Goal: Task Accomplishment & Management: Manage account settings

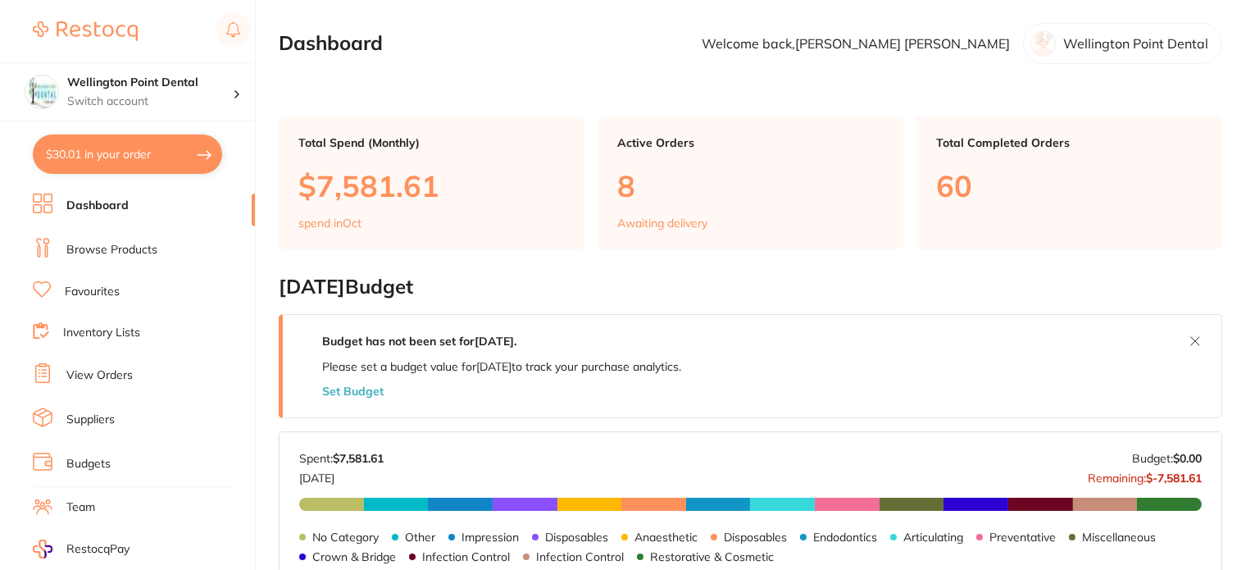
click at [151, 152] on button "$30.01 in your order" at bounding box center [127, 153] width 189 height 39
checkbox input "true"
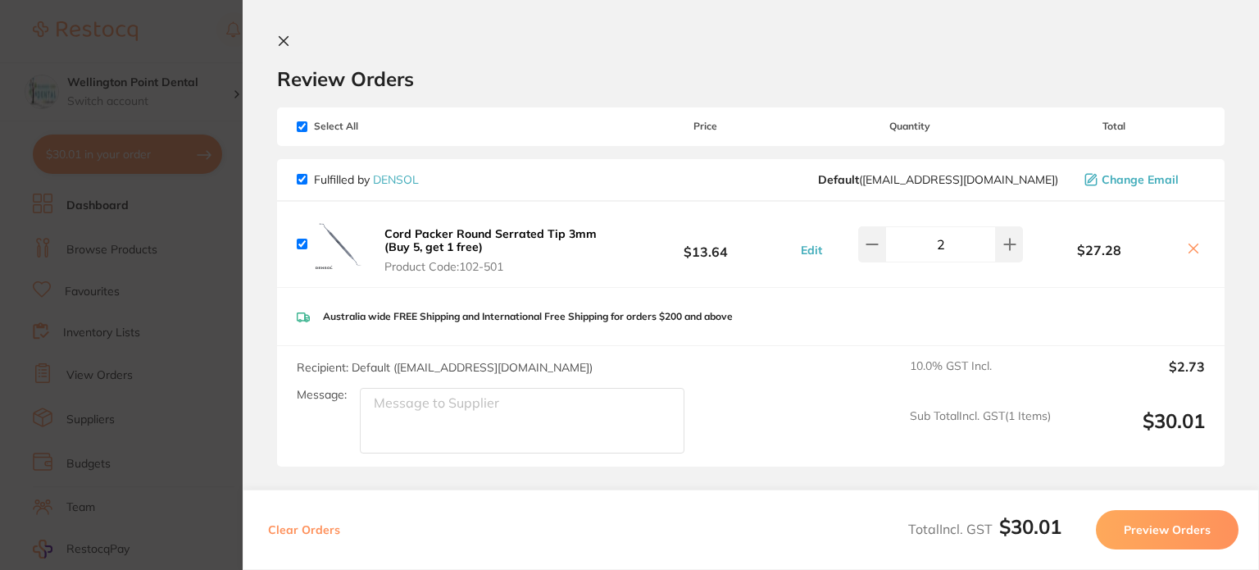
click at [286, 44] on icon at bounding box center [283, 41] width 9 height 9
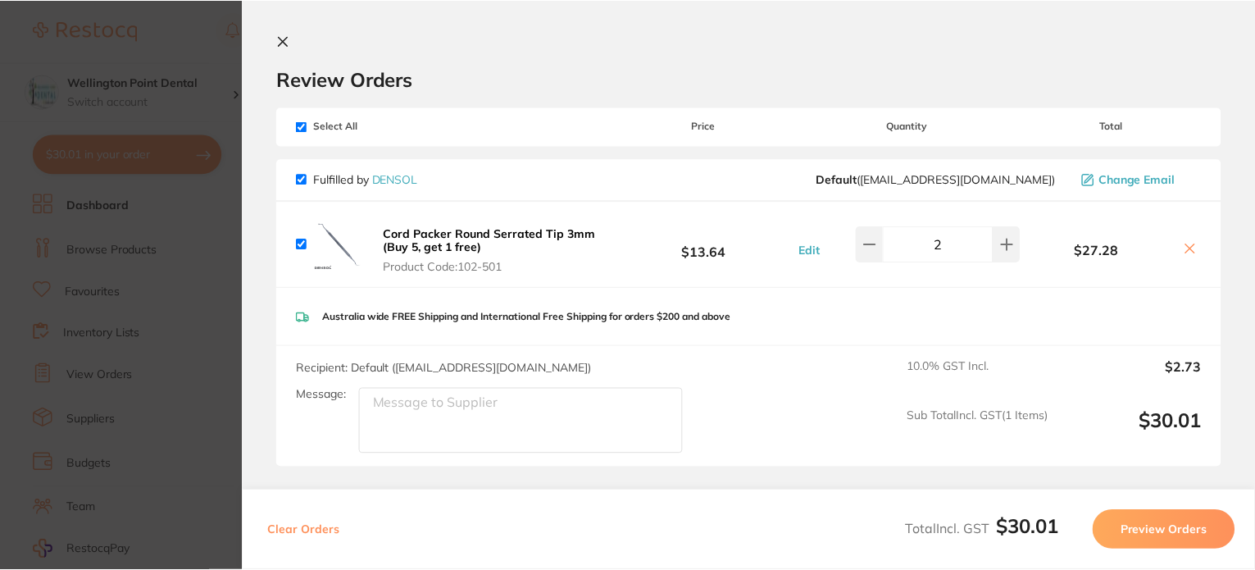
scroll to position [738, 0]
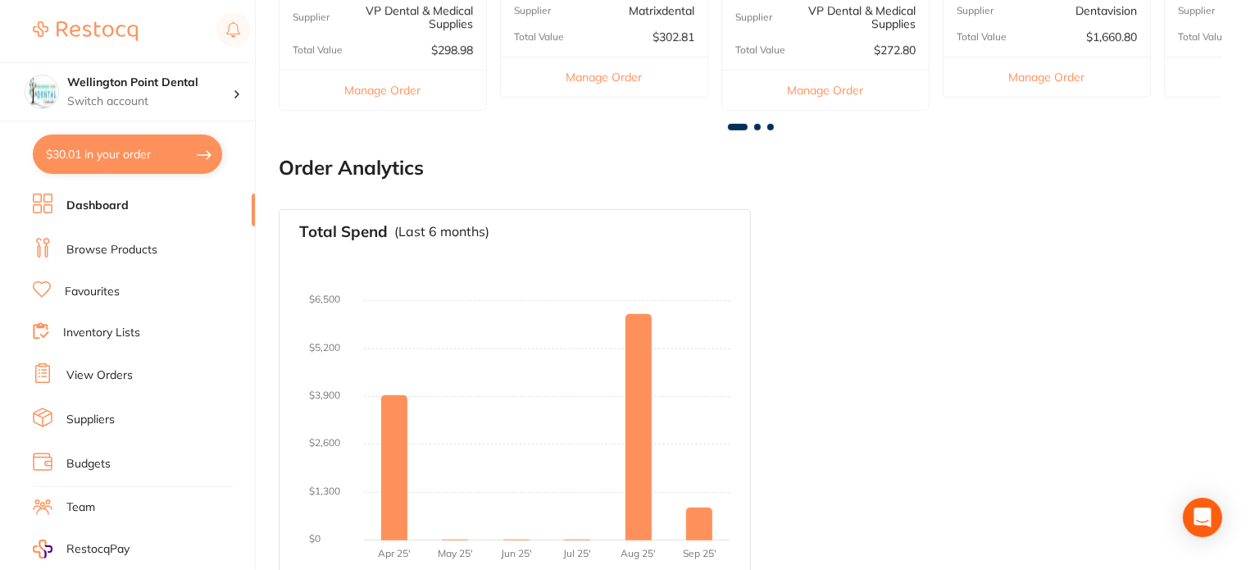
click at [85, 373] on link "View Orders" at bounding box center [99, 375] width 66 height 16
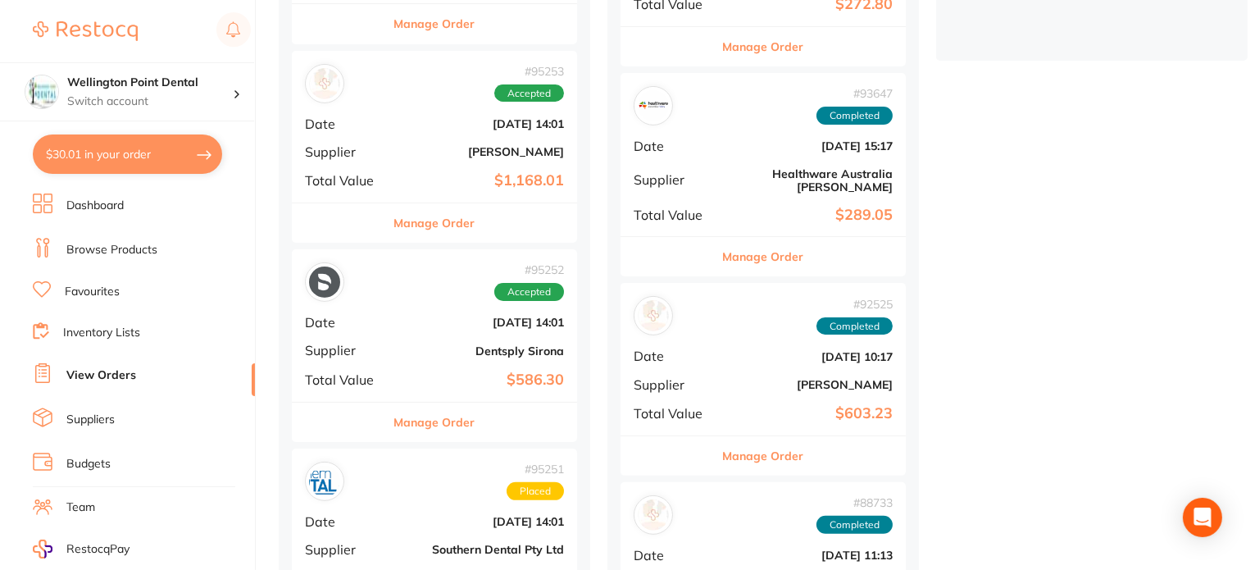
scroll to position [656, 0]
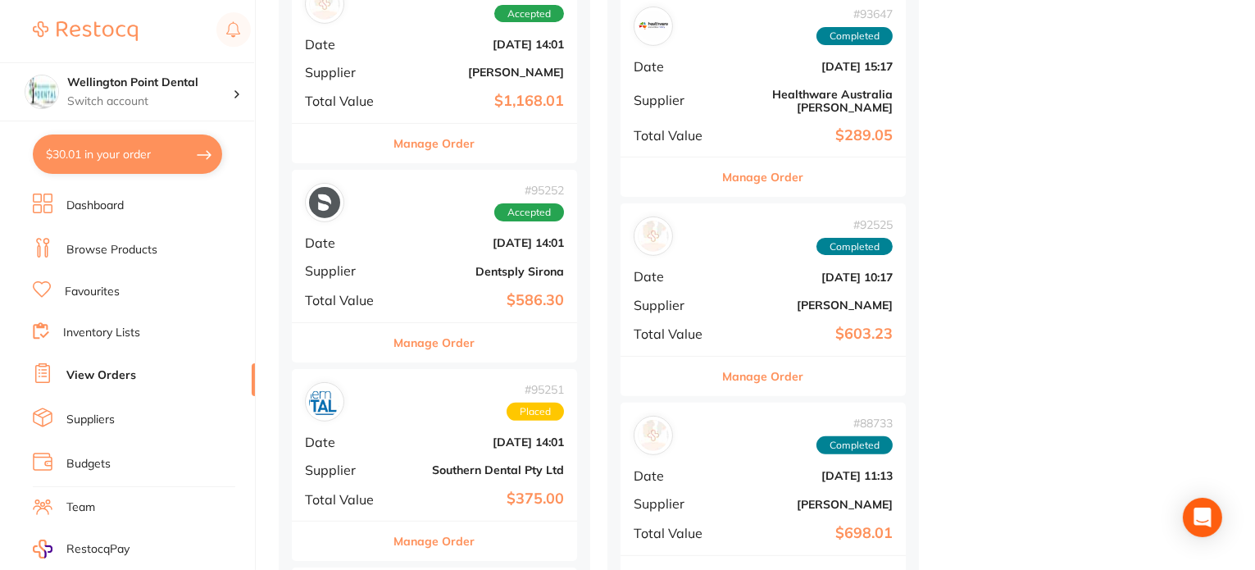
click at [433, 342] on button "Manage Order" at bounding box center [434, 342] width 81 height 39
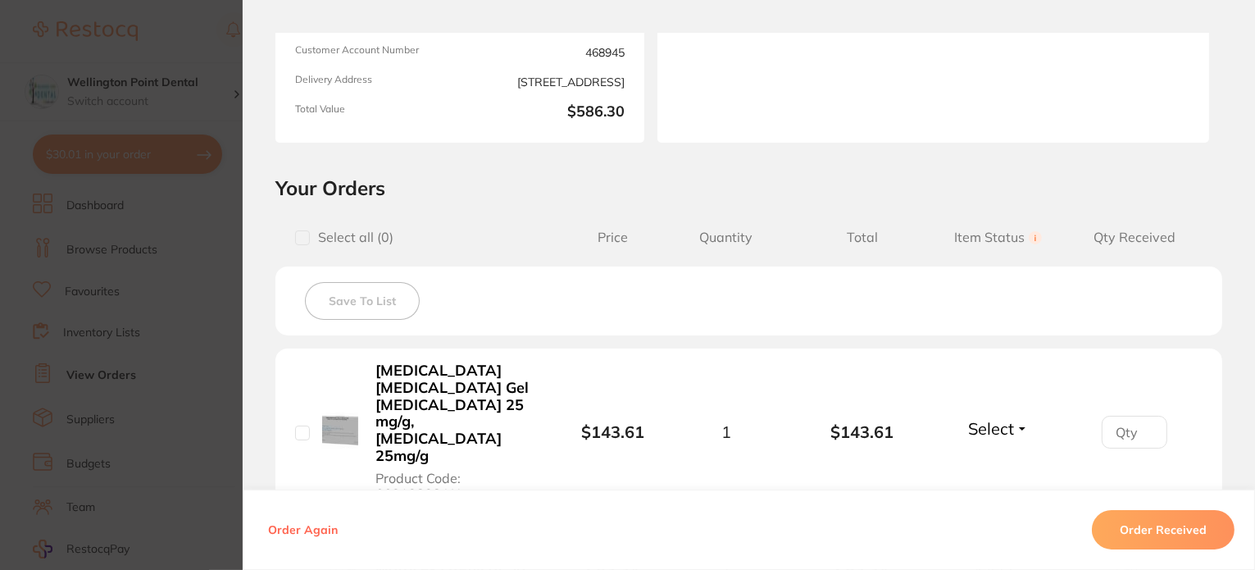
scroll to position [328, 0]
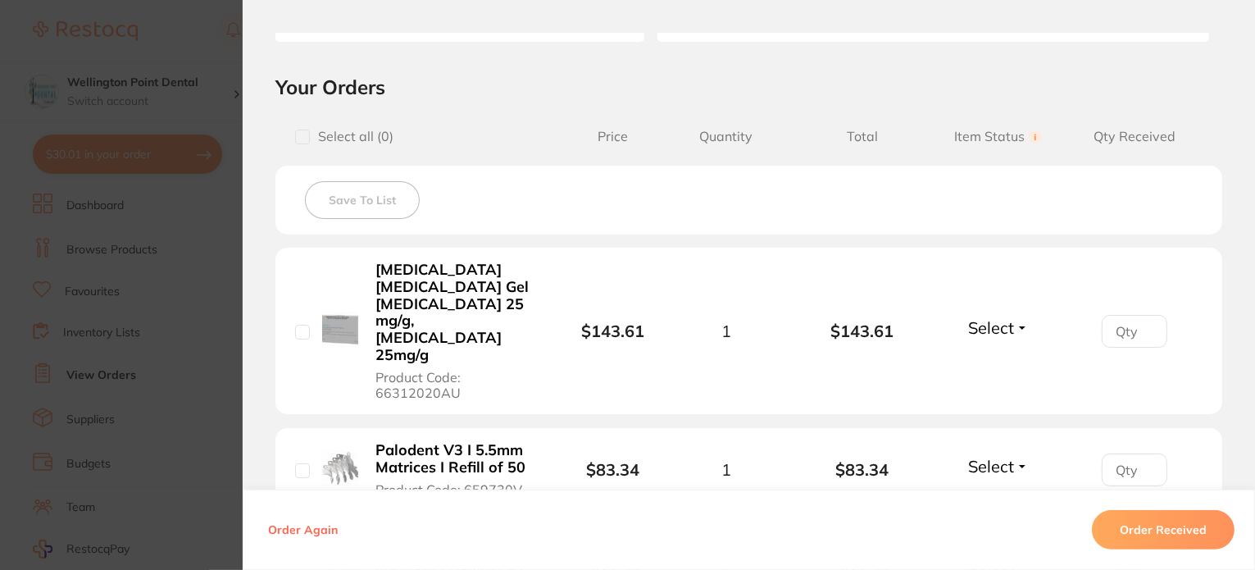
click at [1023, 317] on button "Select" at bounding box center [998, 327] width 70 height 20
click at [999, 357] on span "Received" at bounding box center [998, 363] width 42 height 12
type input "1"
click at [1143, 315] on input "1" at bounding box center [1135, 331] width 66 height 33
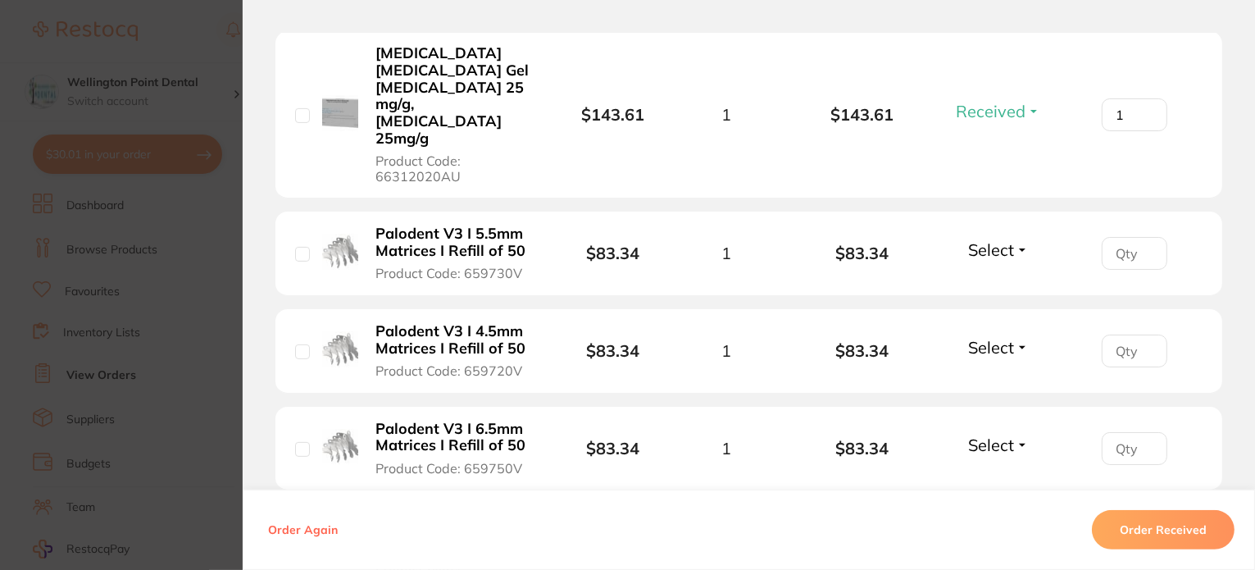
scroll to position [574, 0]
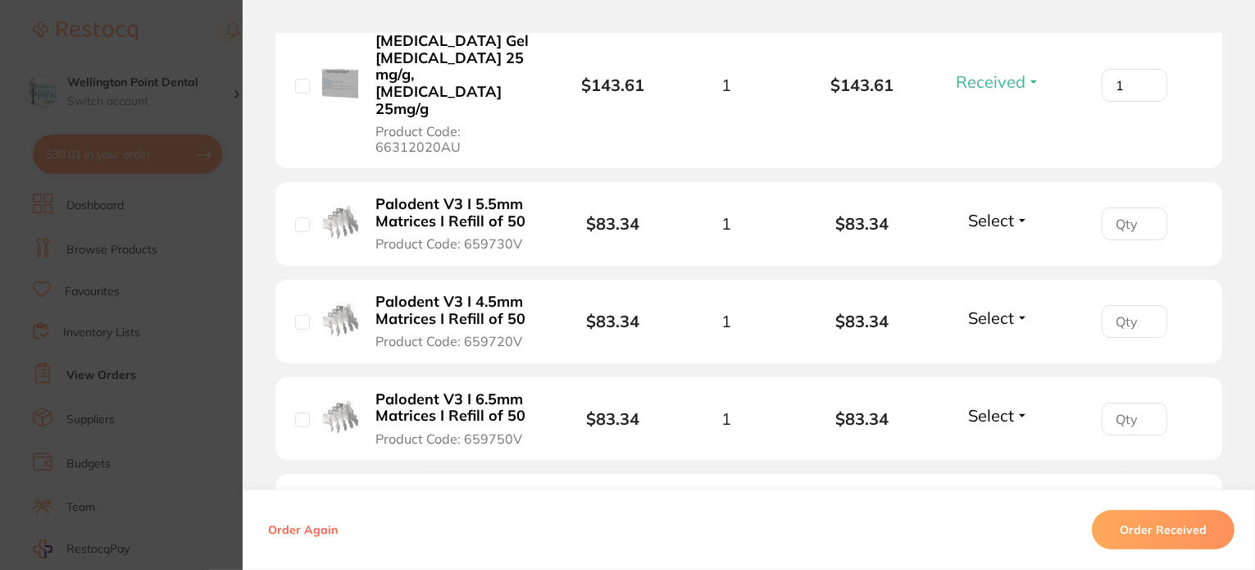
click at [1017, 210] on button "Select" at bounding box center [998, 220] width 70 height 20
click at [993, 249] on span "Received" at bounding box center [998, 255] width 42 height 12
click at [1016, 307] on button "Select" at bounding box center [998, 317] width 70 height 20
click at [995, 347] on span "Received" at bounding box center [998, 353] width 42 height 12
click at [1015, 405] on button "Select" at bounding box center [998, 415] width 70 height 20
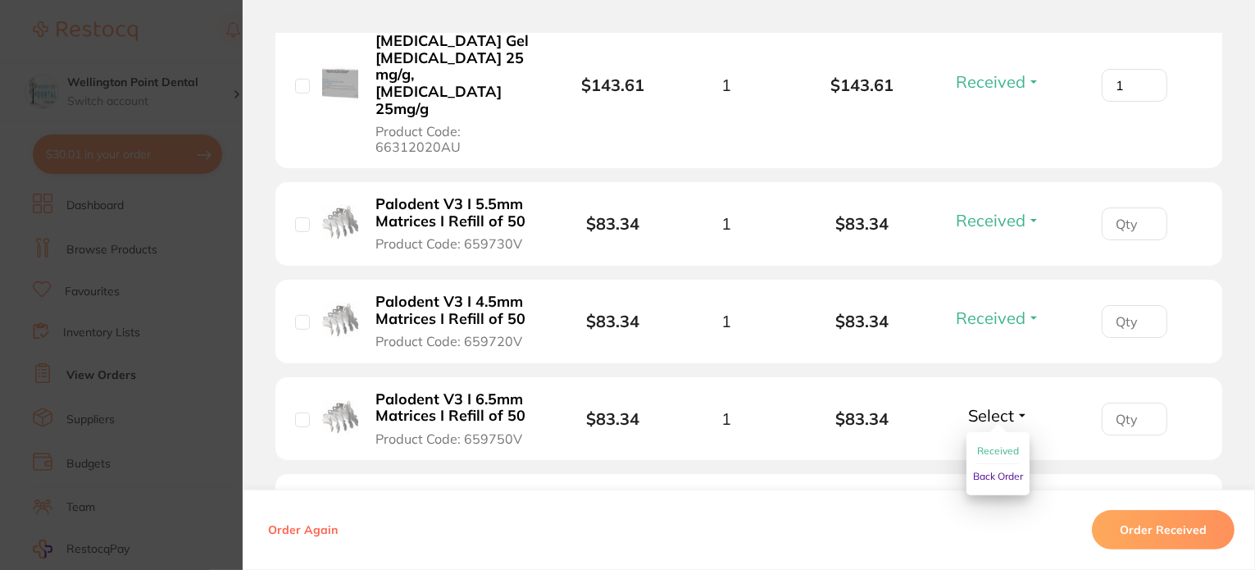
click at [994, 444] on span "Received" at bounding box center [998, 450] width 42 height 12
type input "1"
click at [1143, 207] on input "1" at bounding box center [1135, 223] width 66 height 33
type input "1"
click at [1142, 305] on input "1" at bounding box center [1135, 321] width 66 height 33
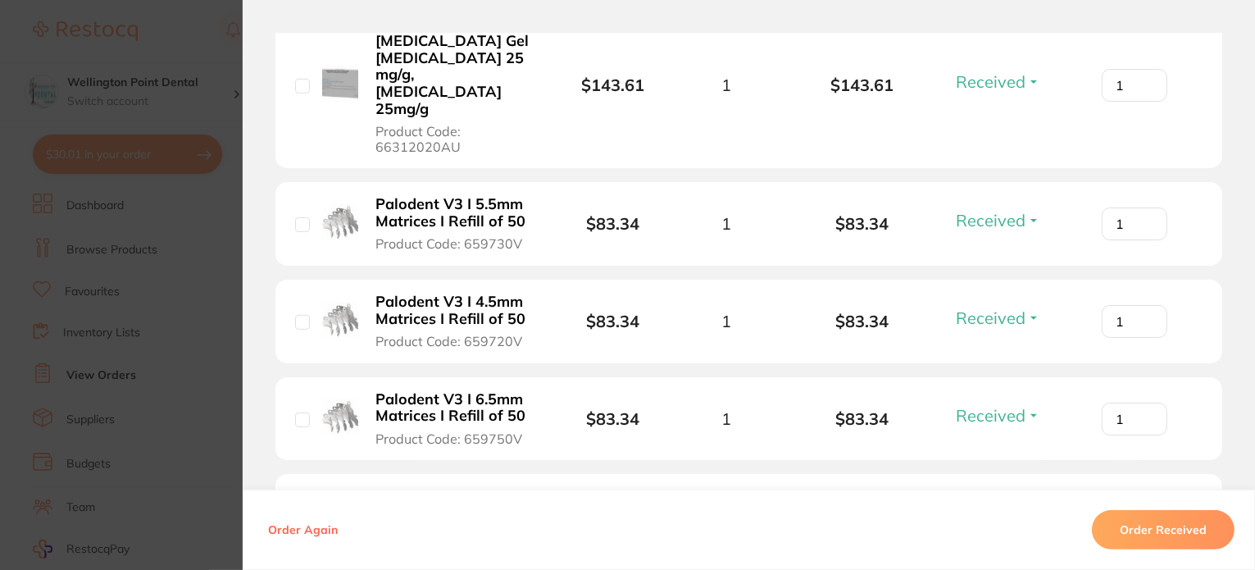
type input "1"
click at [1141, 402] on input "1" at bounding box center [1135, 418] width 66 height 33
type input "1"
click at [1144, 507] on input "1" at bounding box center [1135, 523] width 66 height 33
click at [1016, 510] on button "Select" at bounding box center [998, 520] width 70 height 20
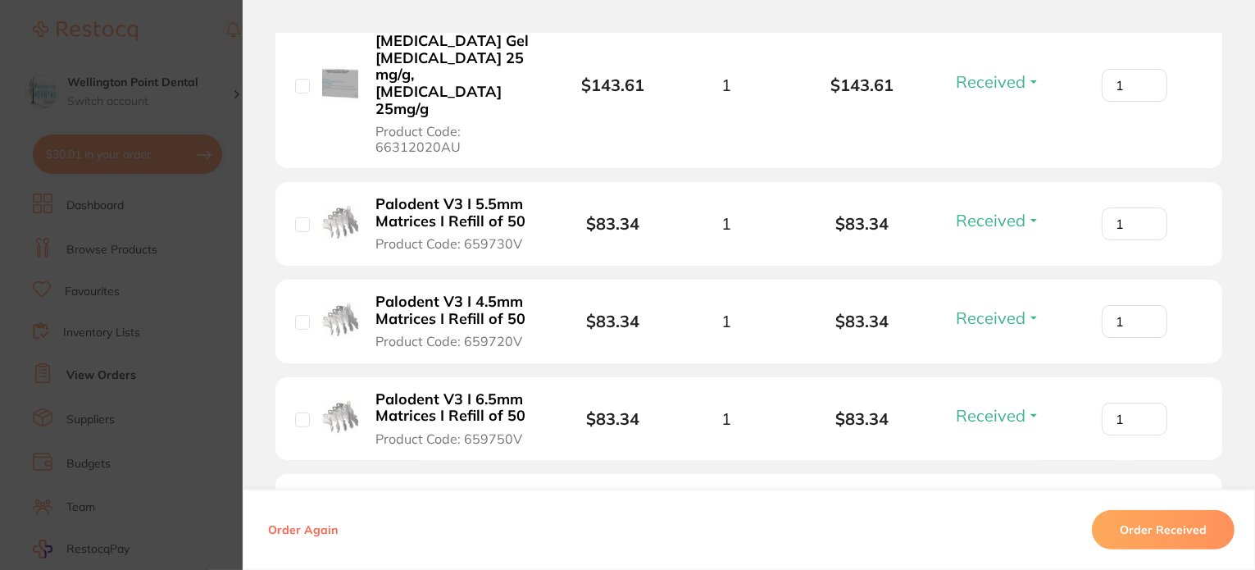
click at [993, 506] on span "Received" at bounding box center [998, 506] width 42 height 0
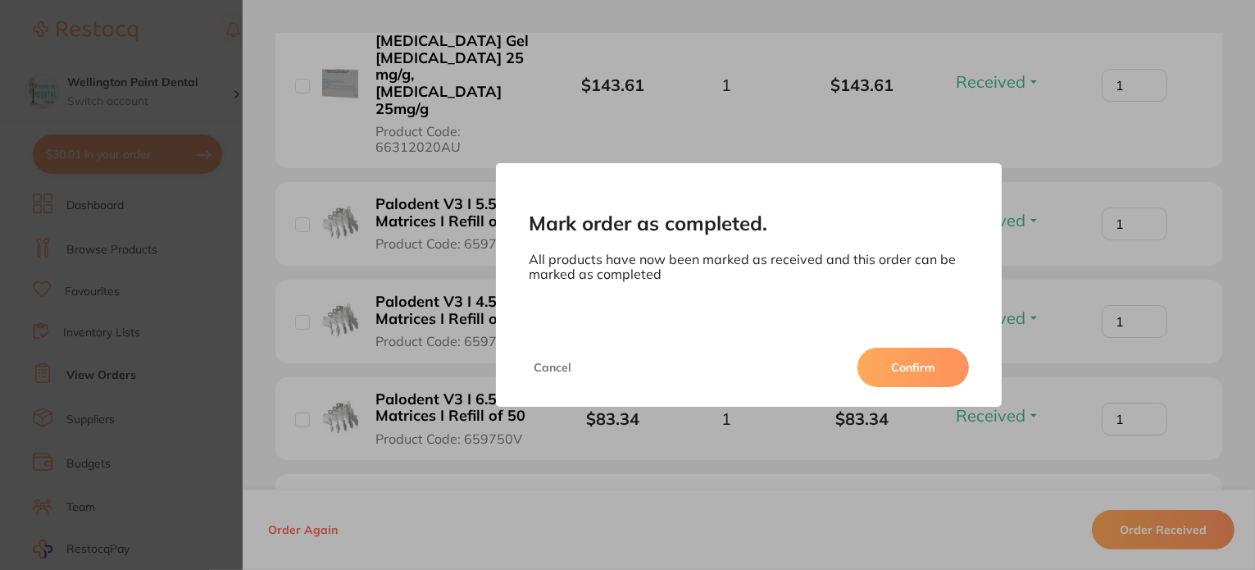
click at [940, 371] on button "Confirm" at bounding box center [912, 367] width 111 height 39
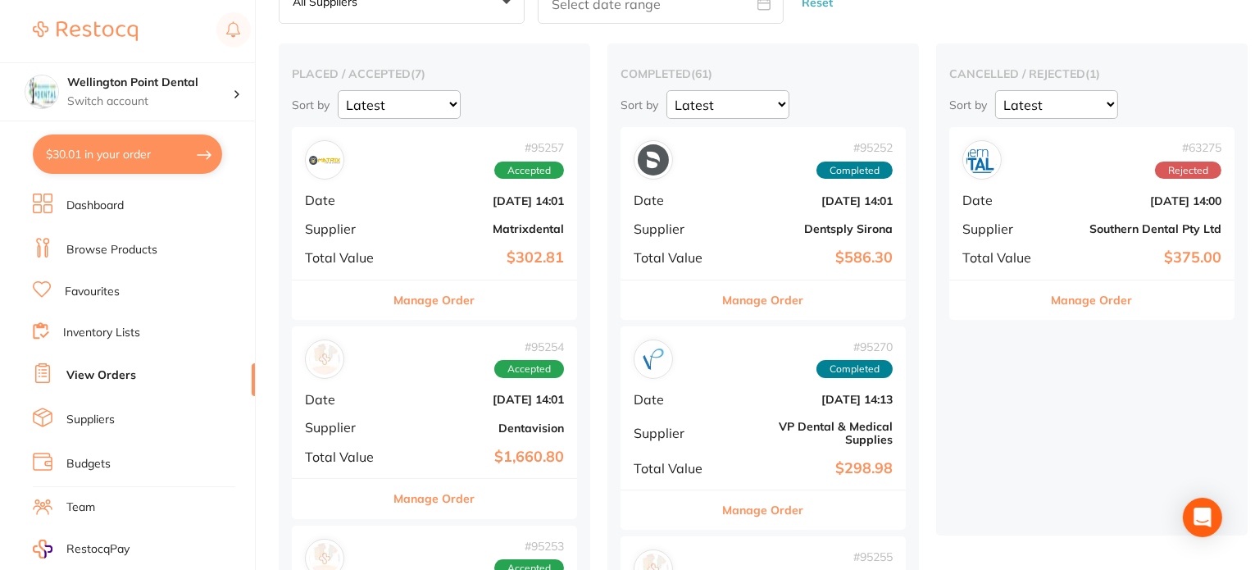
scroll to position [82, 0]
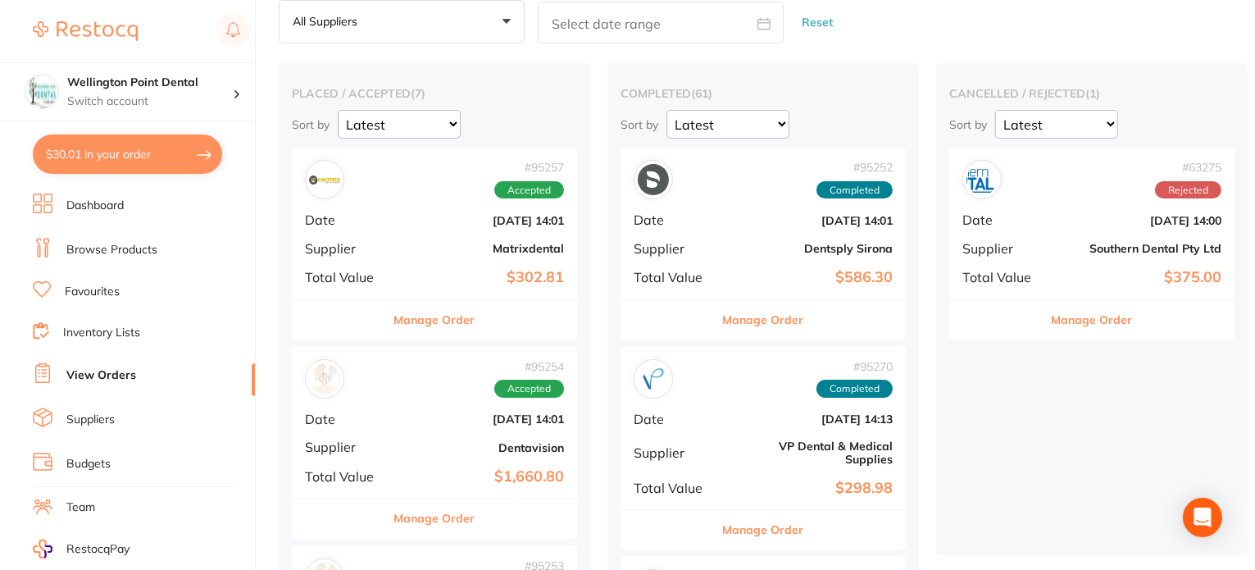
click at [439, 319] on button "Manage Order" at bounding box center [434, 319] width 81 height 39
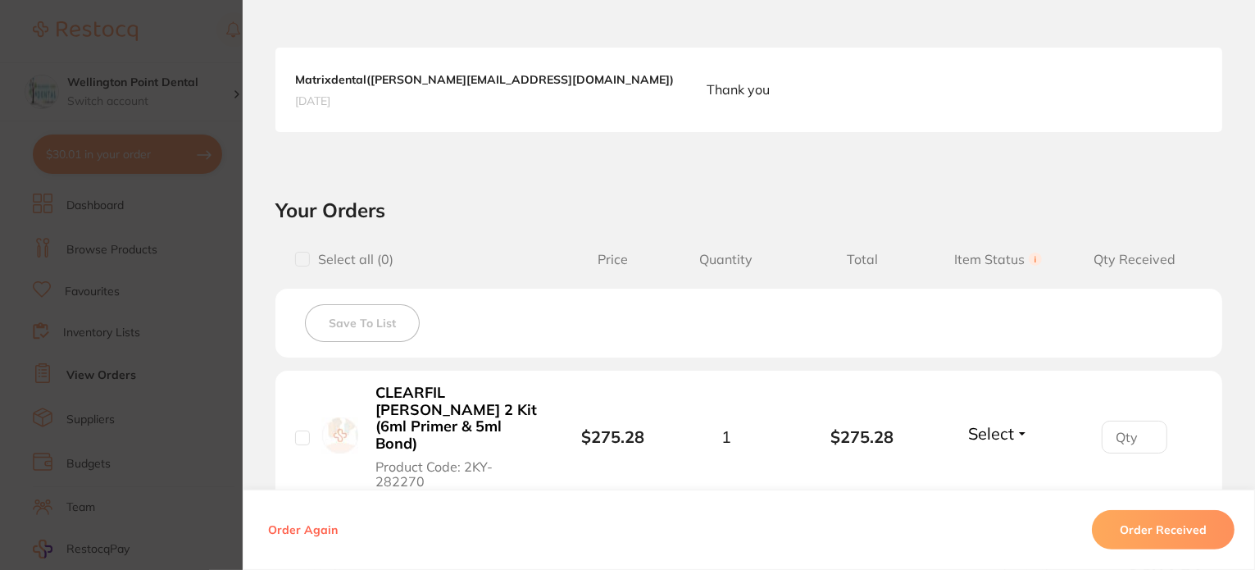
scroll to position [492, 0]
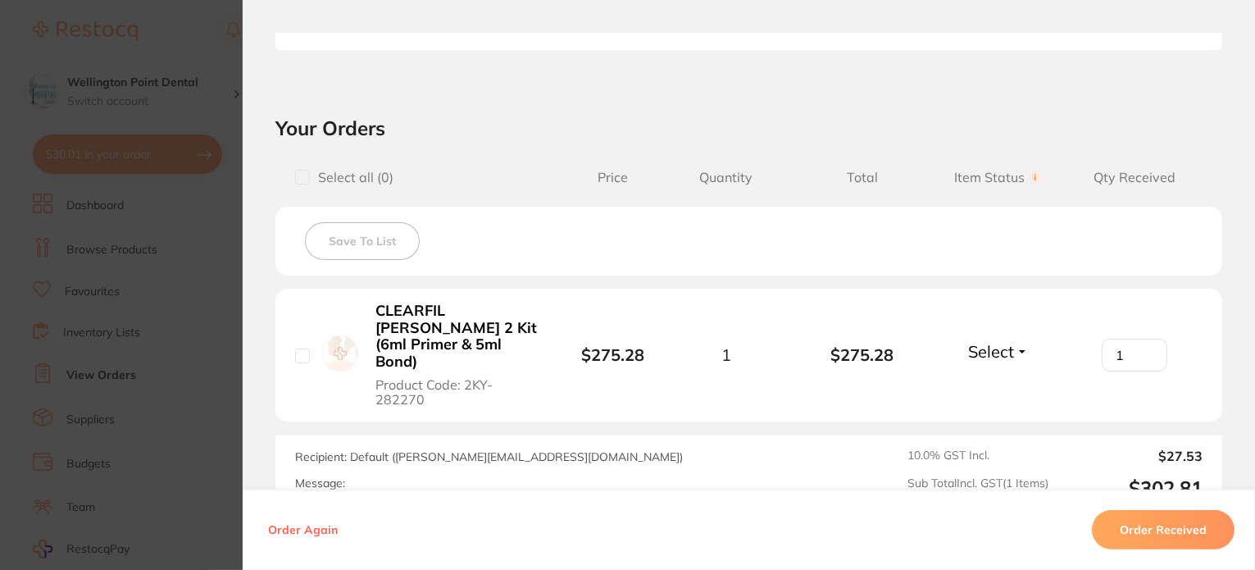
type input "1"
click at [1145, 339] on input "1" at bounding box center [1135, 355] width 66 height 33
click at [1016, 341] on button "Select" at bounding box center [998, 351] width 70 height 20
click at [995, 380] on span "Received" at bounding box center [998, 386] width 42 height 12
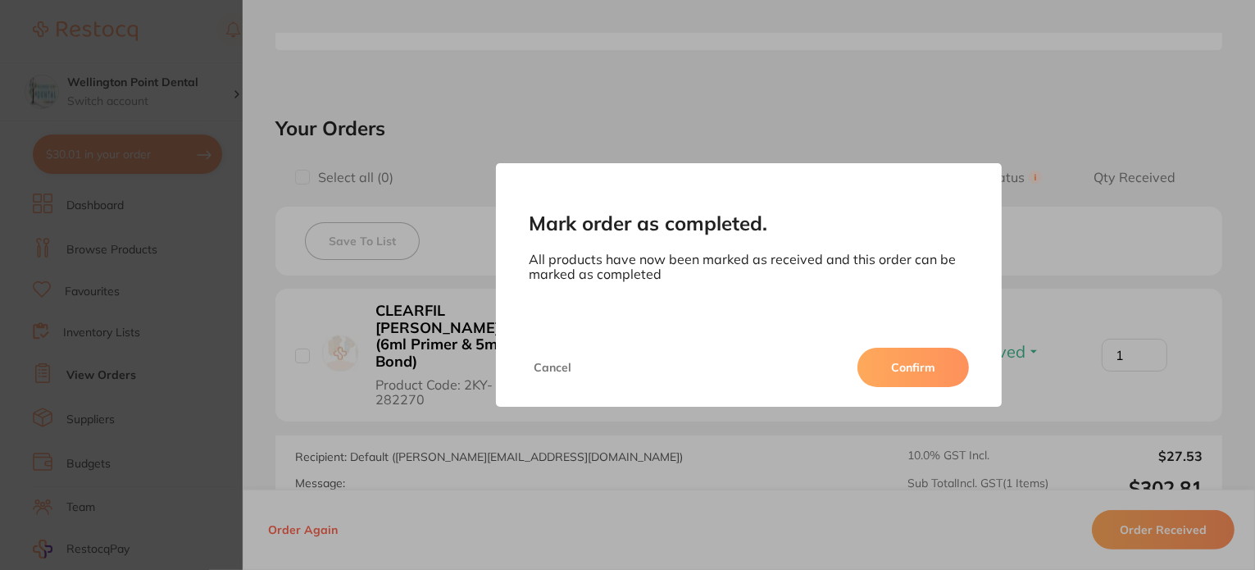
click at [896, 369] on button "Confirm" at bounding box center [912, 367] width 111 height 39
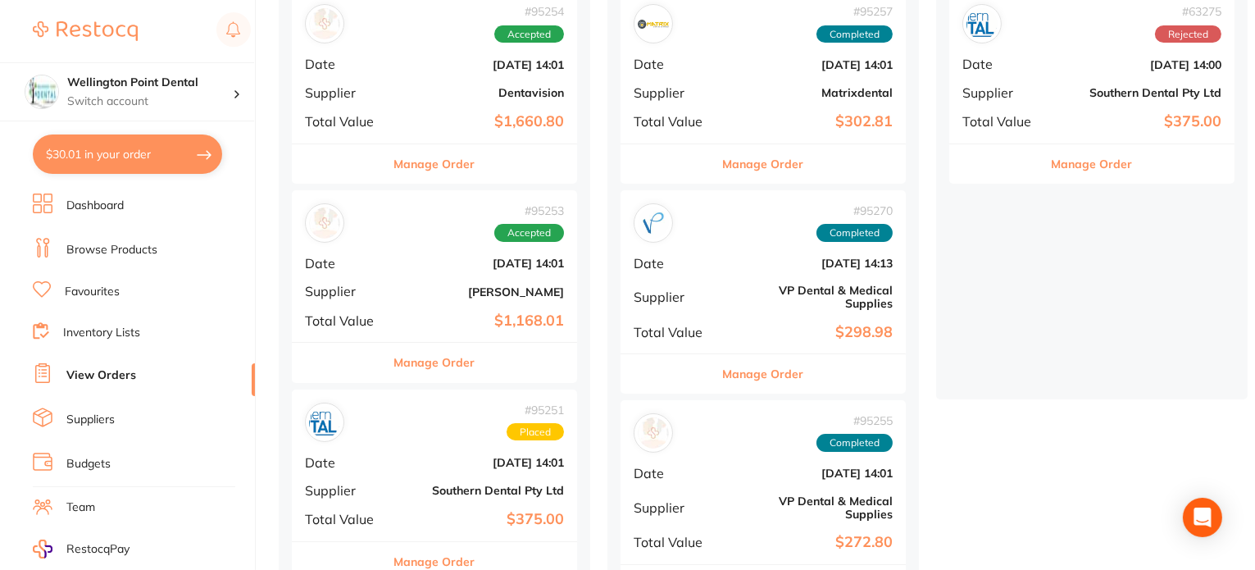
scroll to position [246, 0]
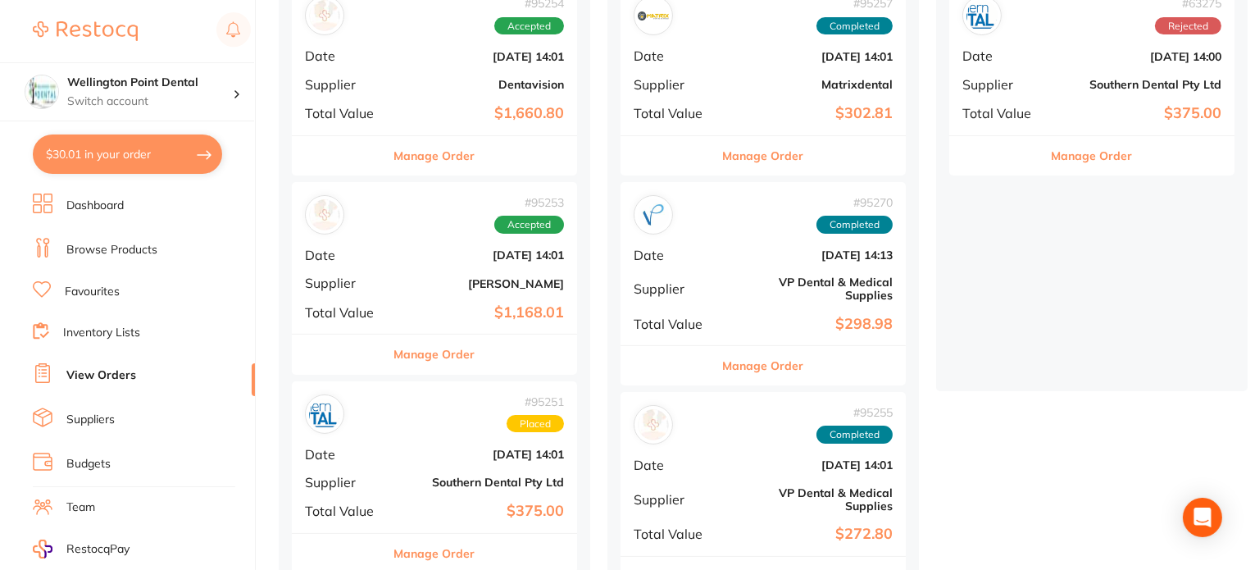
click at [410, 356] on button "Manage Order" at bounding box center [434, 353] width 81 height 39
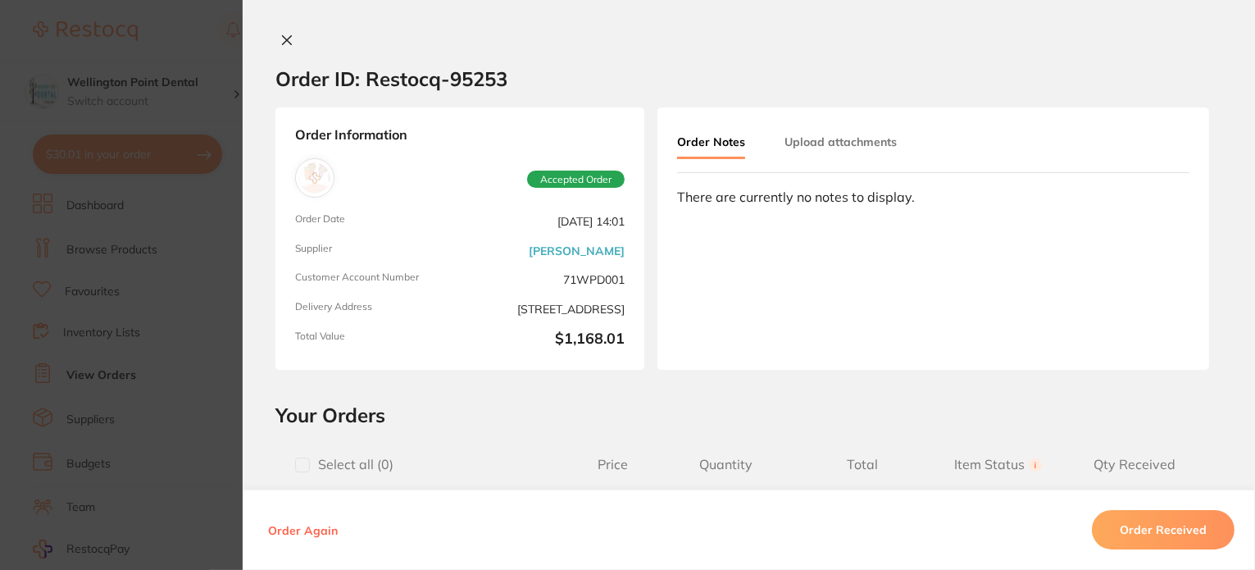
click at [283, 39] on icon at bounding box center [287, 40] width 9 height 9
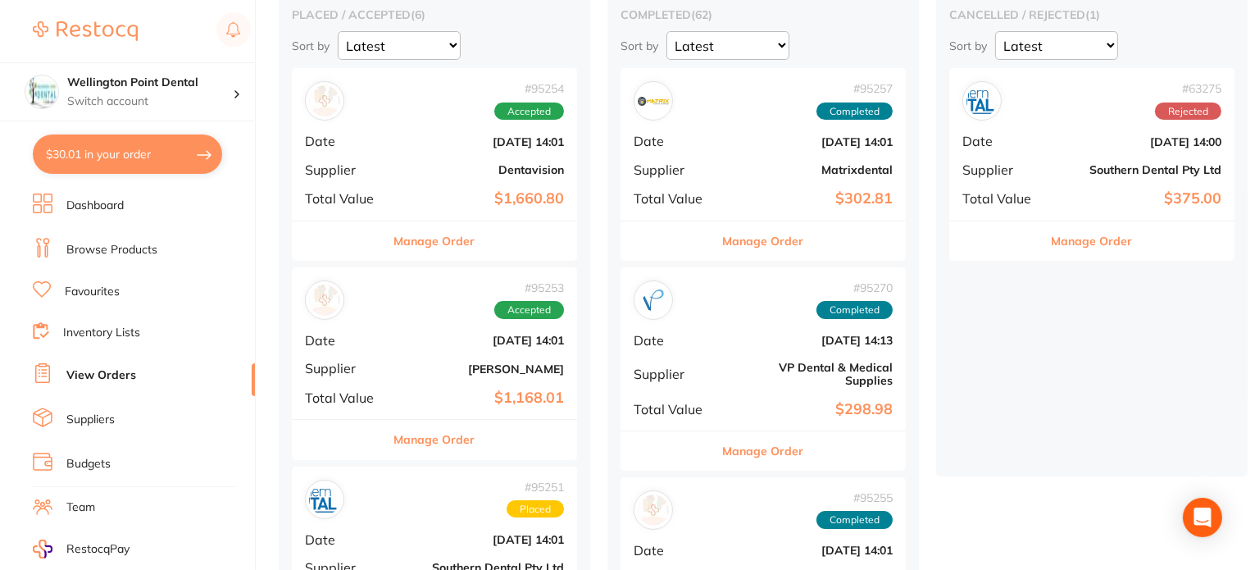
scroll to position [164, 0]
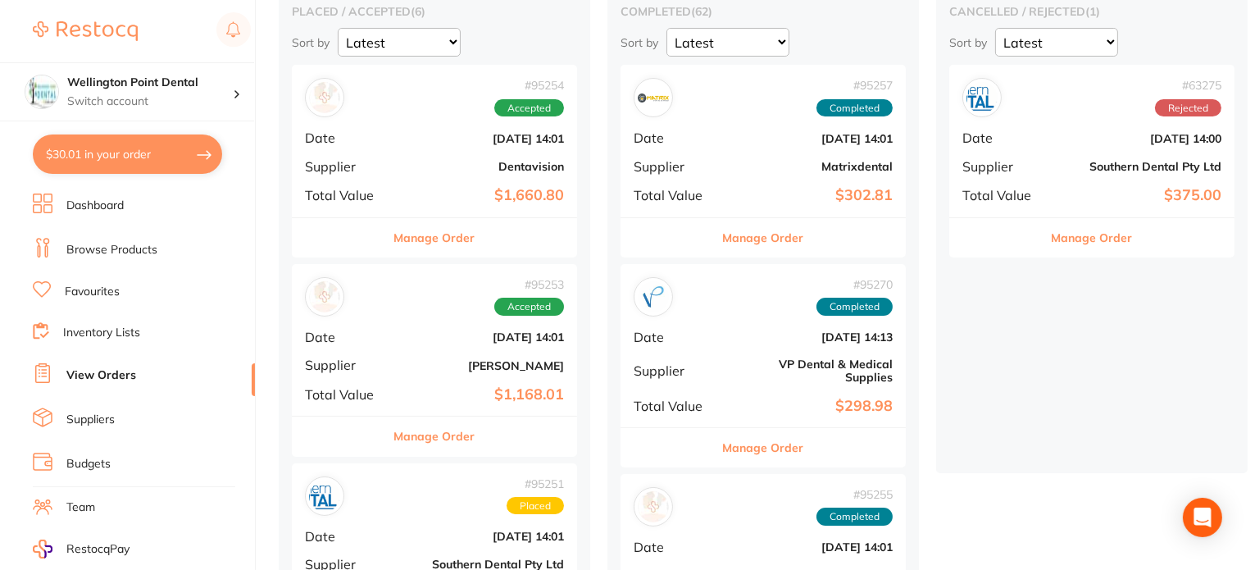
click at [439, 437] on button "Manage Order" at bounding box center [434, 435] width 81 height 39
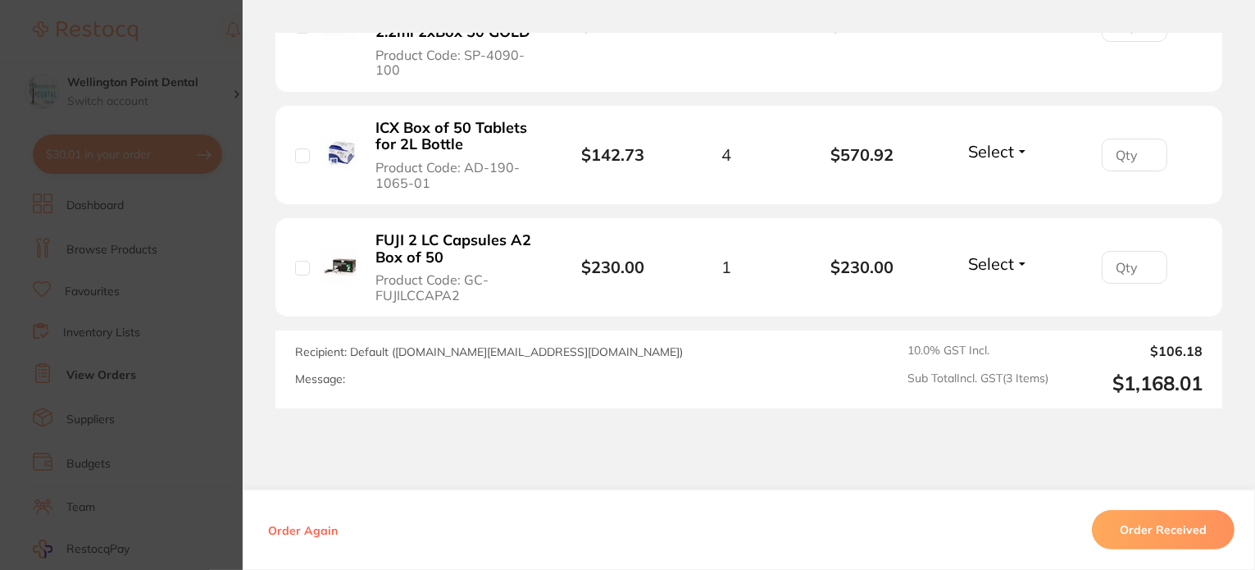
scroll to position [656, 0]
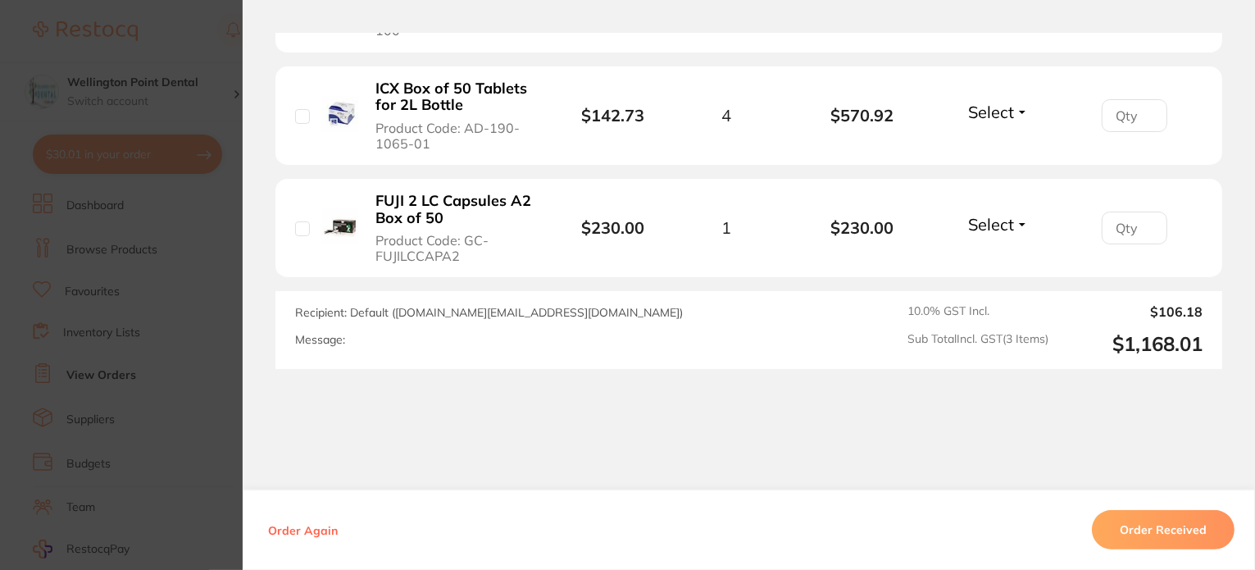
click at [1018, 102] on button "Select" at bounding box center [998, 112] width 70 height 20
click at [1002, 141] on span "Received" at bounding box center [998, 147] width 42 height 12
click at [1144, 99] on input "1" at bounding box center [1135, 115] width 66 height 33
click at [1144, 99] on input "2" at bounding box center [1135, 115] width 66 height 33
click at [1143, 99] on input "3" at bounding box center [1135, 115] width 66 height 33
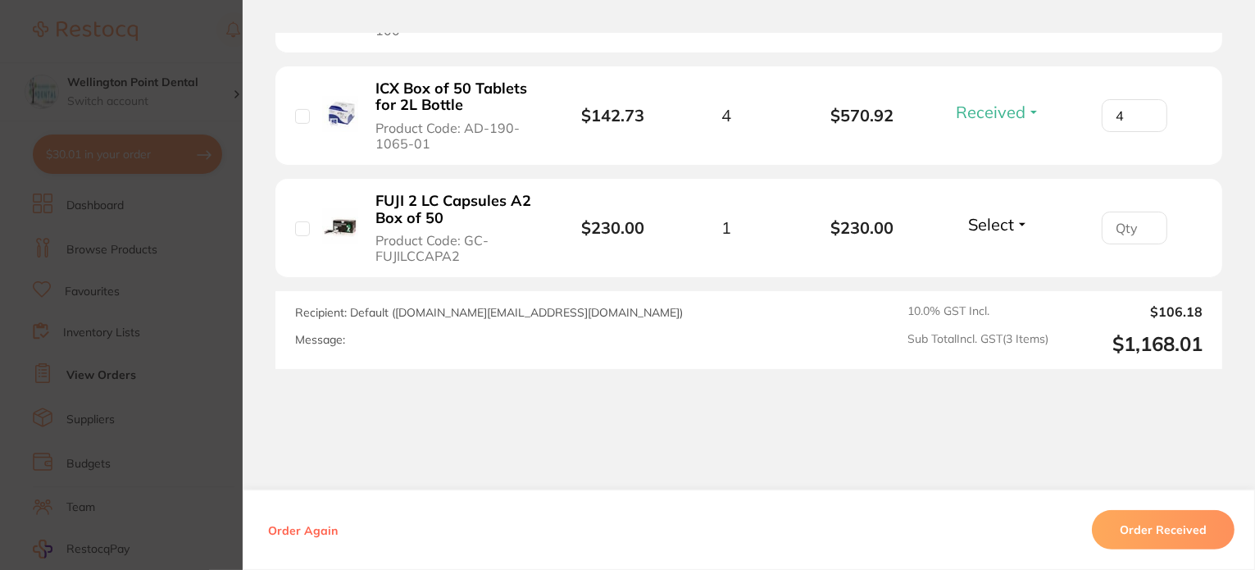
type input "4"
click at [1143, 99] on input "4" at bounding box center [1135, 115] width 66 height 33
click at [1020, 214] on button "Select" at bounding box center [998, 224] width 70 height 20
click at [1000, 253] on span "Received" at bounding box center [998, 259] width 42 height 12
type input "1"
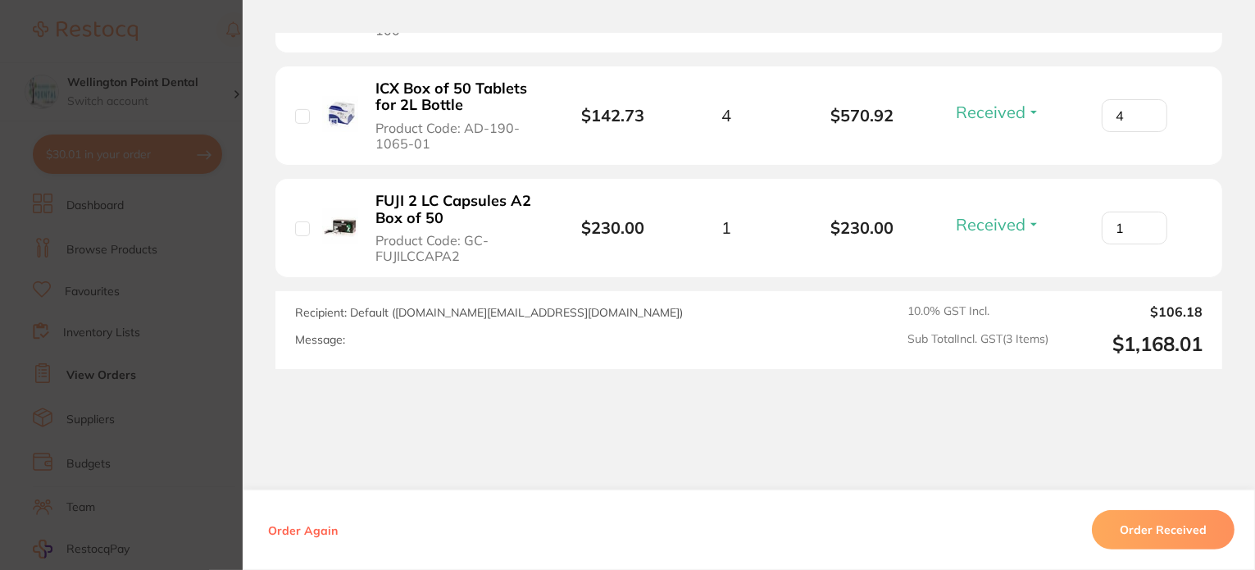
click at [1144, 211] on input "1" at bounding box center [1135, 227] width 66 height 33
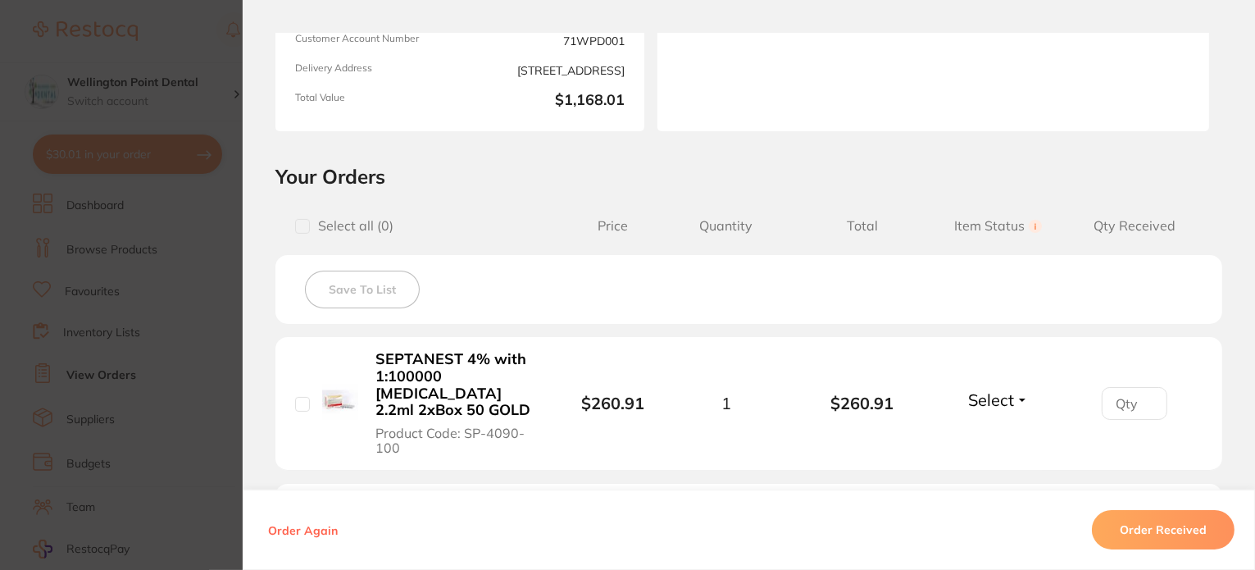
scroll to position [328, 0]
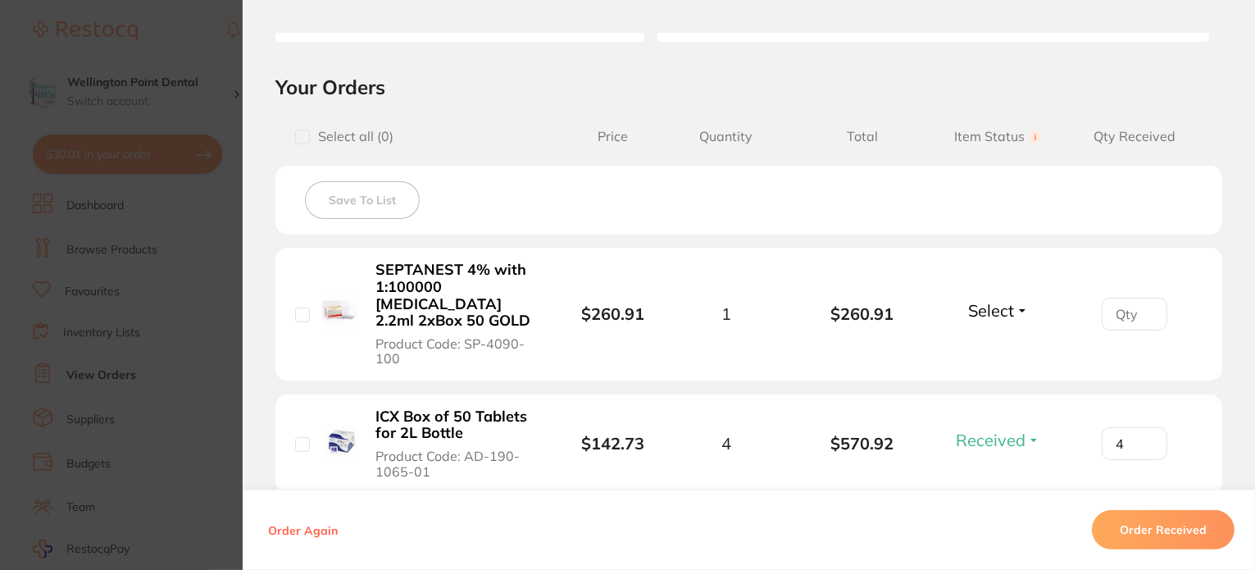
click at [1016, 300] on button "Select" at bounding box center [998, 310] width 70 height 20
click at [995, 339] on span "Received" at bounding box center [998, 345] width 42 height 12
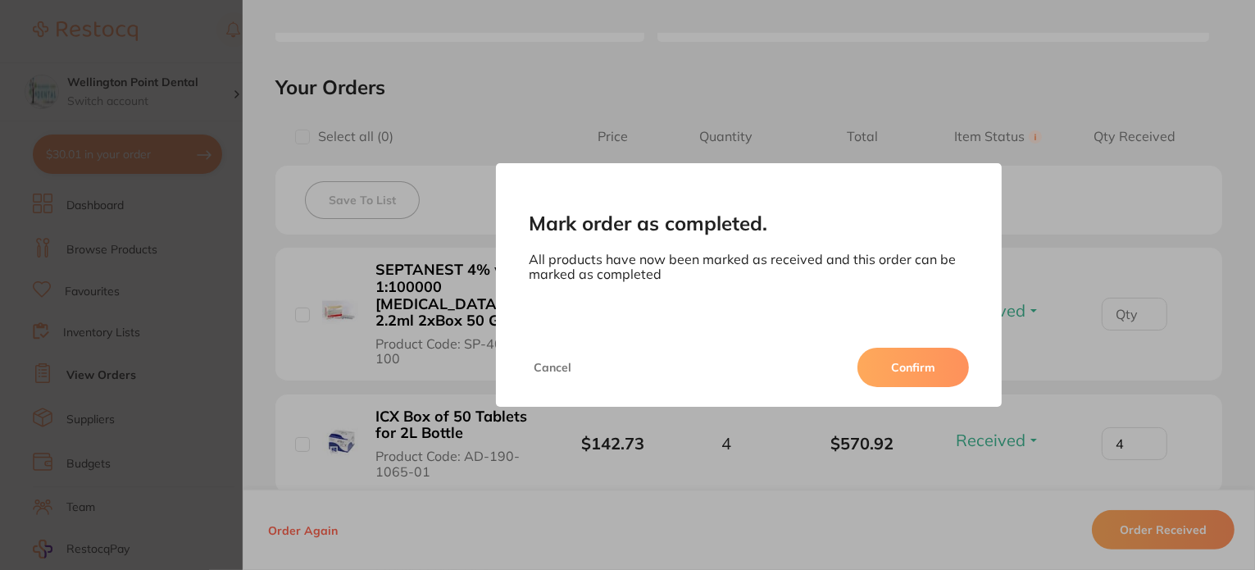
click at [939, 365] on button "Confirm" at bounding box center [912, 367] width 111 height 39
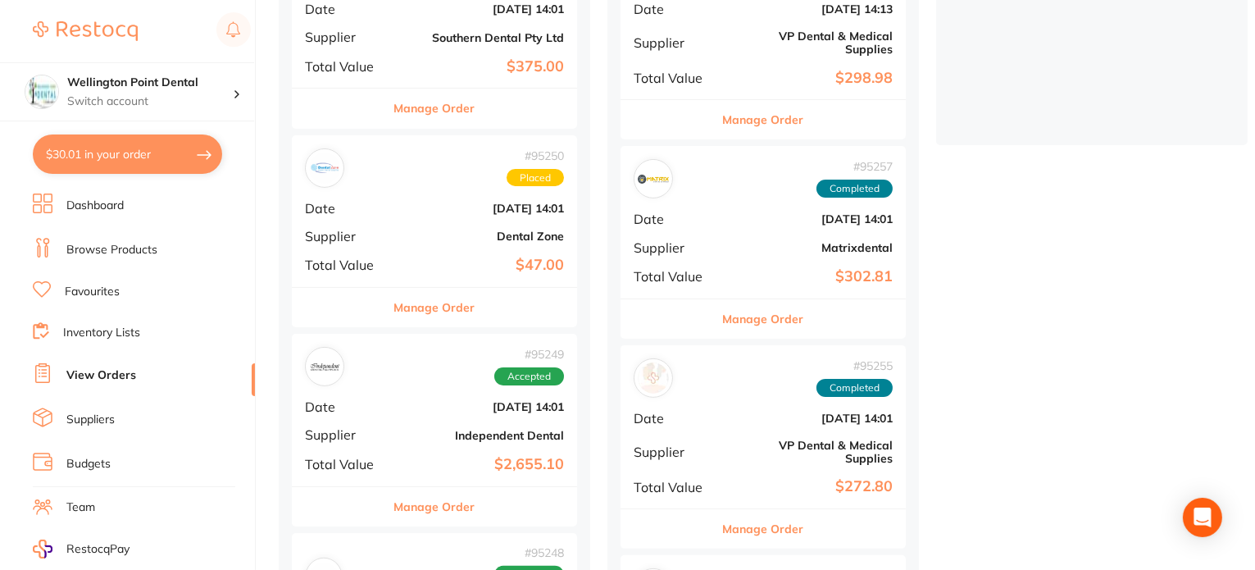
scroll to position [410, 0]
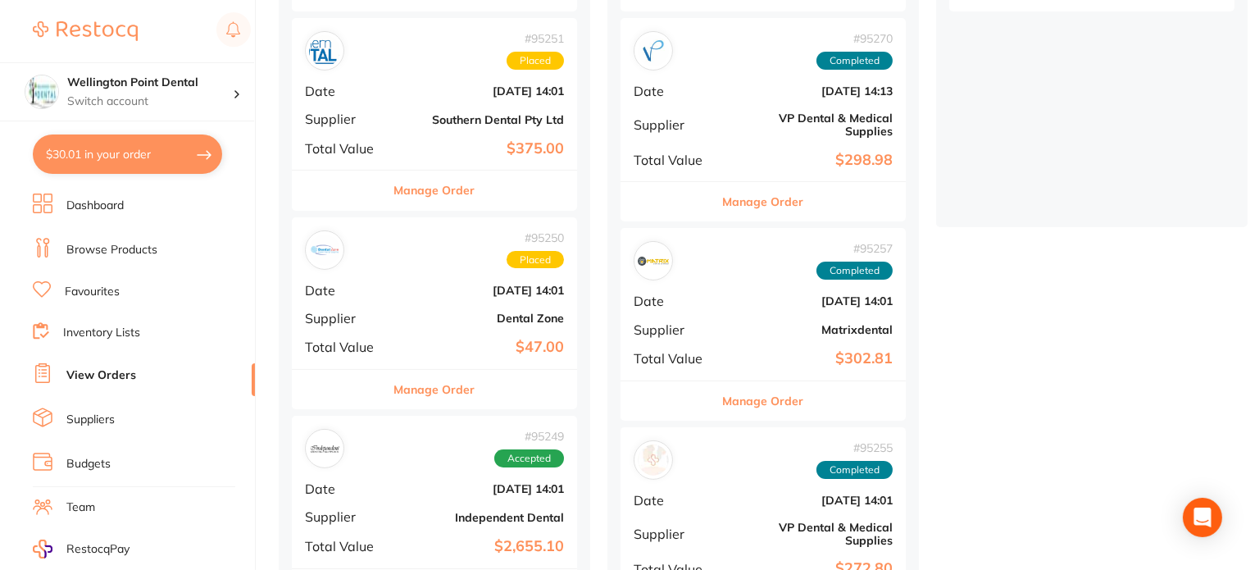
click at [544, 245] on div "# 95250 Placed" at bounding box center [535, 250] width 57 height 38
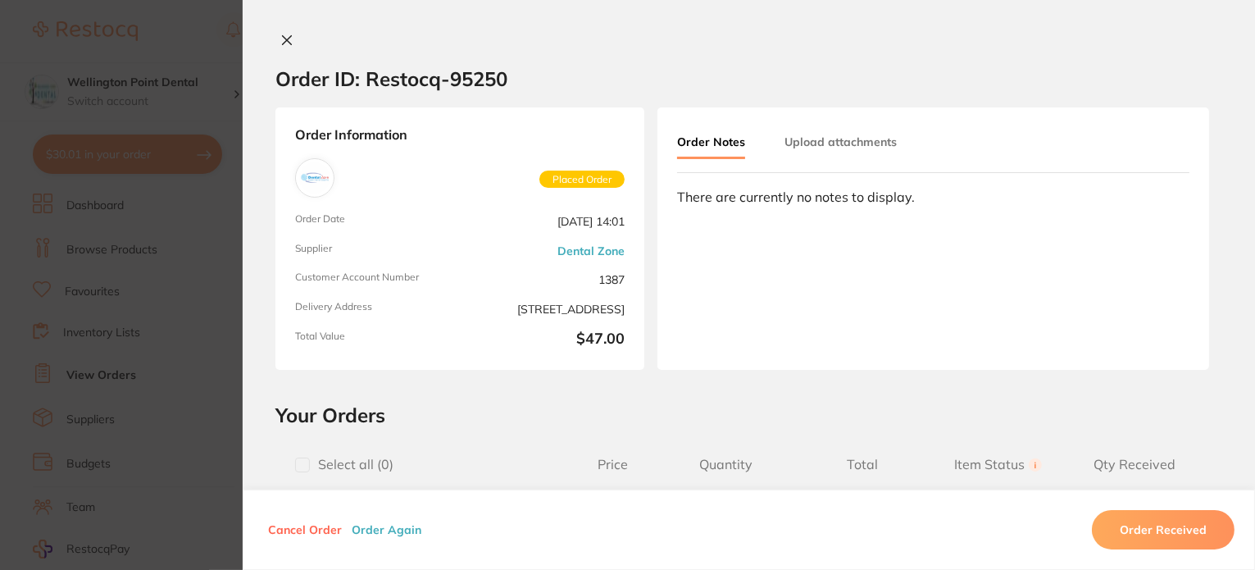
scroll to position [328, 0]
click at [284, 38] on icon at bounding box center [287, 40] width 9 height 9
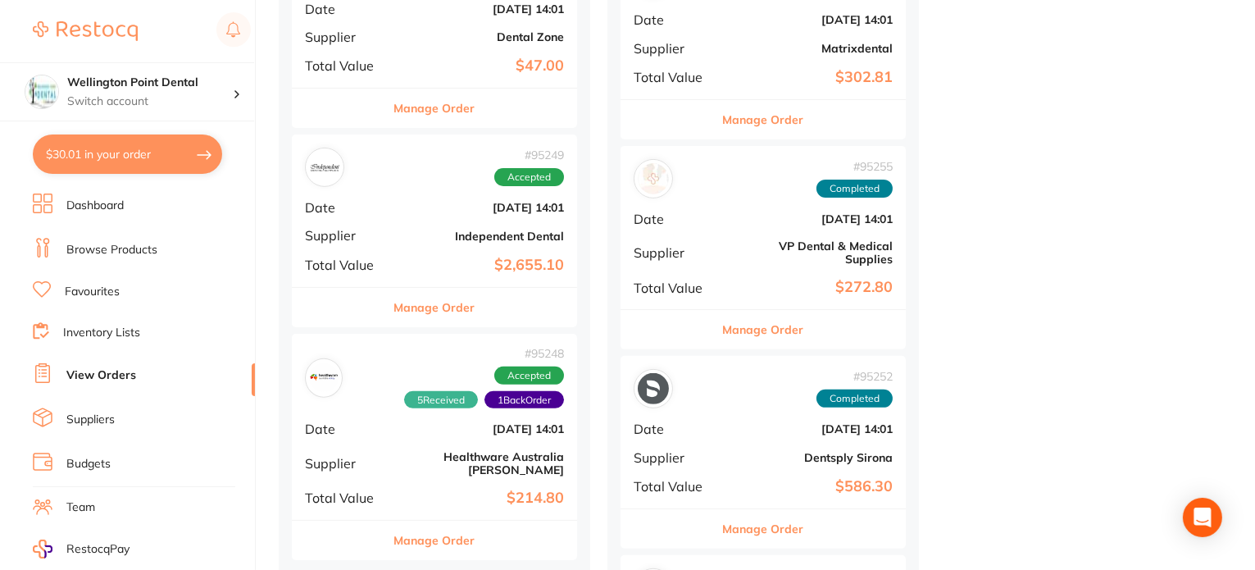
scroll to position [738, 0]
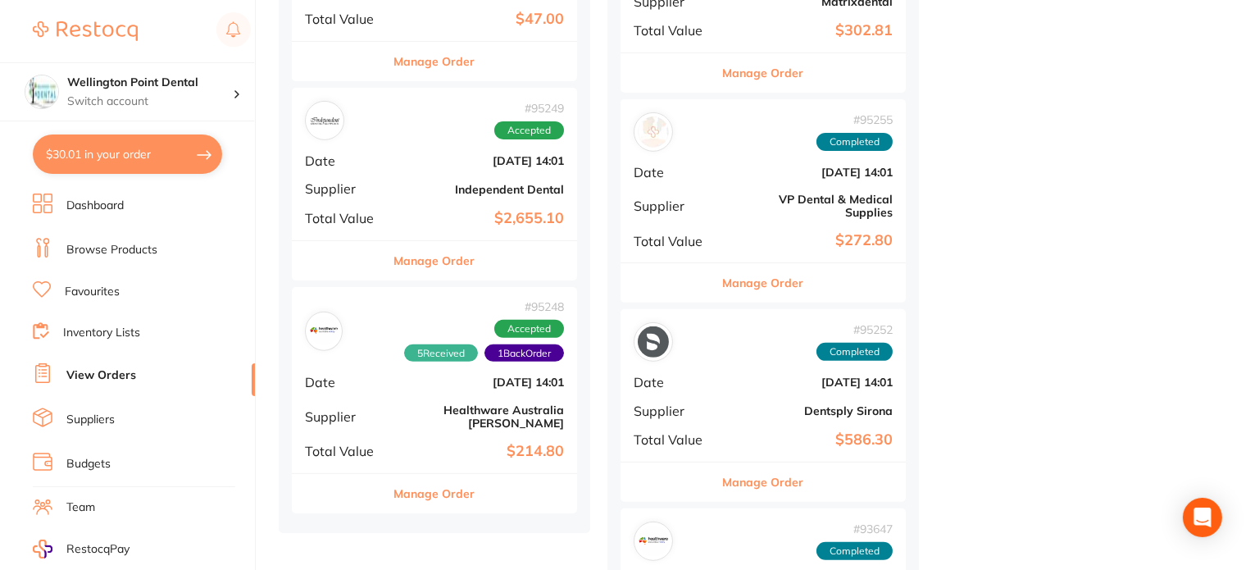
click at [444, 261] on button "Manage Order" at bounding box center [434, 260] width 81 height 39
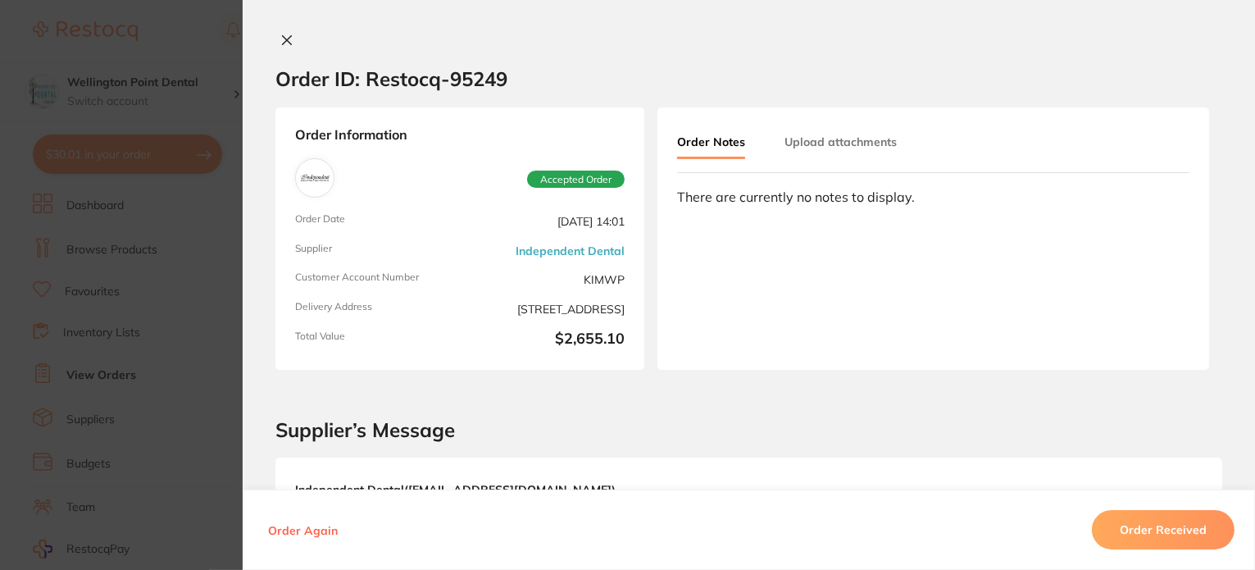
click at [280, 39] on icon at bounding box center [286, 40] width 13 height 13
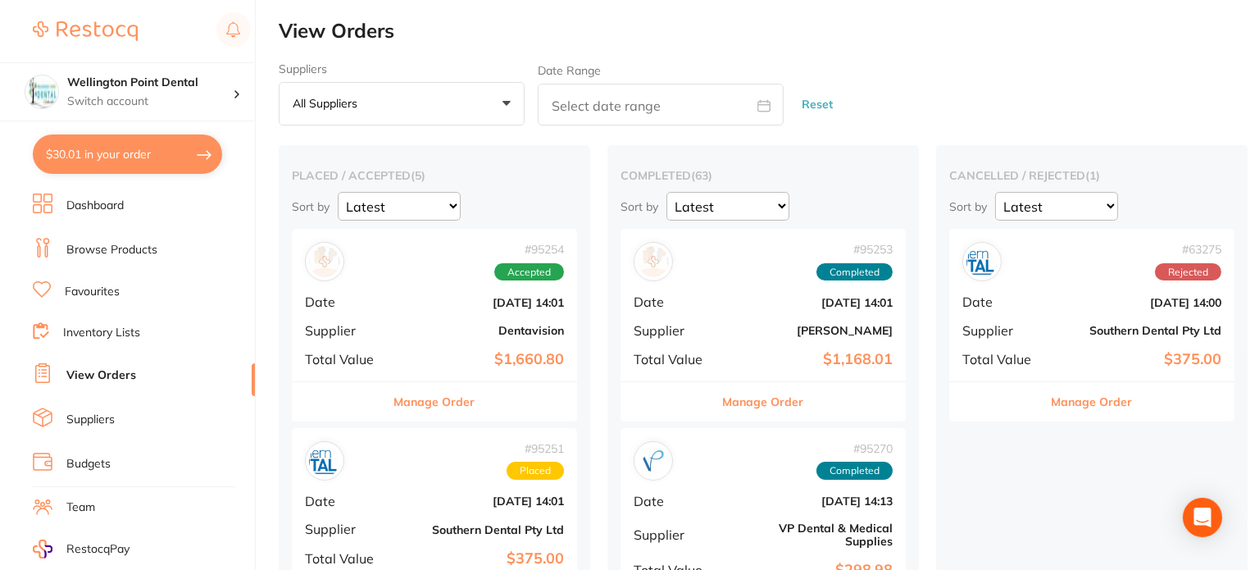
click at [452, 400] on button "Manage Order" at bounding box center [434, 401] width 81 height 39
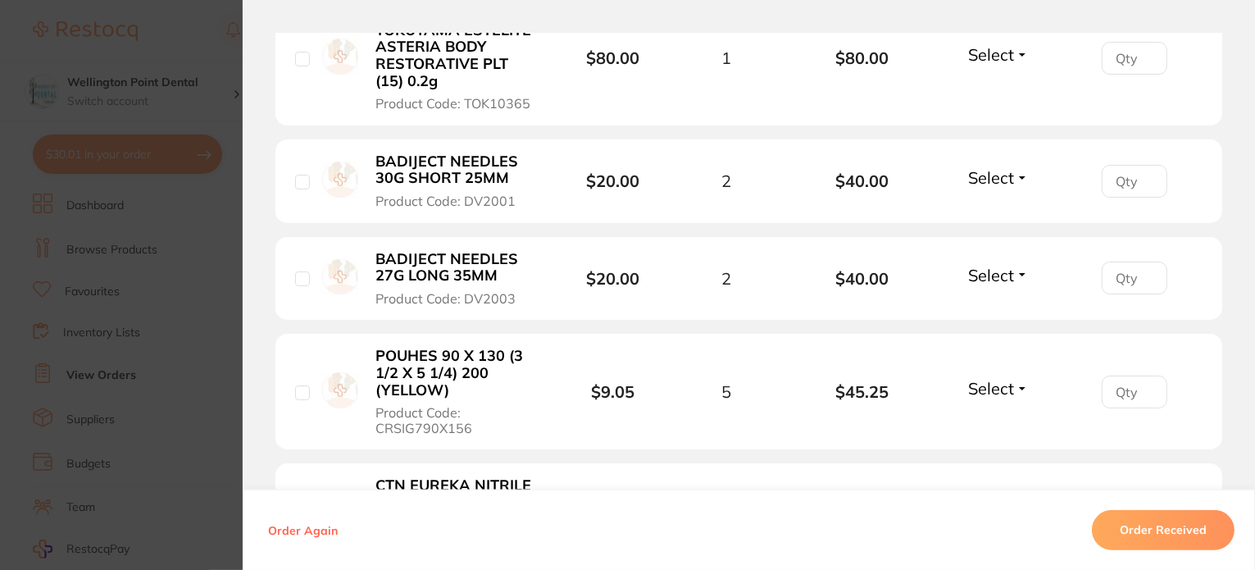
scroll to position [1229, 0]
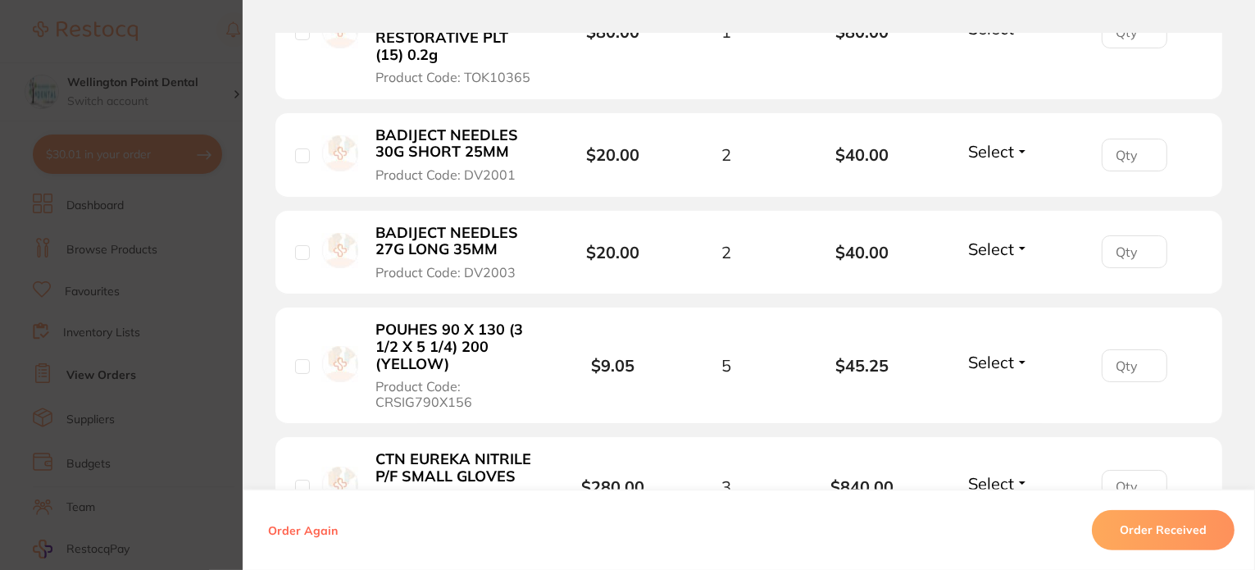
click at [1022, 352] on button "Select" at bounding box center [998, 362] width 70 height 20
click at [1006, 391] on span "Received" at bounding box center [998, 397] width 42 height 12
click at [1142, 349] on input "1" at bounding box center [1135, 365] width 66 height 33
click at [1142, 349] on input "2" at bounding box center [1135, 365] width 66 height 33
click at [1142, 349] on input "3" at bounding box center [1135, 365] width 66 height 33
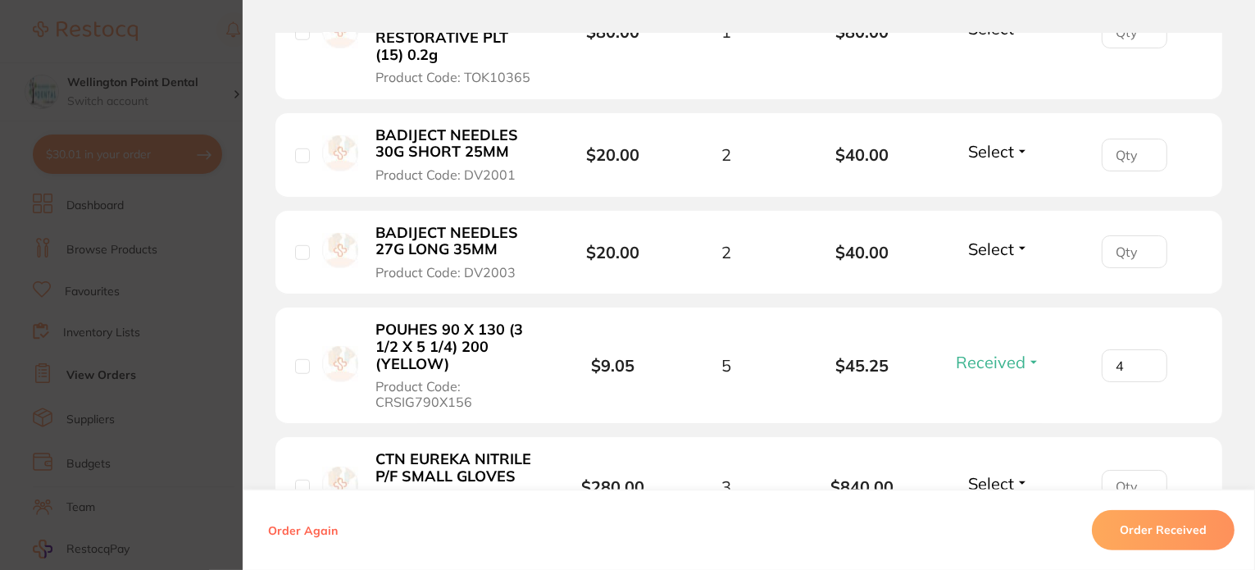
click at [1142, 349] on input "4" at bounding box center [1135, 365] width 66 height 33
type input "5"
click at [1142, 349] on input "5" at bounding box center [1135, 365] width 66 height 33
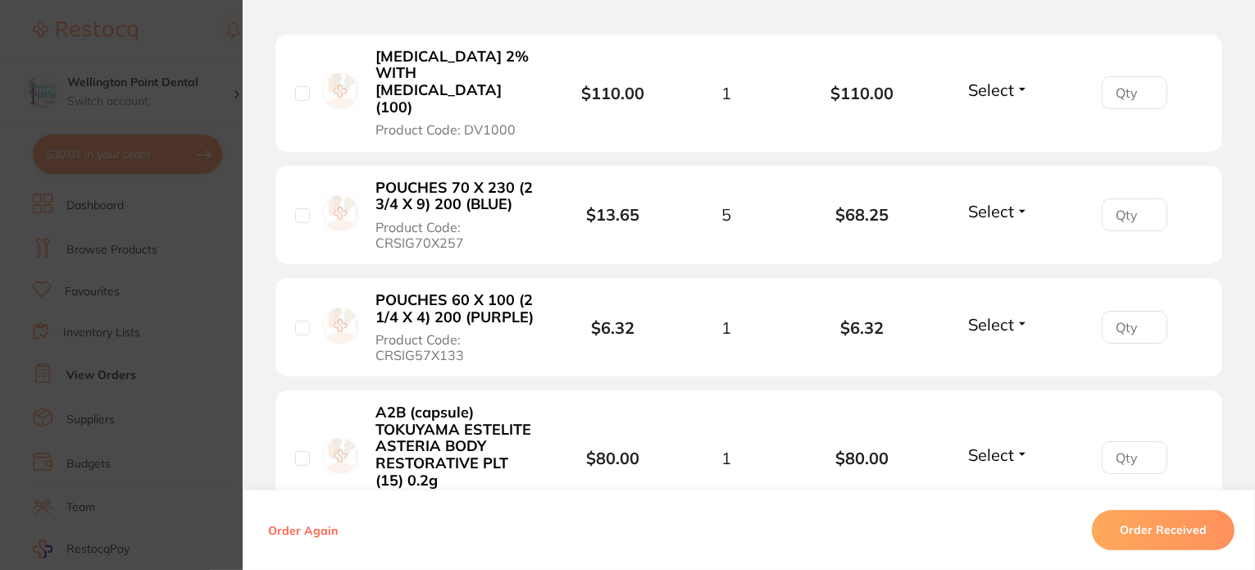
scroll to position [574, 0]
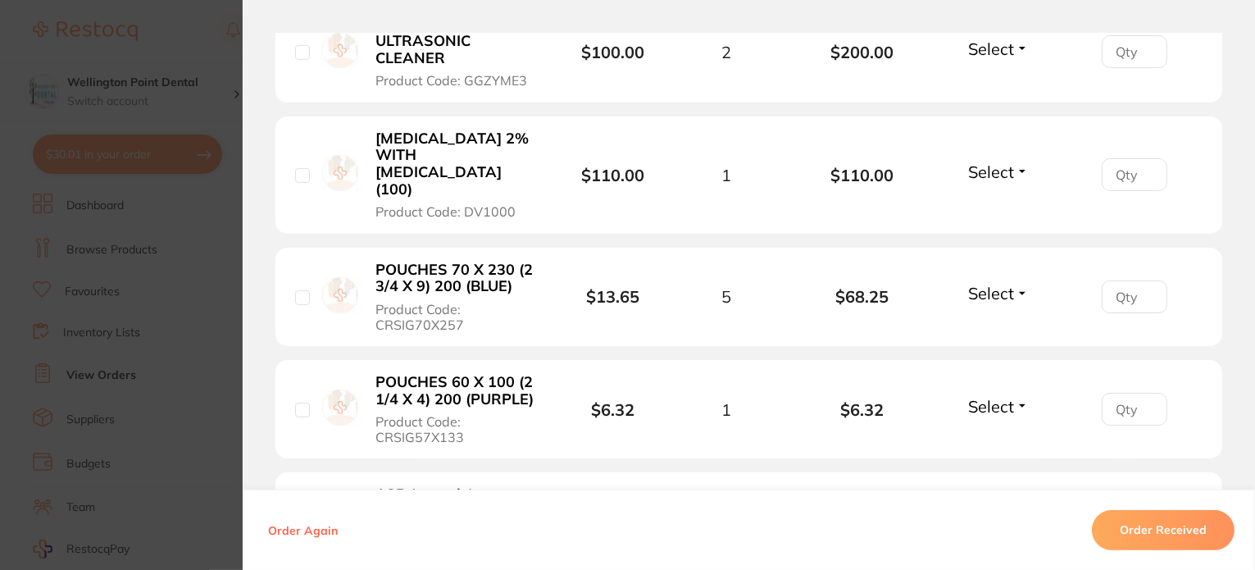
click at [1021, 161] on button "Select" at bounding box center [998, 171] width 70 height 20
click at [997, 201] on span "Received" at bounding box center [998, 207] width 42 height 12
type input "1"
click at [1144, 158] on input "1" at bounding box center [1135, 174] width 66 height 33
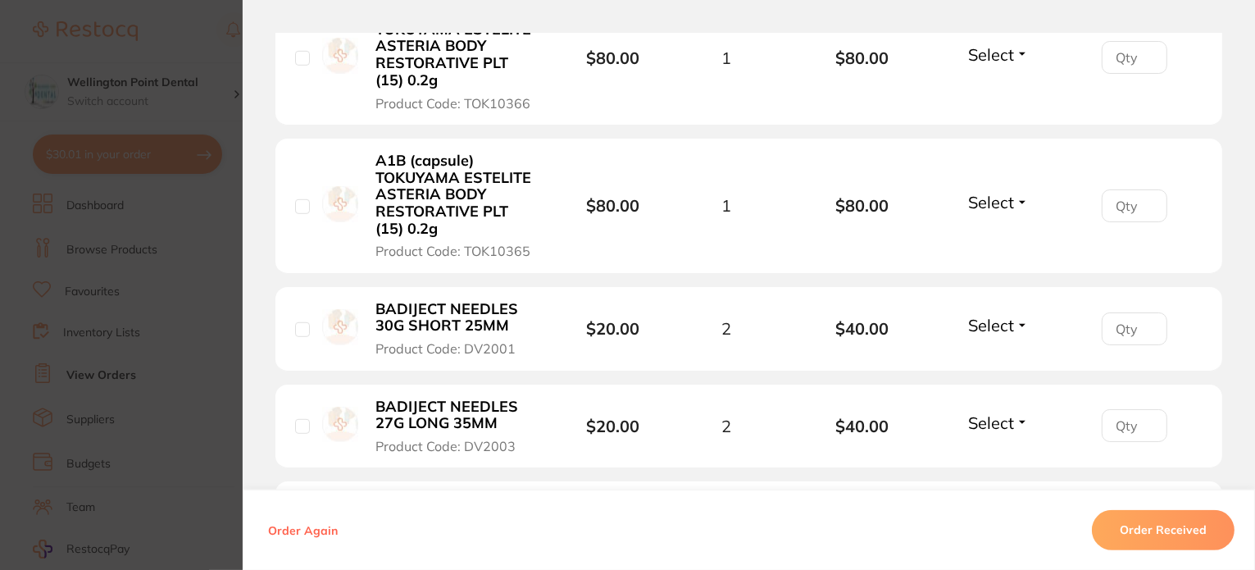
scroll to position [1066, 0]
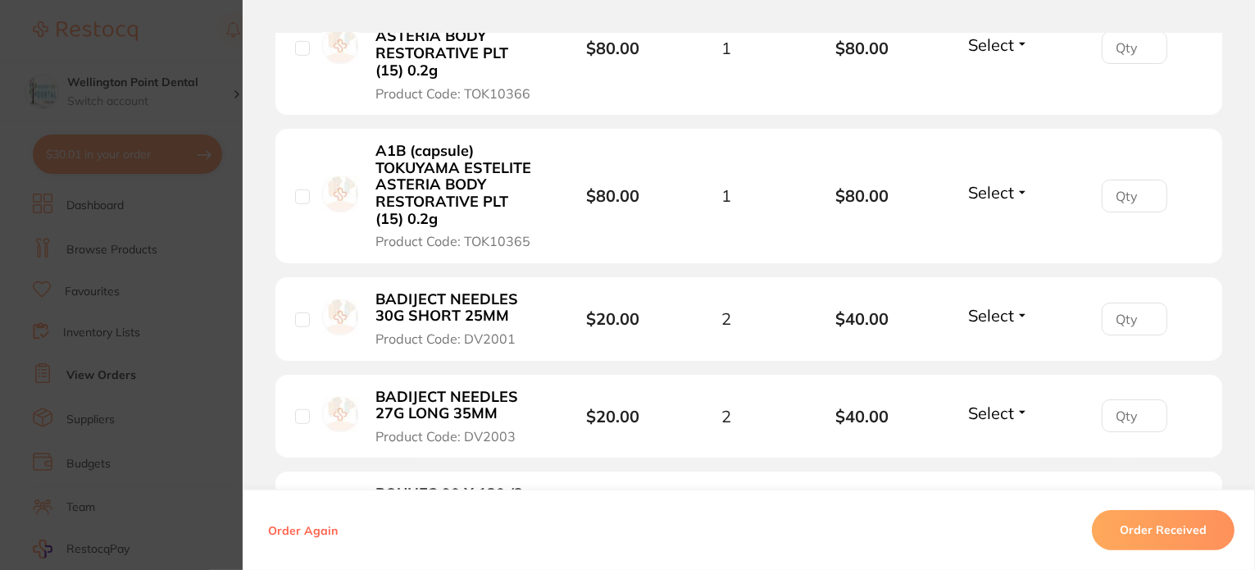
click at [1020, 305] on button "Select" at bounding box center [998, 315] width 70 height 20
click at [1000, 344] on span "Received" at bounding box center [998, 350] width 42 height 12
click at [1144, 302] on input "1" at bounding box center [1135, 318] width 66 height 33
type input "2"
click at [1144, 302] on input "2" at bounding box center [1135, 318] width 66 height 33
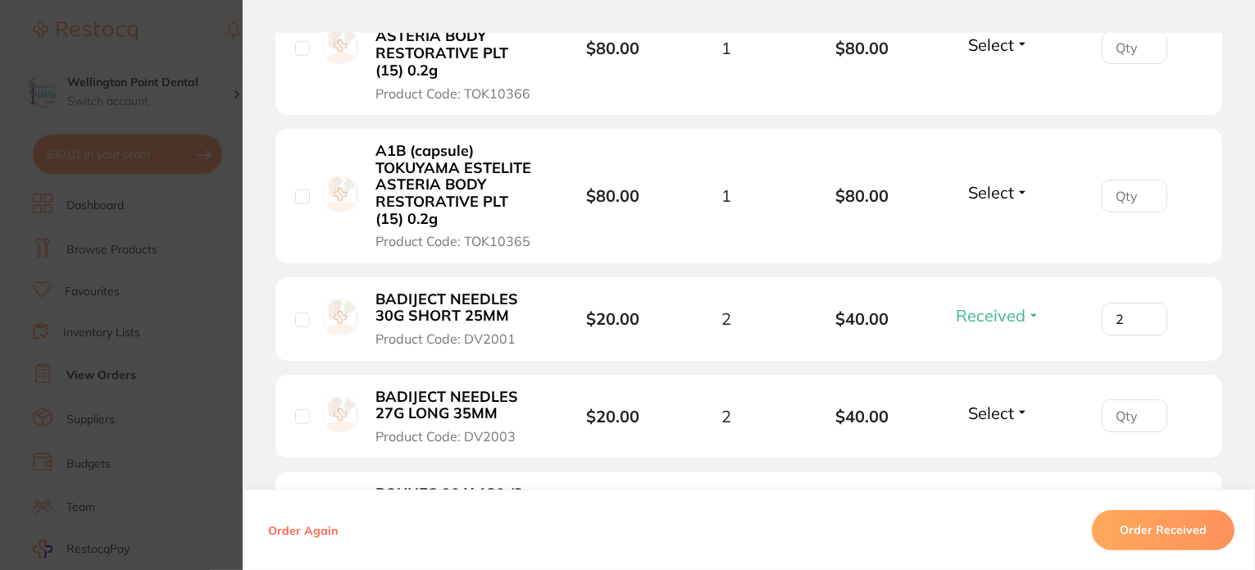
click at [1020, 402] on button "Select" at bounding box center [998, 412] width 70 height 20
click at [1000, 442] on span "Received" at bounding box center [998, 448] width 42 height 12
click at [1141, 399] on input "1" at bounding box center [1135, 415] width 66 height 33
type input "2"
click at [1141, 399] on input "2" at bounding box center [1135, 415] width 66 height 33
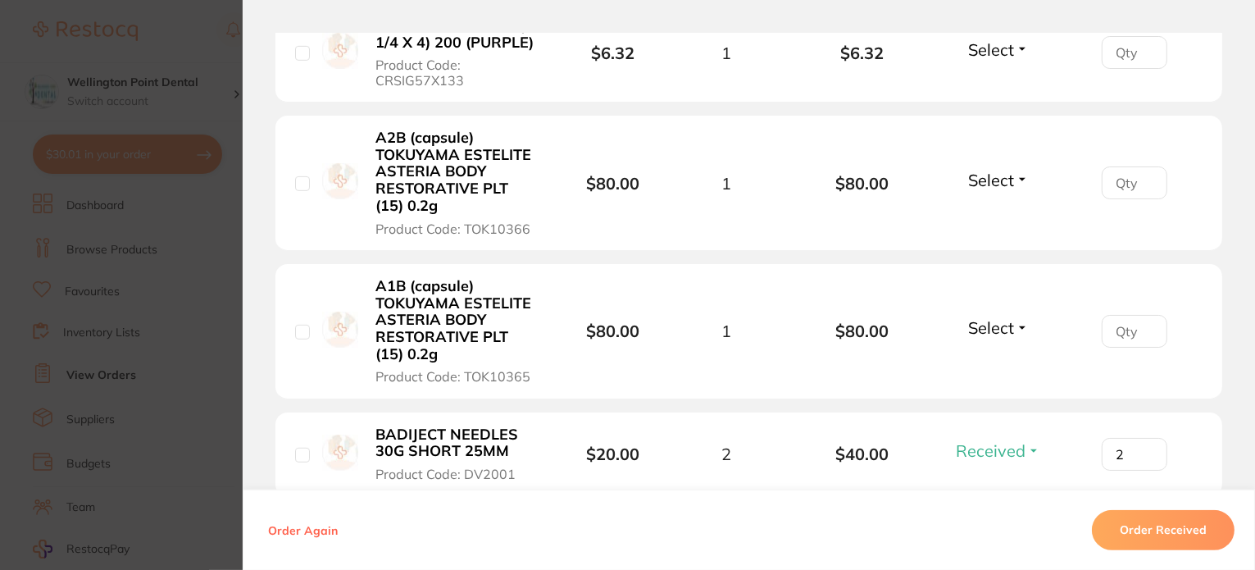
scroll to position [902, 0]
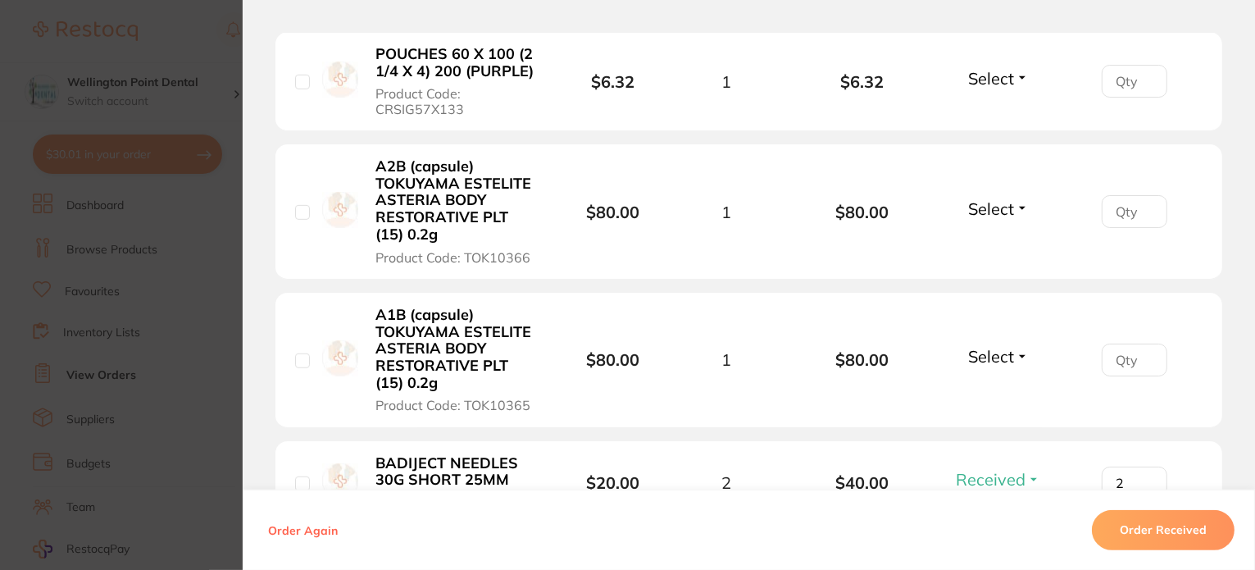
click at [1014, 346] on button "Select" at bounding box center [998, 356] width 70 height 20
click at [1008, 385] on span "Received" at bounding box center [998, 391] width 42 height 12
type input "1"
click at [1144, 343] on input "1" at bounding box center [1135, 359] width 66 height 33
click at [1021, 198] on button "Select" at bounding box center [998, 208] width 70 height 20
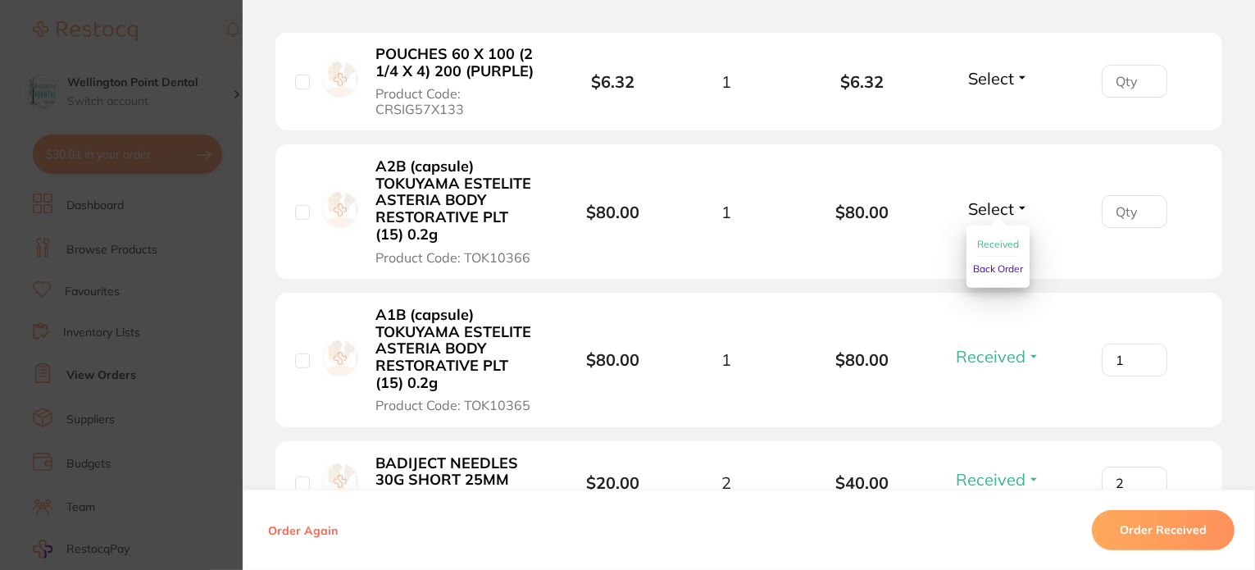
click at [1006, 238] on span "Received" at bounding box center [998, 244] width 42 height 12
type input "1"
click at [1143, 195] on input "1" at bounding box center [1135, 211] width 66 height 33
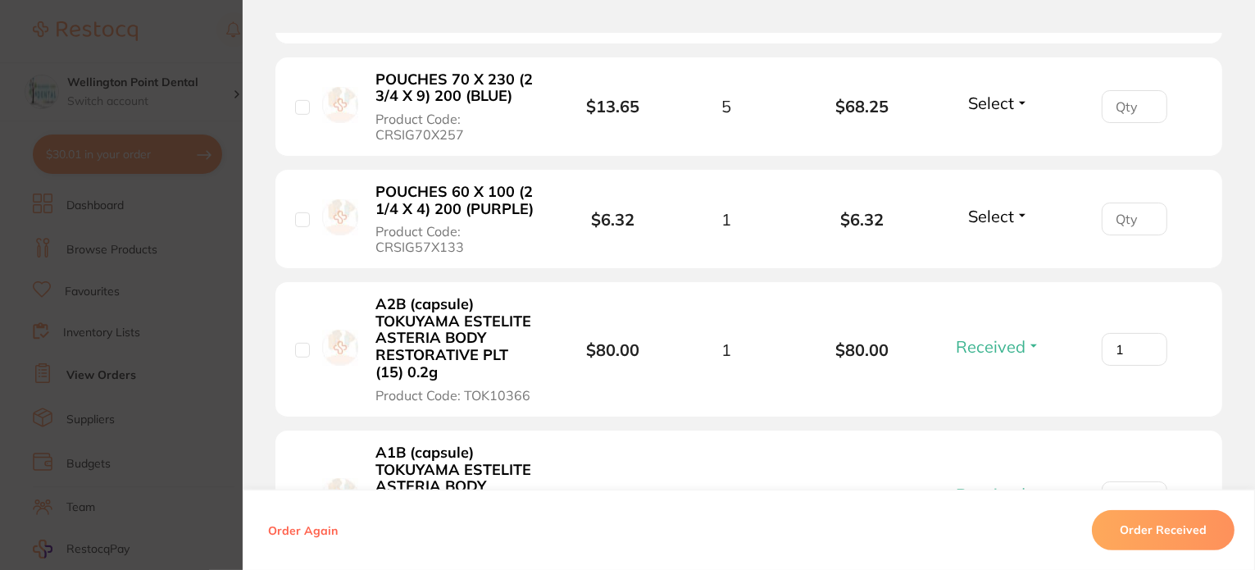
scroll to position [738, 0]
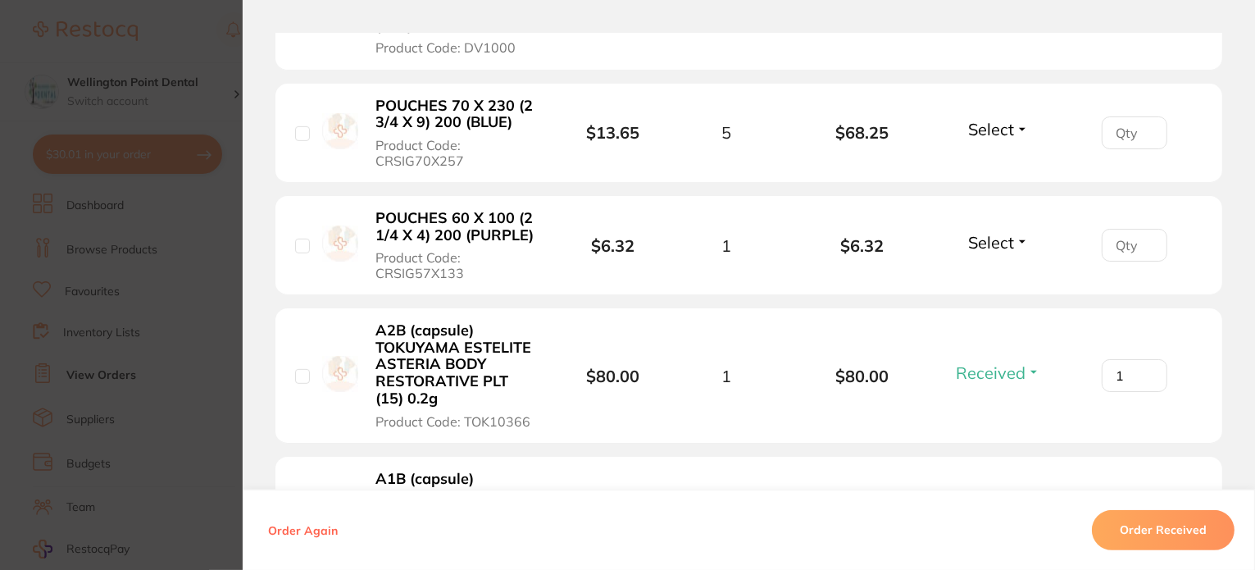
click at [1020, 232] on button "Select" at bounding box center [998, 242] width 70 height 20
click at [1007, 271] on span "Received" at bounding box center [998, 277] width 42 height 12
type input "1"
click at [1143, 229] on input "1" at bounding box center [1135, 245] width 66 height 33
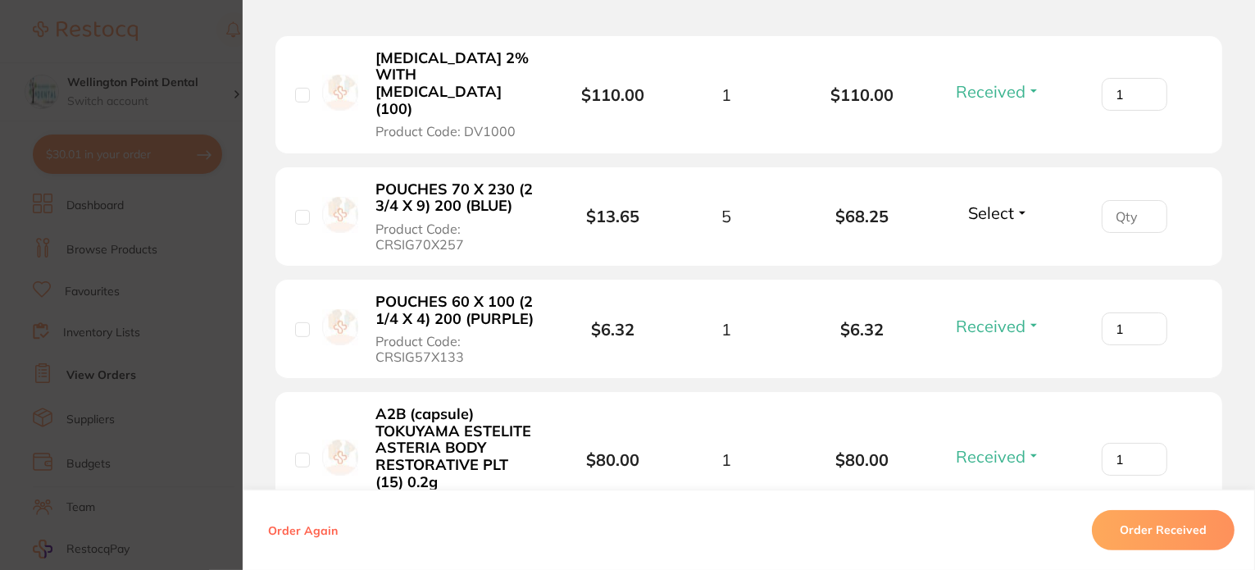
scroll to position [574, 0]
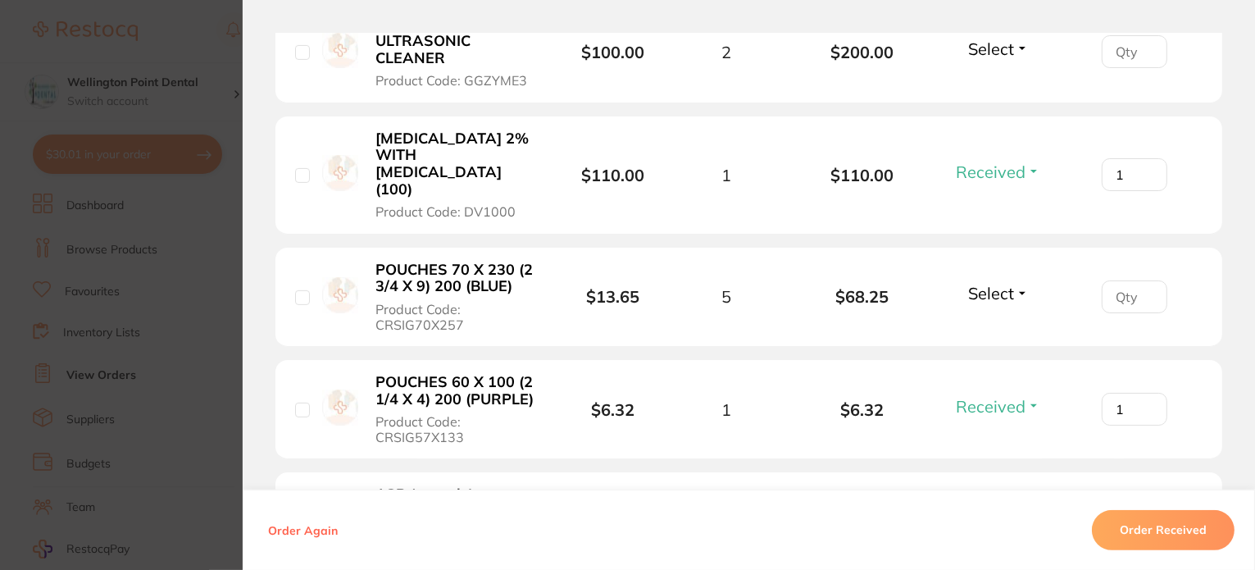
click at [1019, 283] on button "Select" at bounding box center [998, 293] width 70 height 20
click at [1000, 322] on span "Received" at bounding box center [998, 328] width 42 height 12
click at [1141, 280] on input "1" at bounding box center [1135, 296] width 66 height 33
click at [1141, 280] on input "2" at bounding box center [1135, 296] width 66 height 33
click at [1141, 280] on input "3" at bounding box center [1135, 296] width 66 height 33
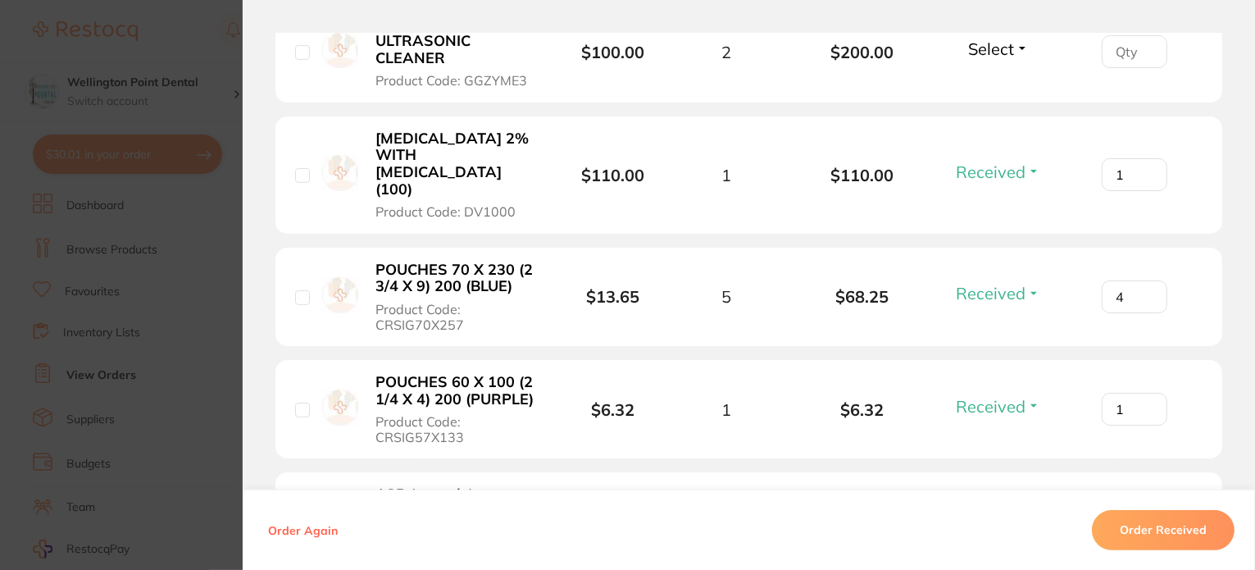
click at [1141, 280] on input "4" at bounding box center [1135, 296] width 66 height 33
type input "5"
click at [1141, 280] on input "5" at bounding box center [1135, 296] width 66 height 33
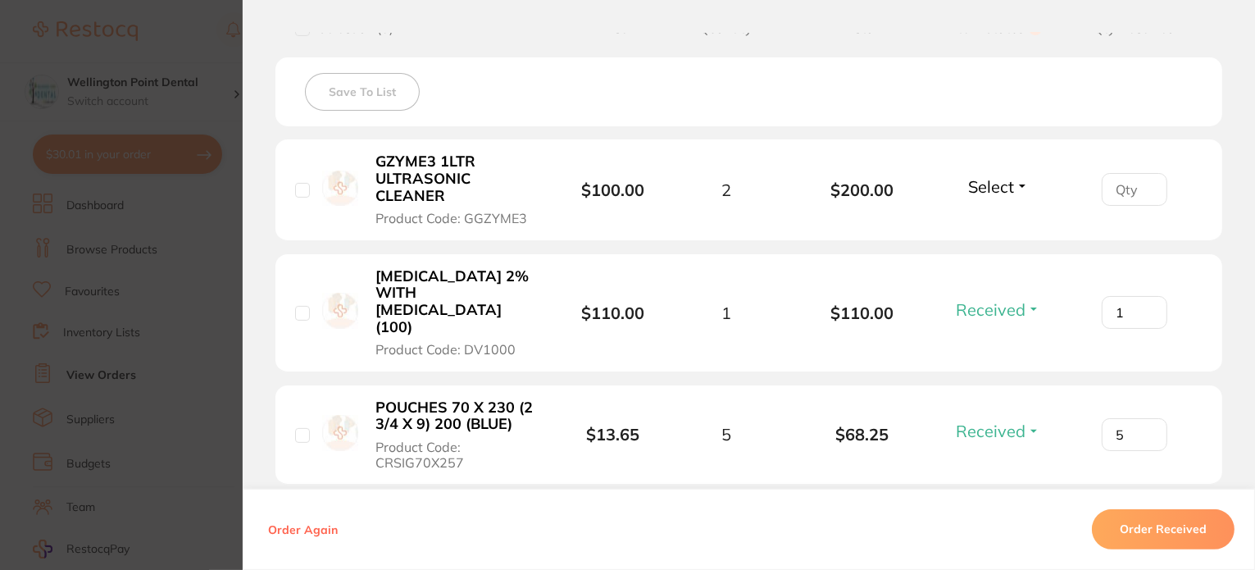
scroll to position [410, 0]
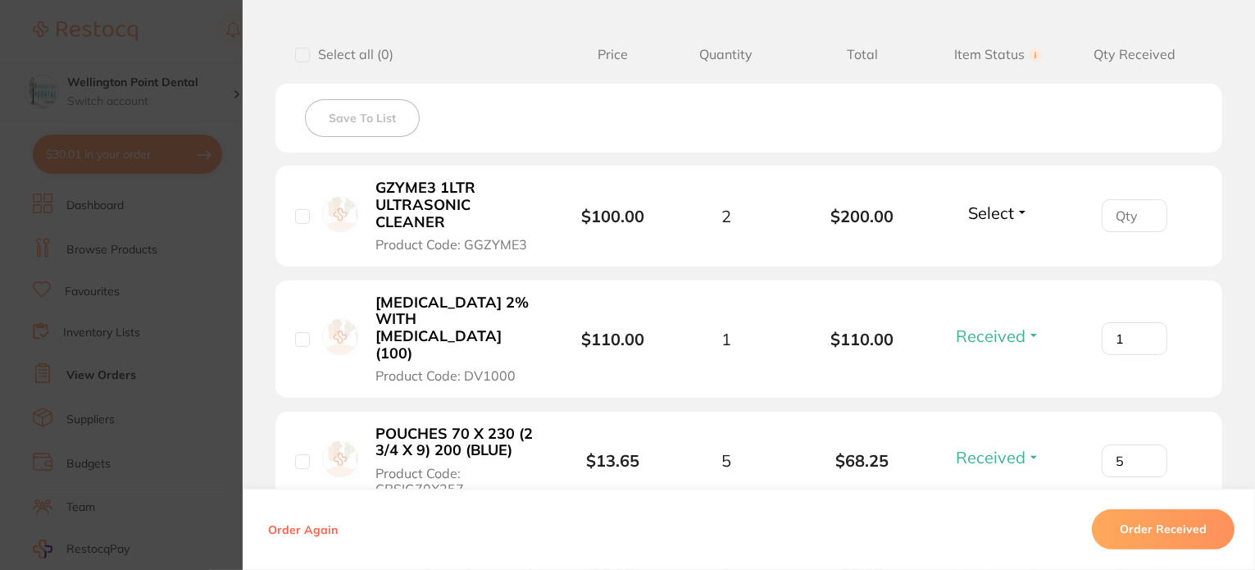
click at [1020, 209] on button "Select" at bounding box center [998, 212] width 70 height 20
click at [986, 271] on span "Back Order" at bounding box center [998, 273] width 50 height 12
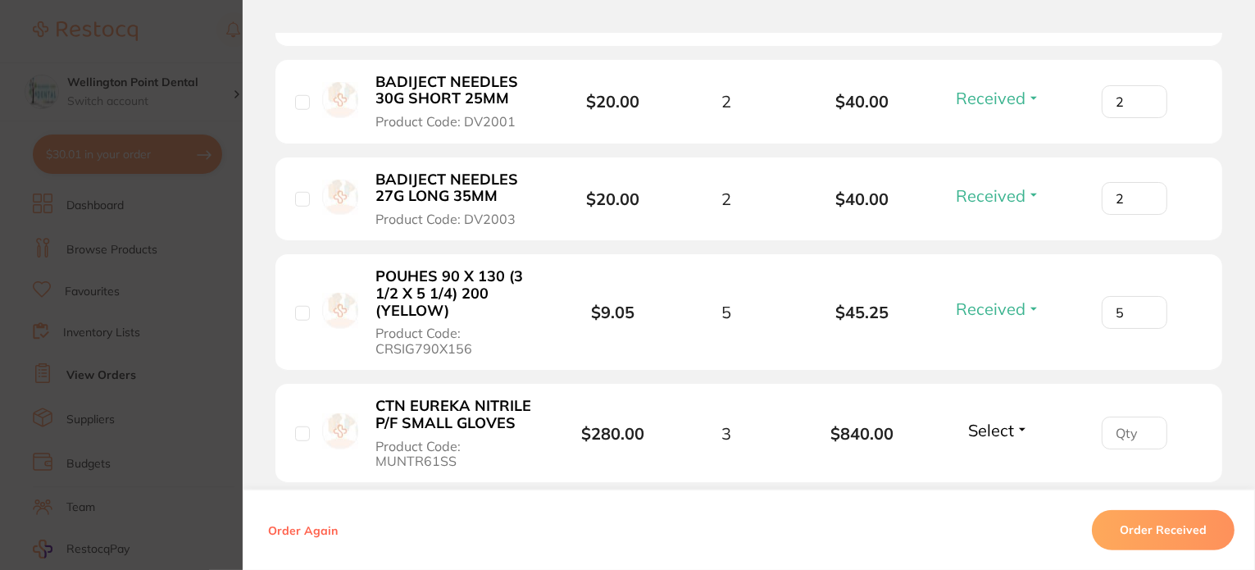
scroll to position [1311, 0]
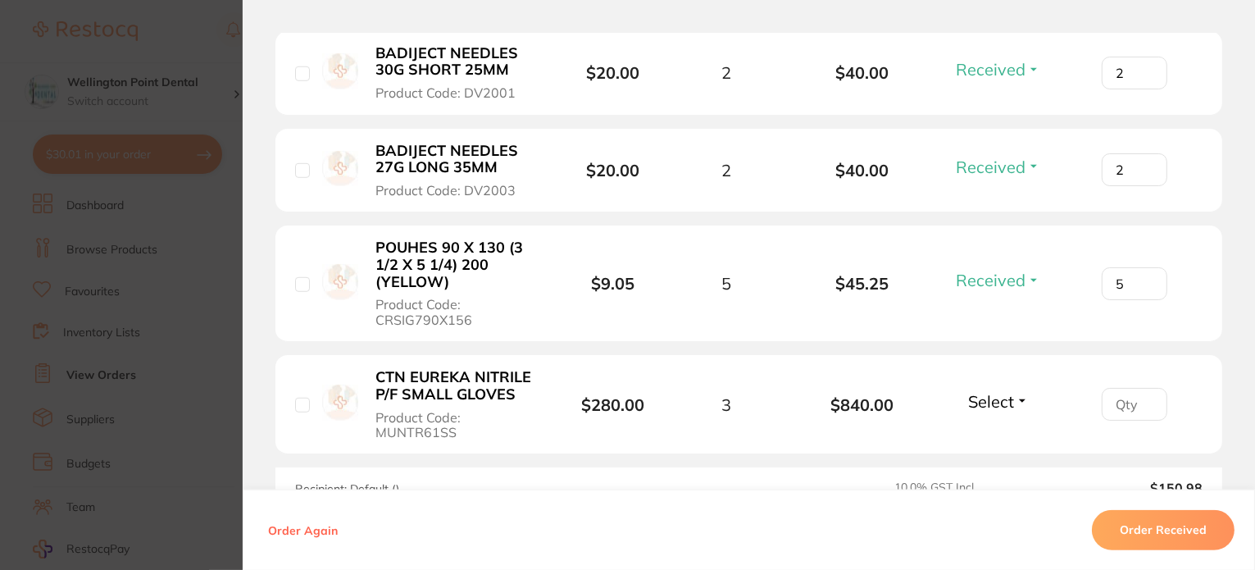
click at [1017, 391] on button "Select" at bounding box center [998, 401] width 70 height 20
click at [1002, 430] on span "Received" at bounding box center [998, 436] width 42 height 12
click at [1143, 388] on input "1" at bounding box center [1135, 404] width 66 height 33
click at [1143, 388] on input "2" at bounding box center [1135, 404] width 66 height 33
type input "3"
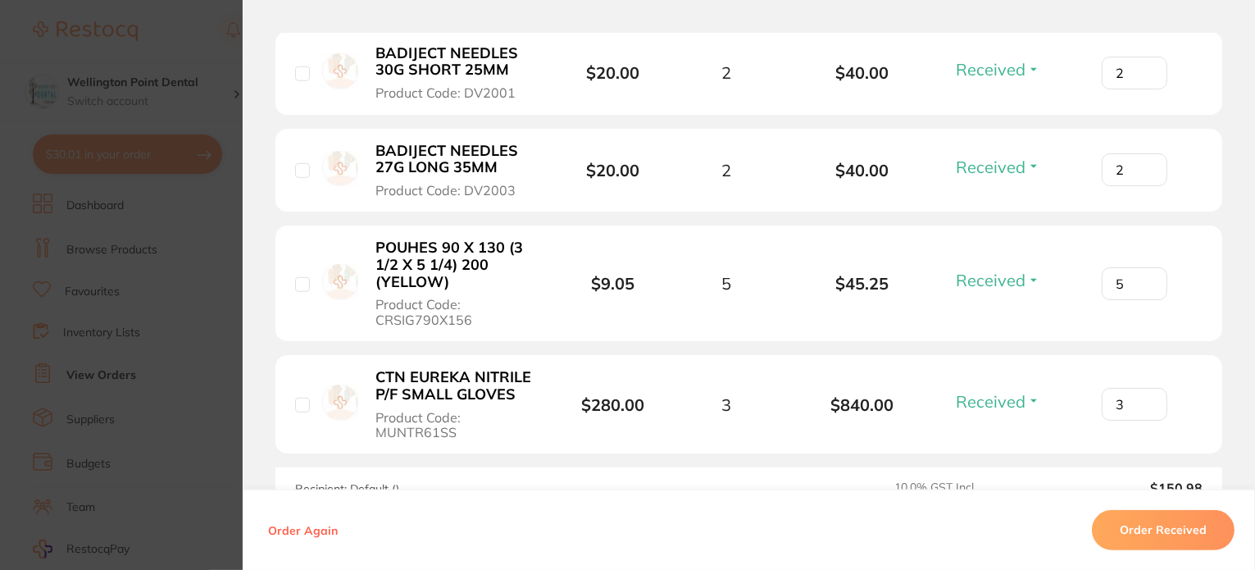
click at [1143, 388] on input "3" at bounding box center [1135, 404] width 66 height 33
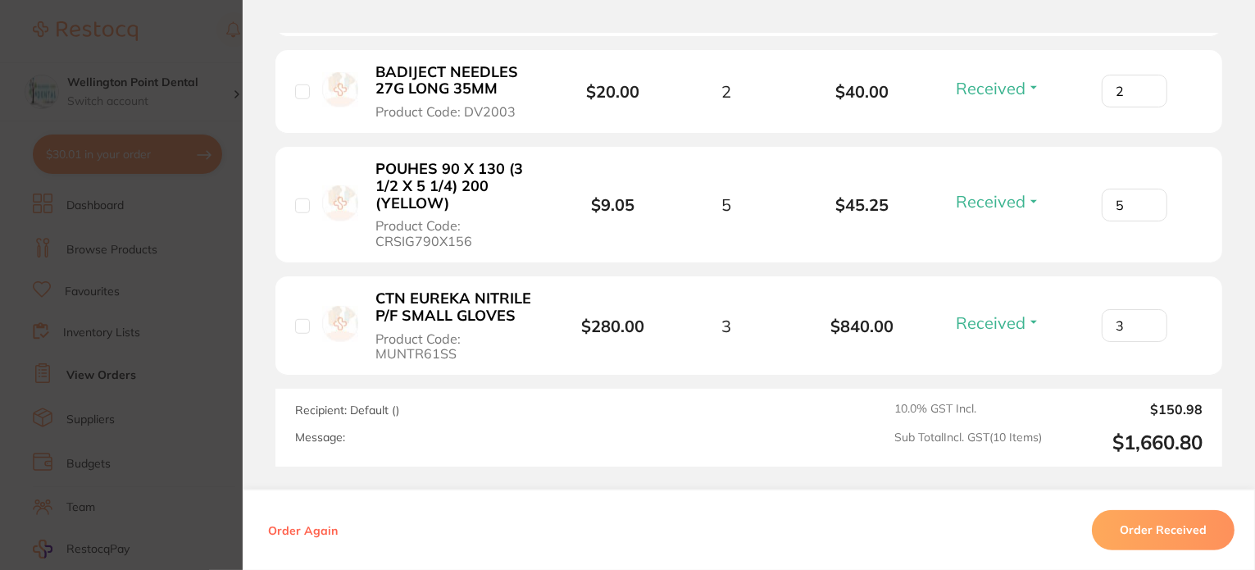
scroll to position [1475, 0]
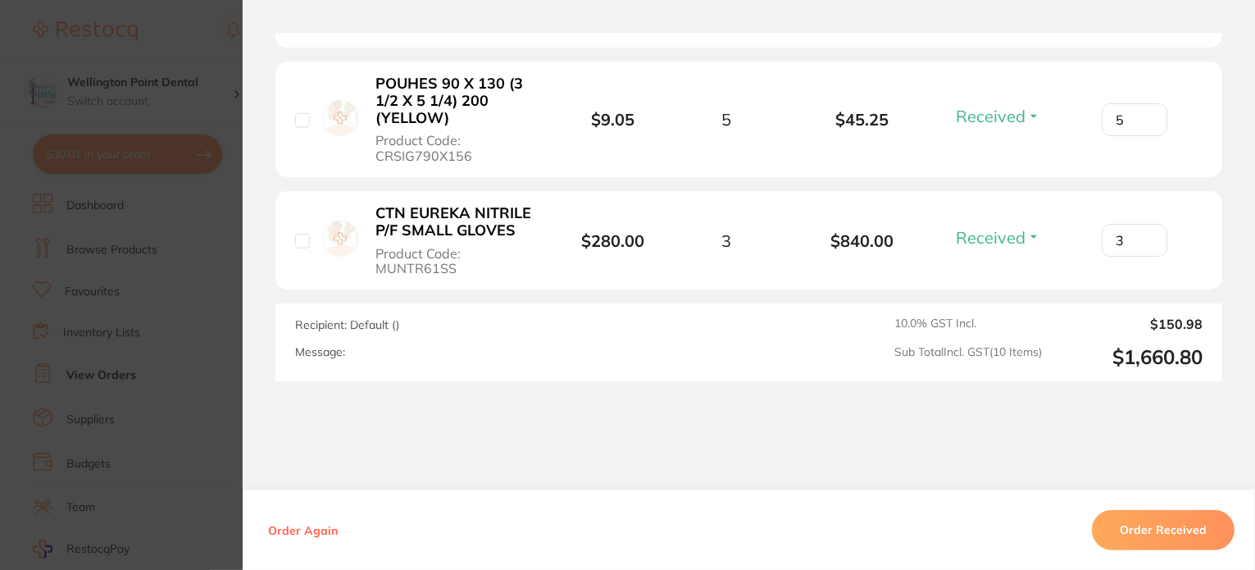
click at [1138, 523] on button "Order Received" at bounding box center [1163, 529] width 143 height 39
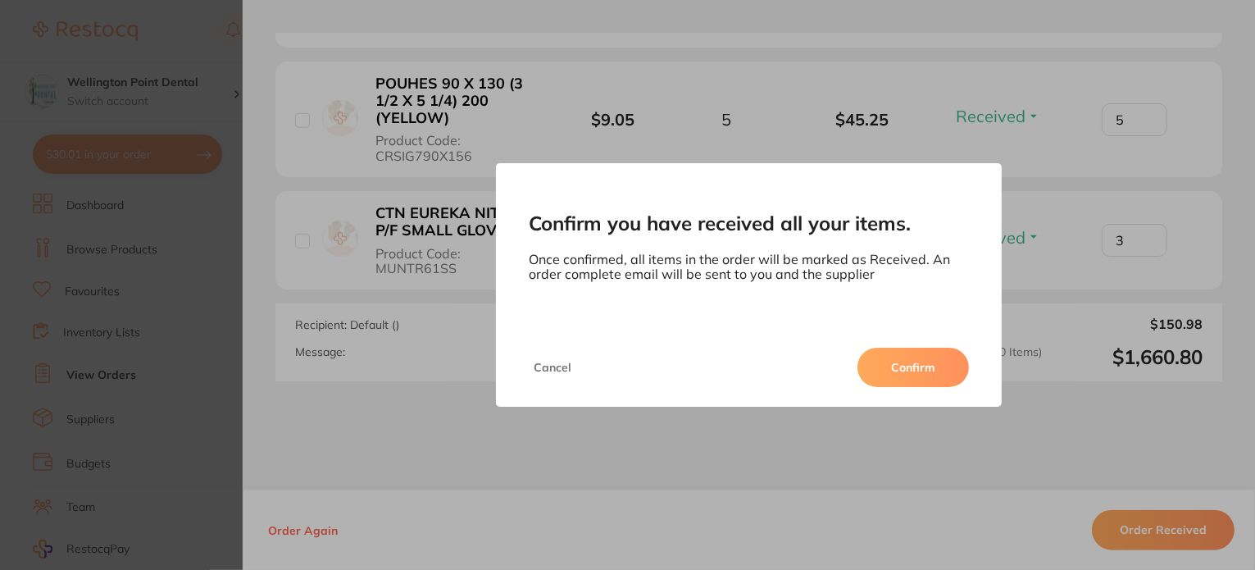
click at [548, 366] on button "Cancel" at bounding box center [553, 367] width 48 height 39
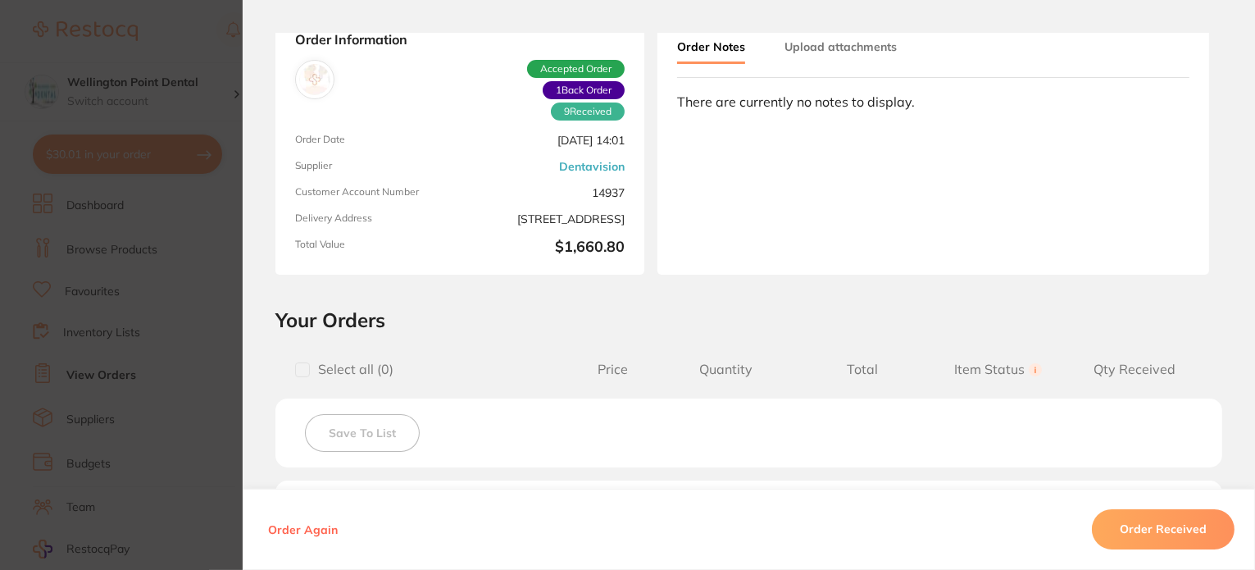
scroll to position [0, 0]
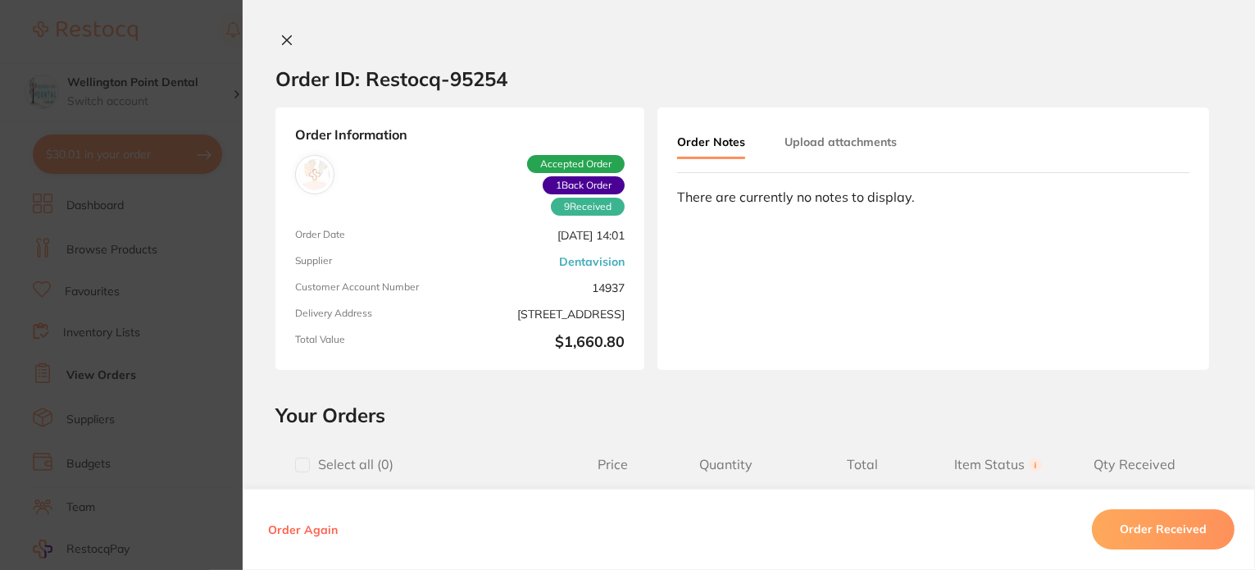
click at [284, 38] on icon at bounding box center [287, 40] width 9 height 9
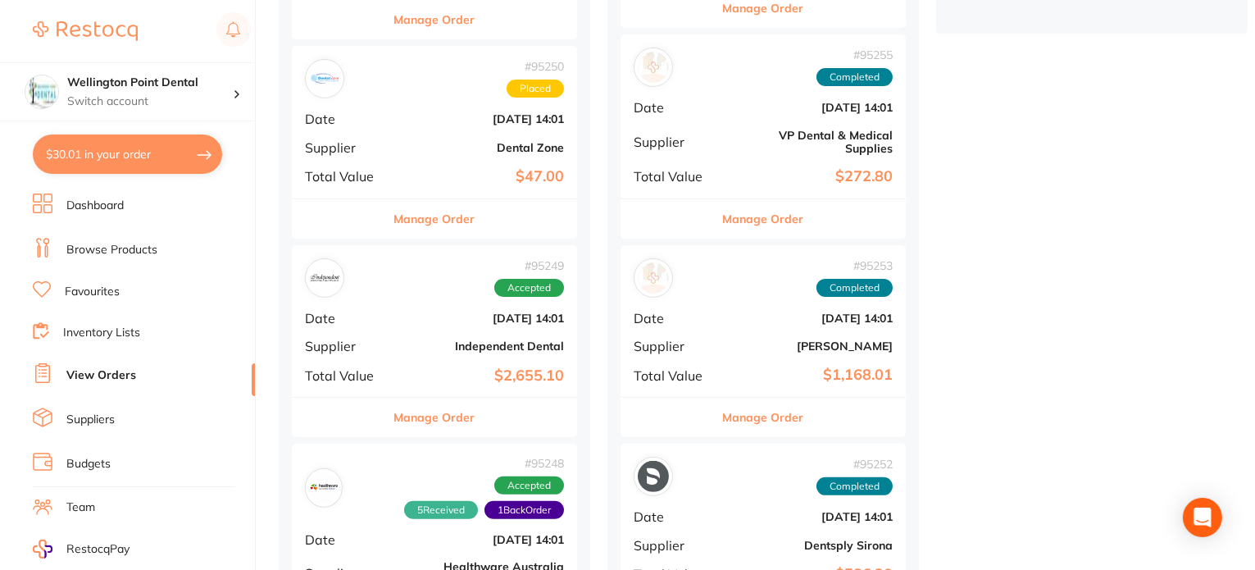
scroll to position [656, 0]
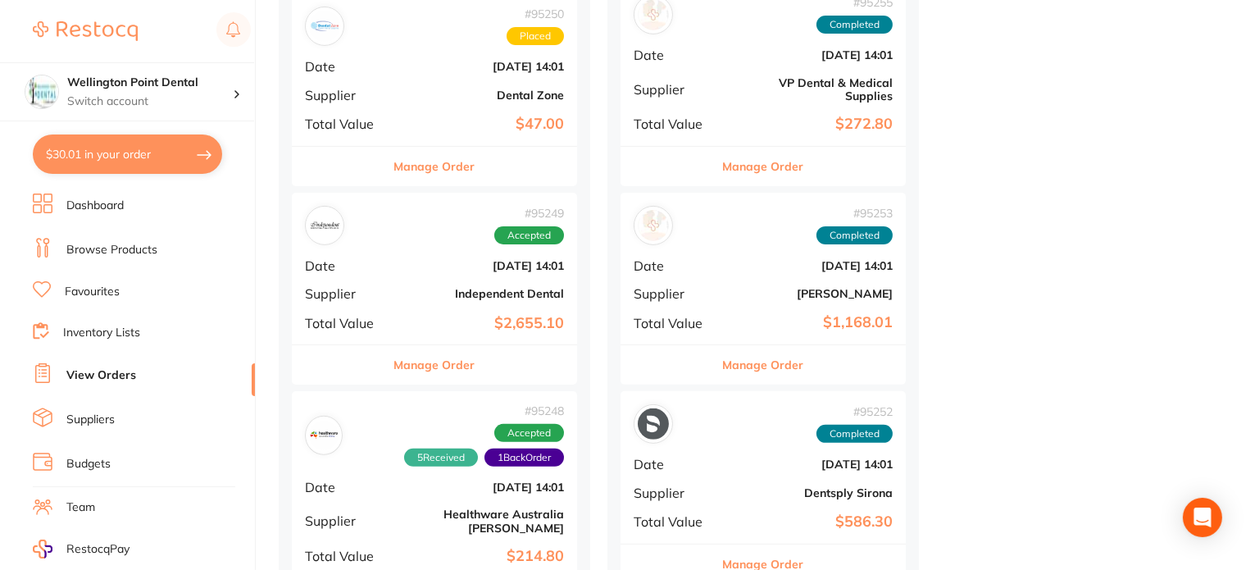
click at [430, 364] on button "Manage Order" at bounding box center [434, 364] width 81 height 39
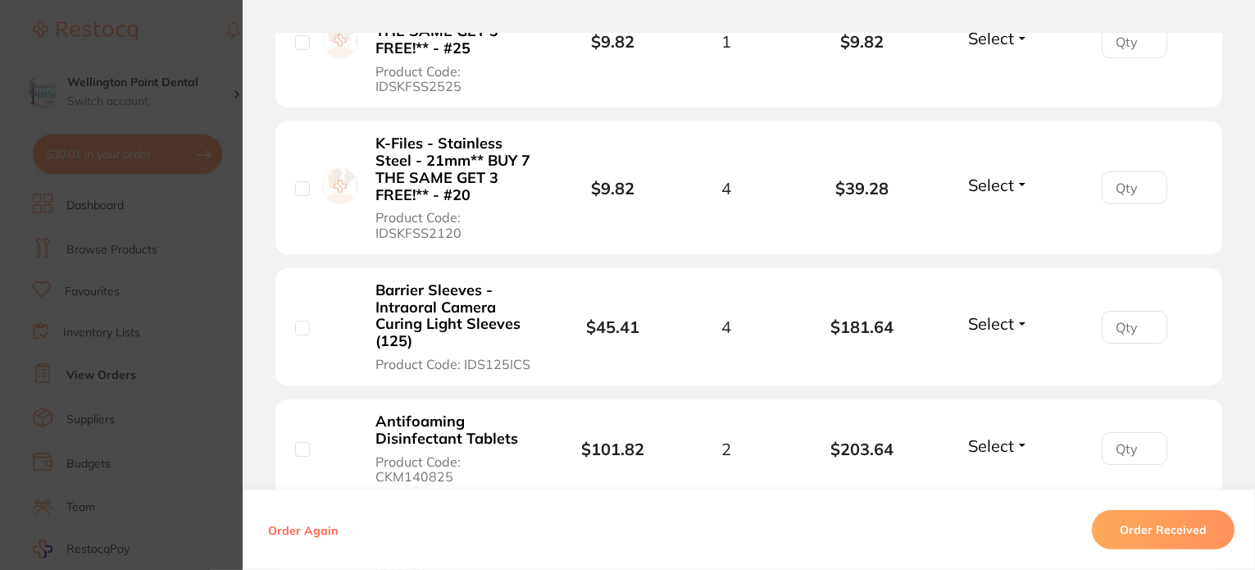
scroll to position [1229, 0]
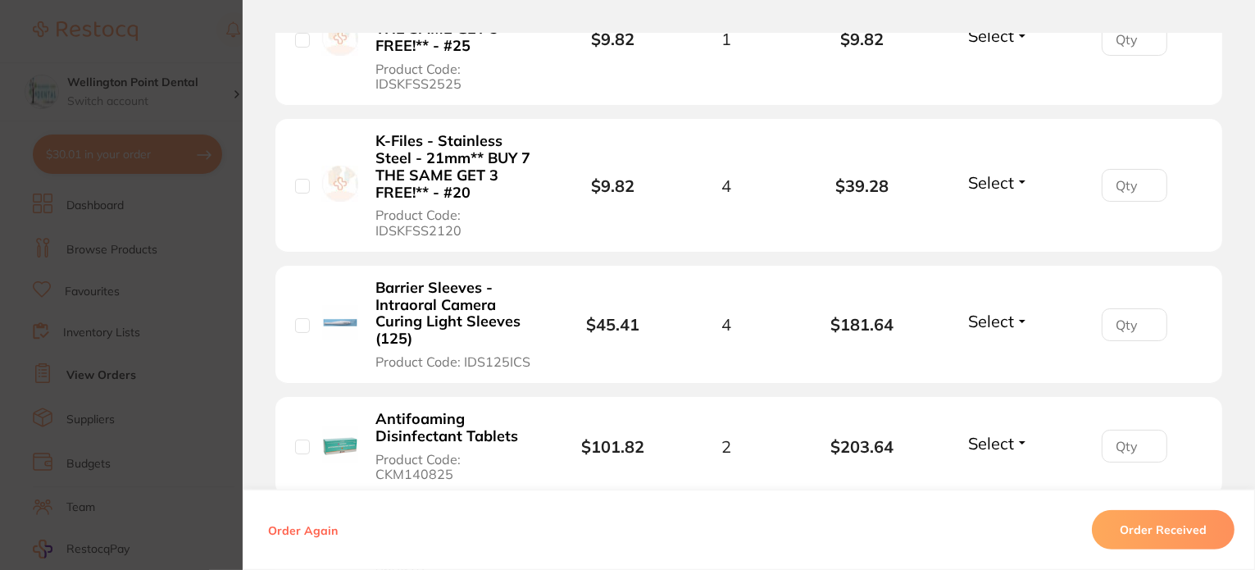
click at [1014, 317] on button "Select" at bounding box center [998, 321] width 70 height 20
click at [997, 353] on span "Received" at bounding box center [998, 356] width 42 height 12
click at [1143, 319] on input "1" at bounding box center [1135, 324] width 66 height 33
click at [1143, 319] on input "2" at bounding box center [1135, 324] width 66 height 33
click at [1143, 319] on input "3" at bounding box center [1135, 324] width 66 height 33
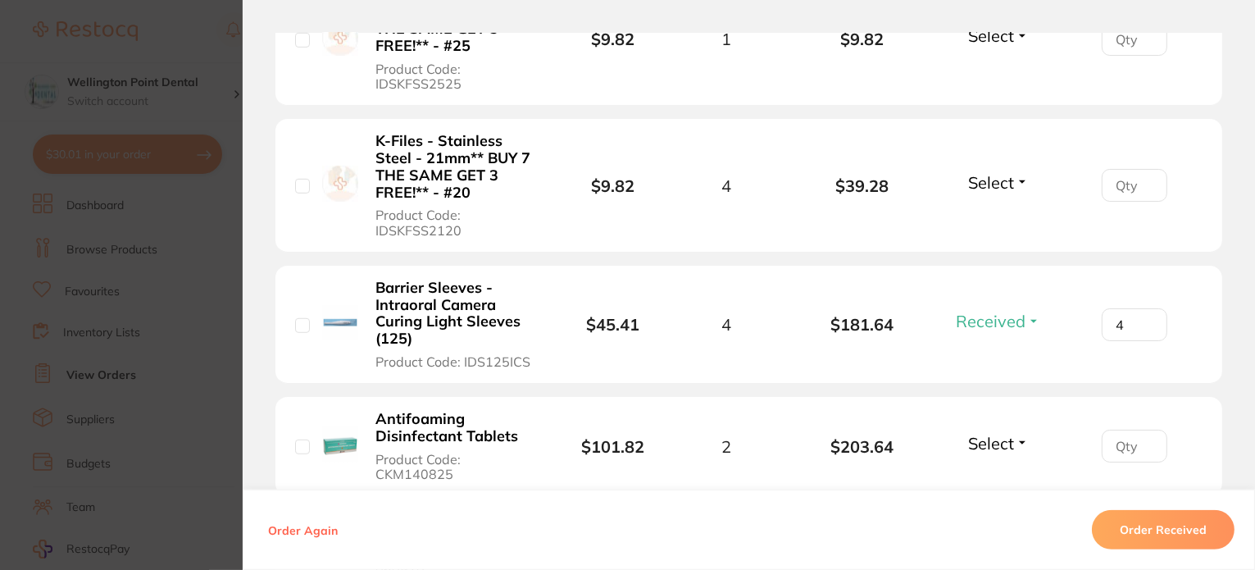
type input "4"
click at [1143, 319] on input "4" at bounding box center [1135, 324] width 66 height 33
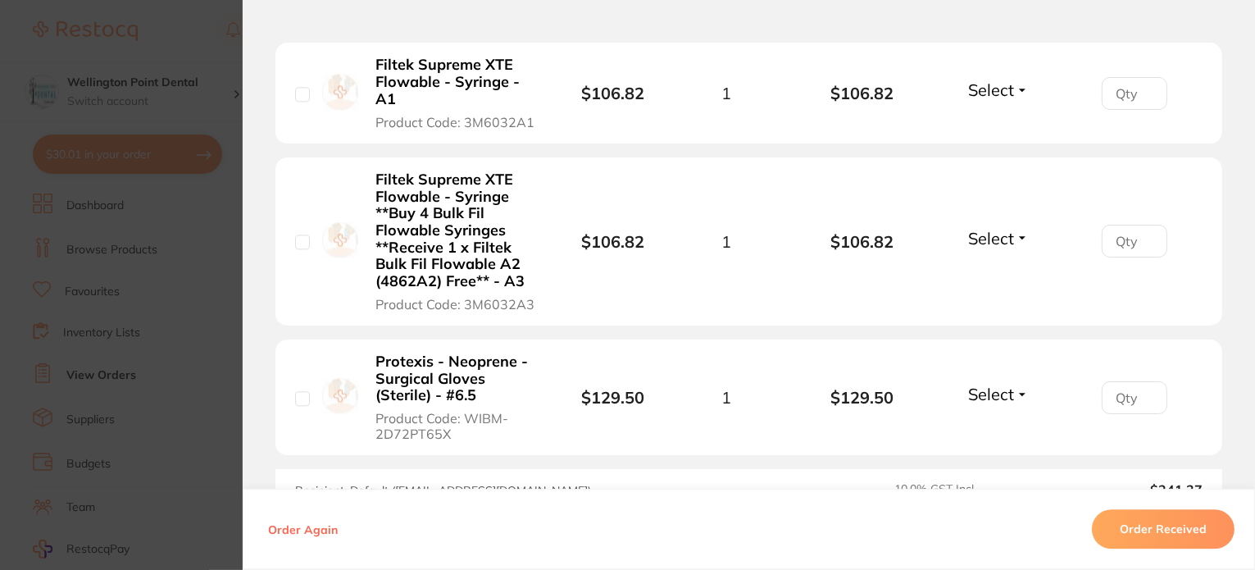
scroll to position [4180, 0]
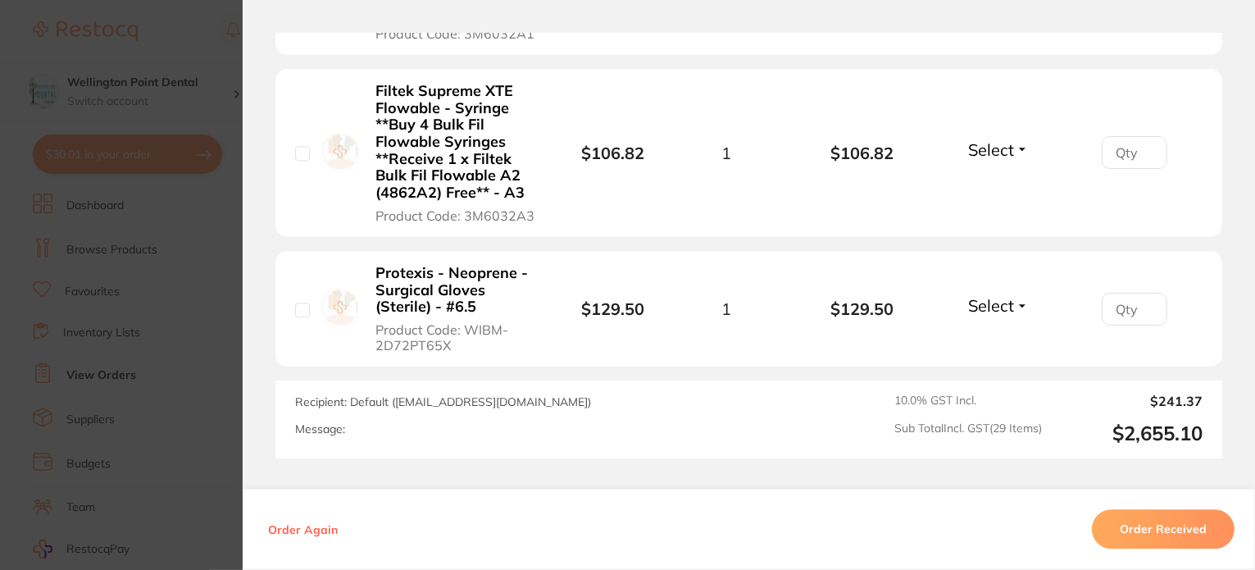
click at [1020, 302] on button "Select" at bounding box center [998, 305] width 70 height 20
click at [993, 336] on span "Received" at bounding box center [998, 340] width 42 height 12
type input "1"
click at [1140, 298] on input "1" at bounding box center [1135, 309] width 66 height 33
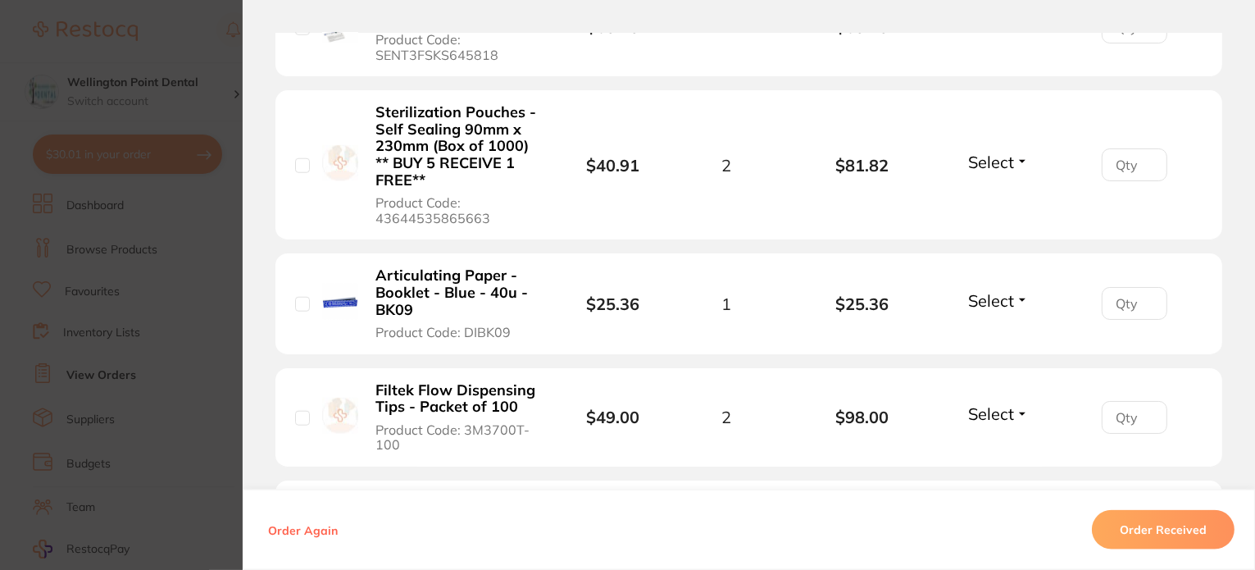
scroll to position [1803, 0]
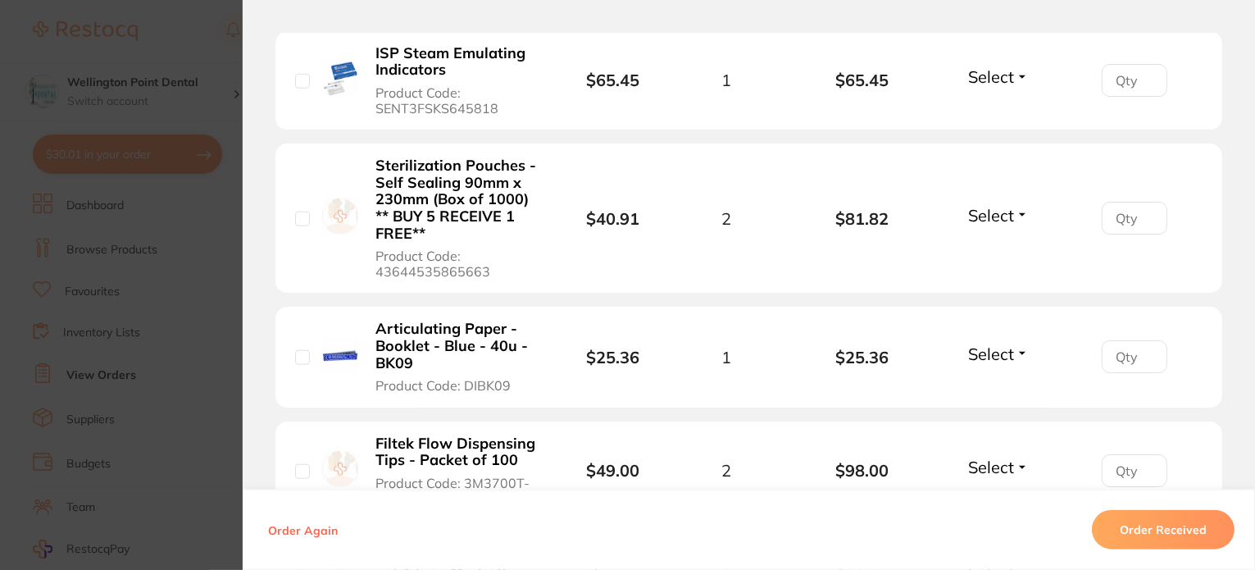
click at [1018, 212] on button "Select" at bounding box center [998, 215] width 70 height 20
click at [1008, 244] on span "Received" at bounding box center [998, 250] width 42 height 12
click at [1139, 207] on input "1" at bounding box center [1135, 218] width 66 height 33
type input "2"
click at [1139, 207] on input "2" at bounding box center [1135, 218] width 66 height 33
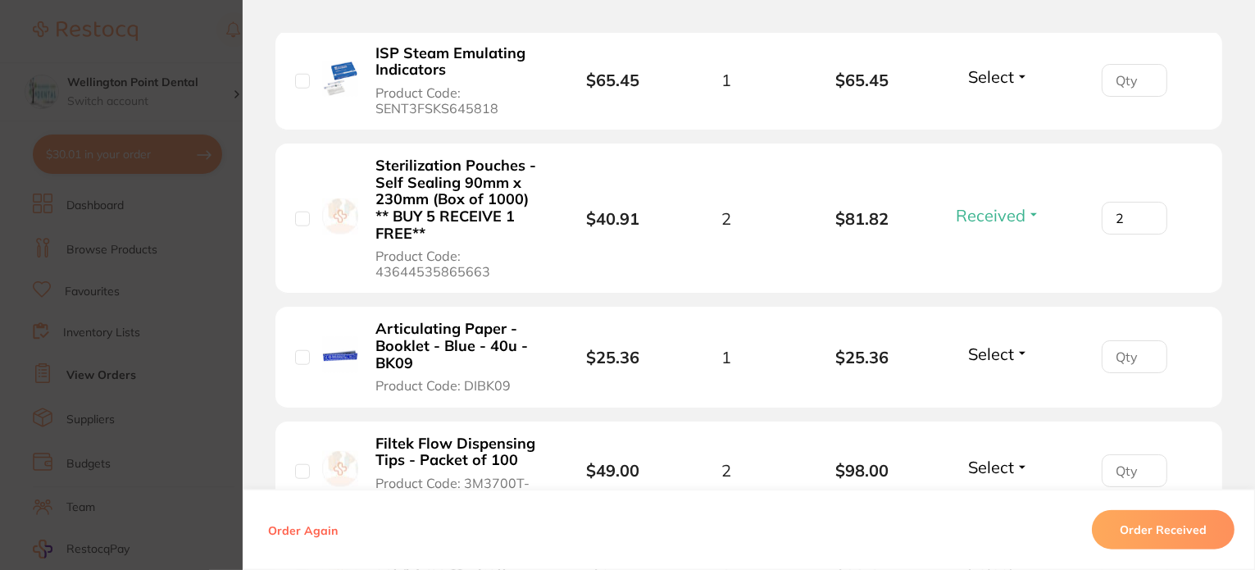
click at [1020, 352] on button "Select" at bounding box center [998, 353] width 70 height 20
click at [996, 378] on button "Received" at bounding box center [998, 389] width 42 height 25
type input "1"
click at [1142, 348] on input "1" at bounding box center [1135, 356] width 66 height 33
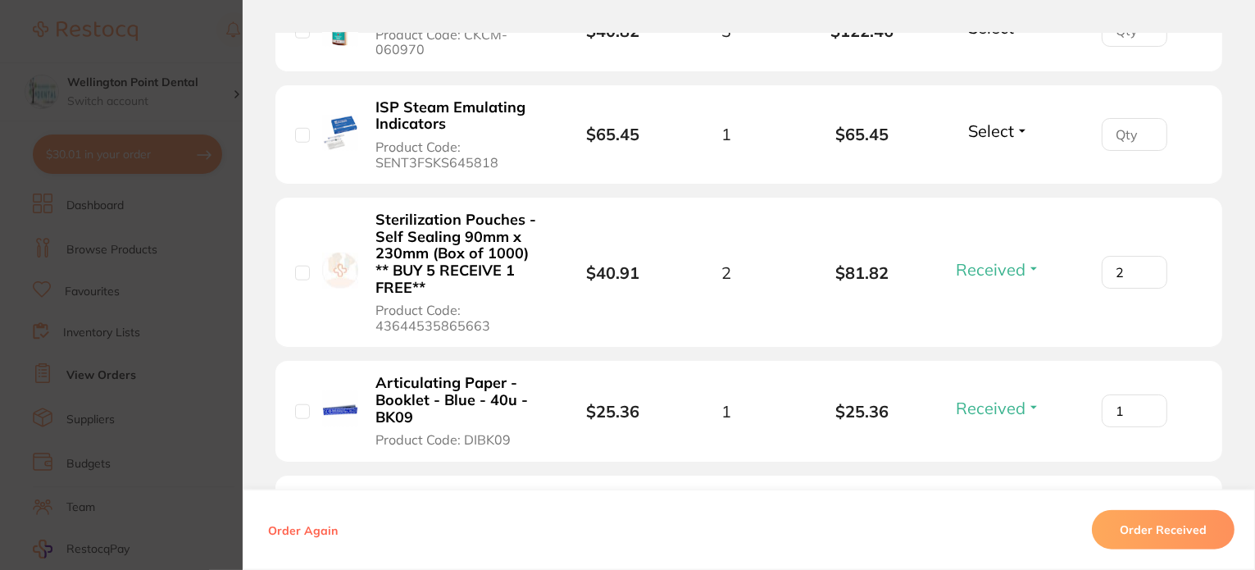
scroll to position [1721, 0]
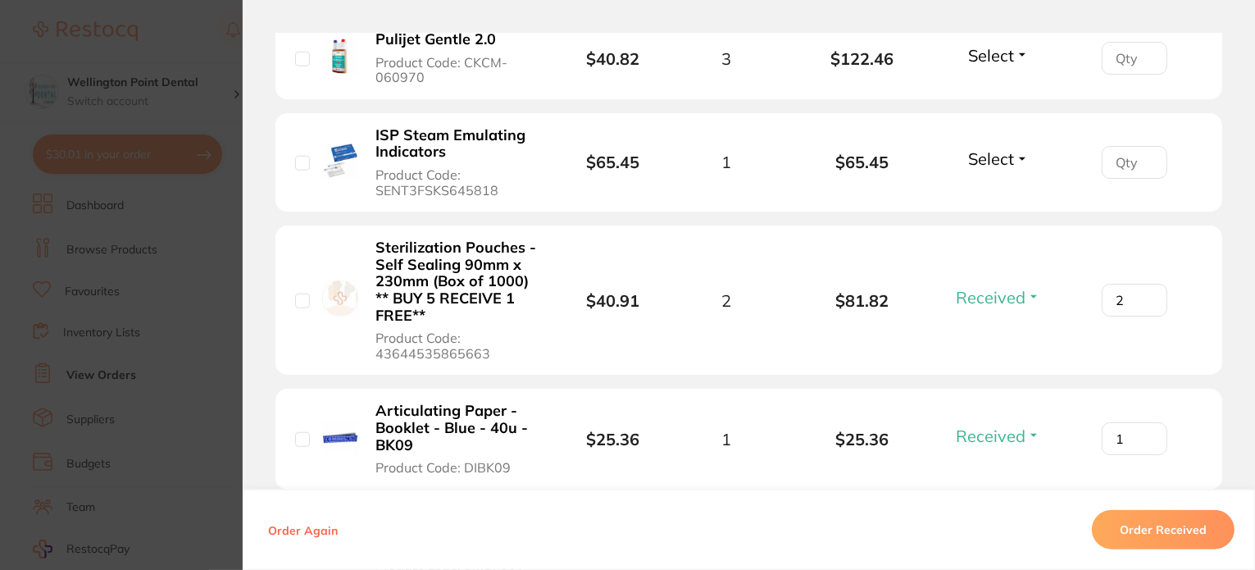
click at [1017, 156] on button "Select" at bounding box center [998, 158] width 70 height 20
click at [1002, 189] on span "Received" at bounding box center [998, 194] width 42 height 12
type input "1"
click at [1144, 153] on input "1" at bounding box center [1135, 162] width 66 height 33
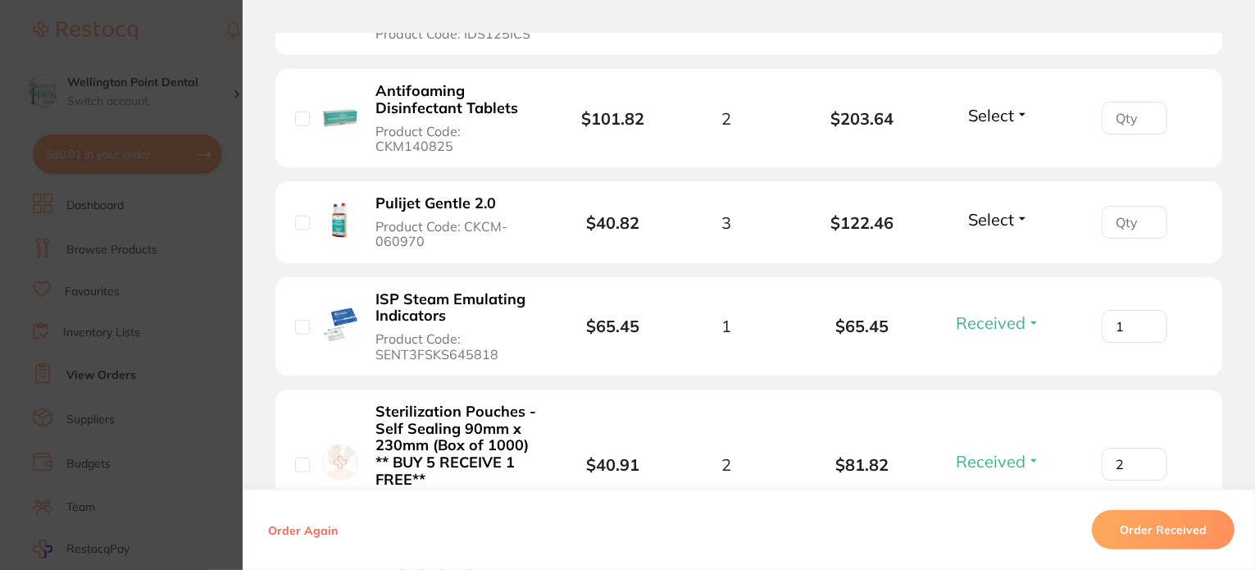
scroll to position [1557, 0]
click at [1017, 113] on button "Select" at bounding box center [998, 115] width 70 height 20
click at [989, 147] on span "Received" at bounding box center [998, 150] width 42 height 12
click at [1144, 111] on input "1" at bounding box center [1135, 118] width 66 height 33
type input "2"
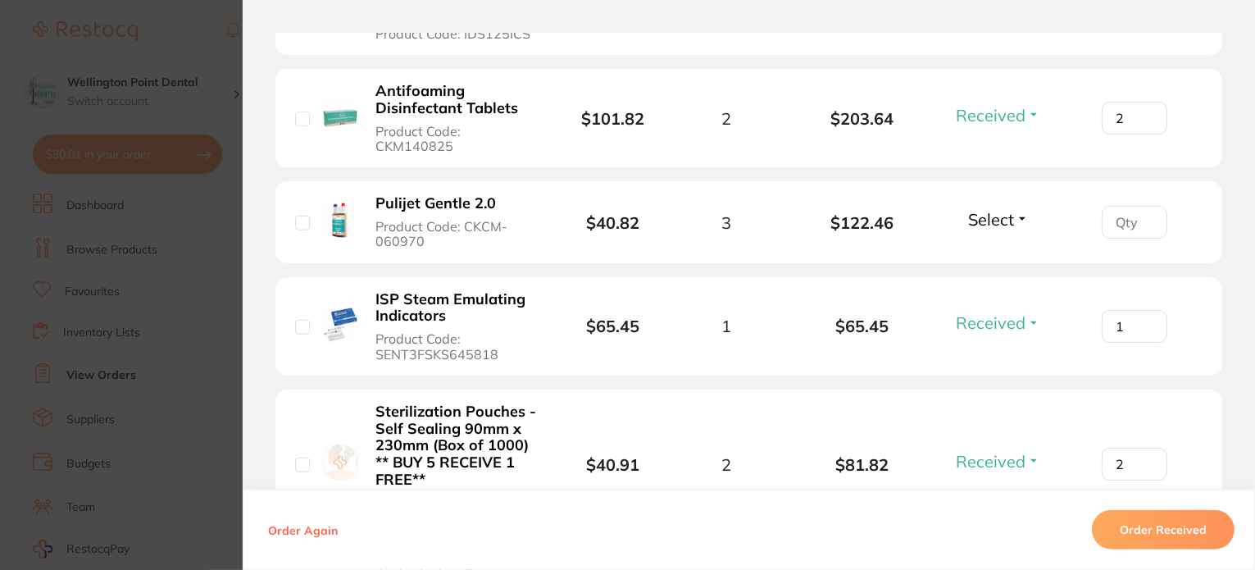
click at [1144, 111] on input "2" at bounding box center [1135, 118] width 66 height 33
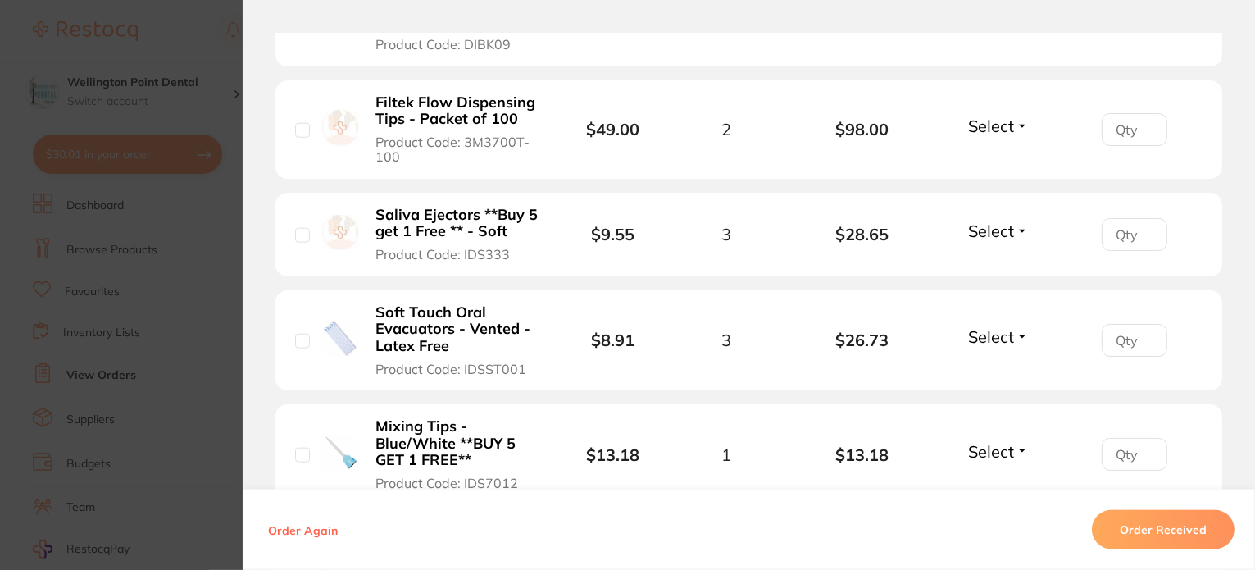
scroll to position [2213, 0]
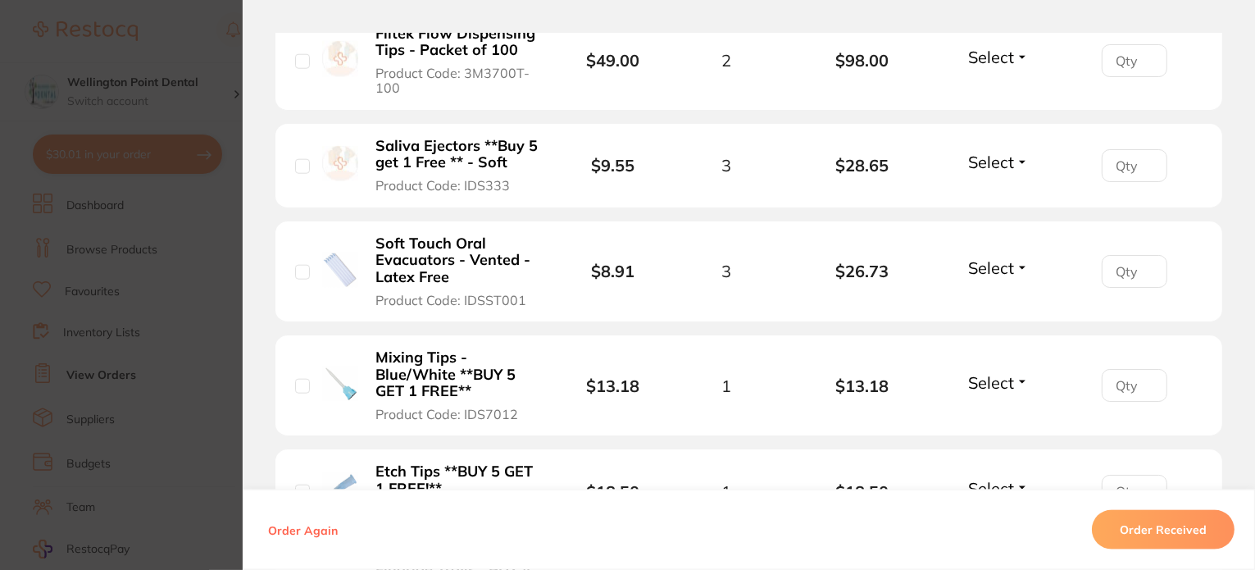
click at [1013, 376] on button "Select" at bounding box center [998, 382] width 70 height 20
click at [1003, 411] on span "Received" at bounding box center [998, 417] width 42 height 12
type input "1"
click at [1143, 376] on input "1" at bounding box center [1135, 385] width 66 height 33
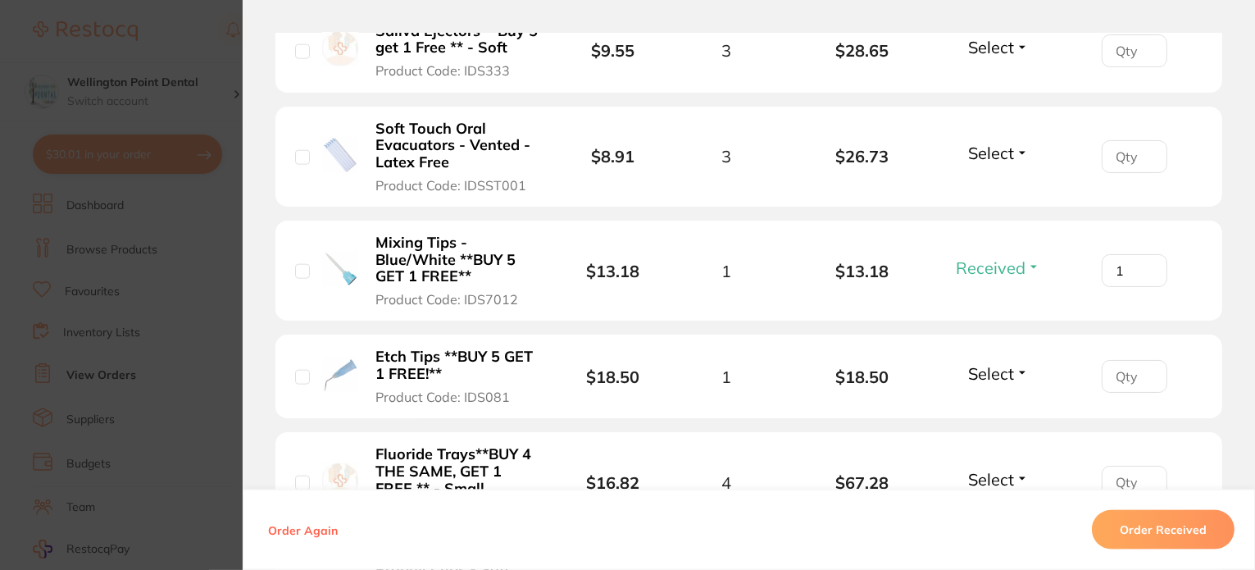
scroll to position [2377, 0]
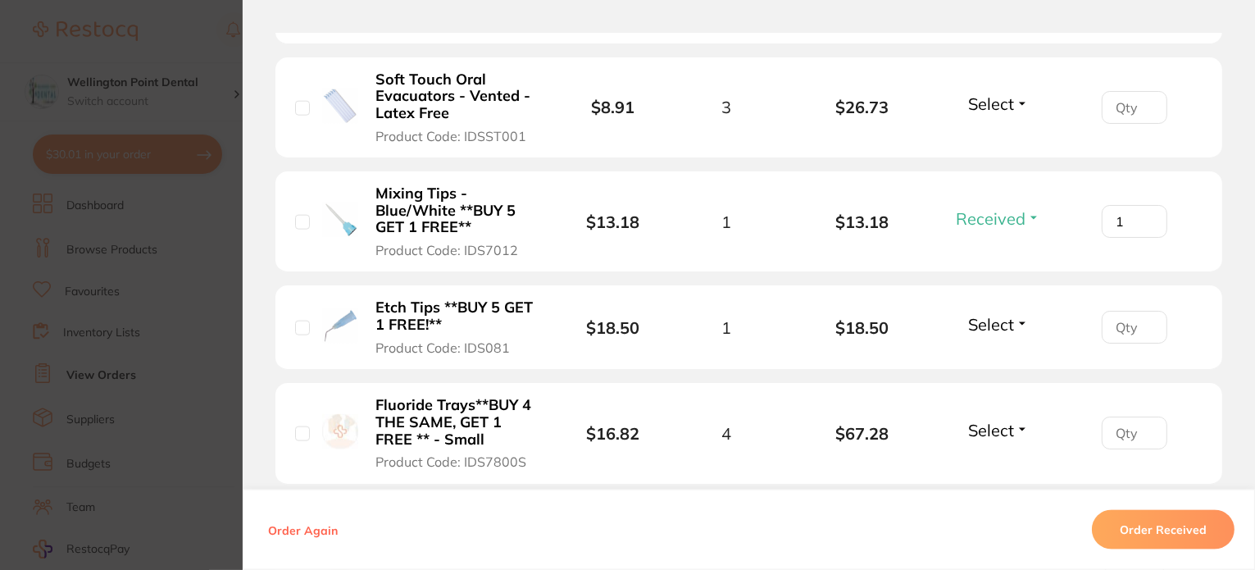
click at [1020, 319] on button "Select" at bounding box center [998, 324] width 70 height 20
drag, startPoint x: 985, startPoint y: 356, endPoint x: 1088, endPoint y: 329, distance: 105.8
click at [984, 309] on span "Received" at bounding box center [998, 309] width 42 height 0
type input "1"
click at [1141, 319] on input "1" at bounding box center [1135, 327] width 66 height 33
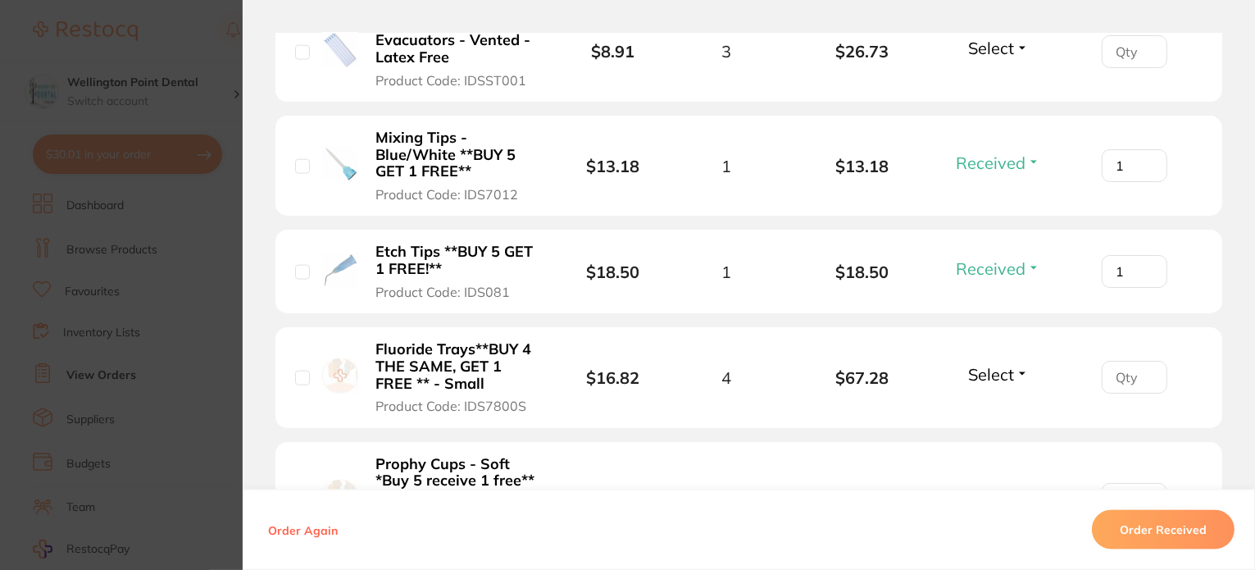
scroll to position [2459, 0]
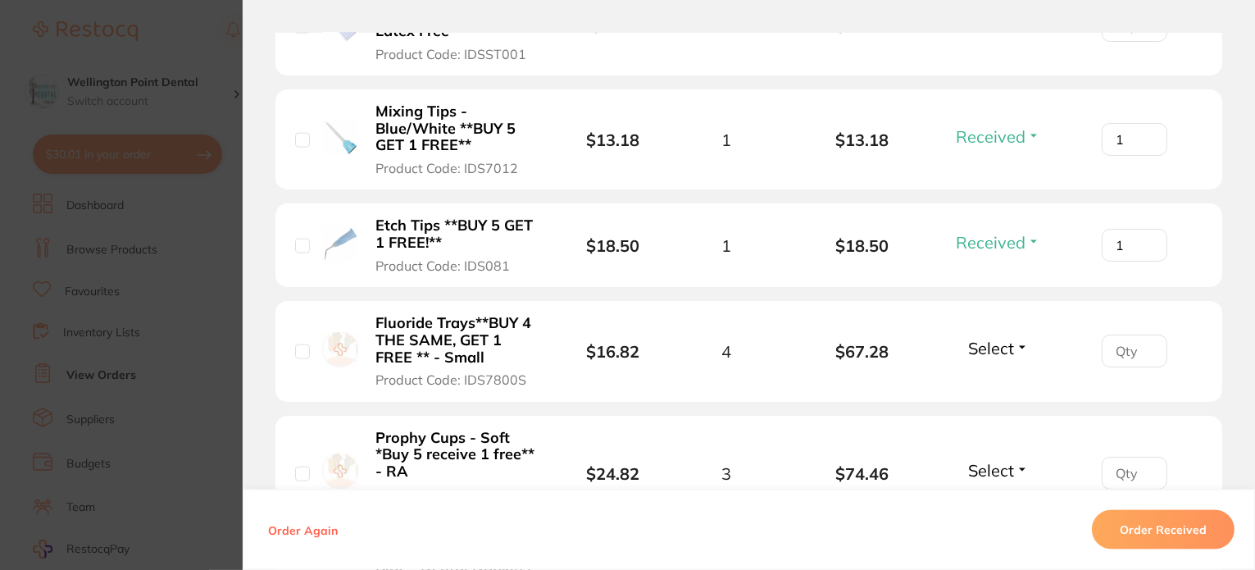
click at [1019, 342] on button "Select" at bounding box center [998, 348] width 70 height 20
click at [999, 379] on span "Received" at bounding box center [998, 383] width 42 height 12
click at [1144, 340] on input "1" at bounding box center [1135, 350] width 66 height 33
click at [1144, 340] on input "2" at bounding box center [1135, 350] width 66 height 33
click at [1144, 340] on input "3" at bounding box center [1135, 350] width 66 height 33
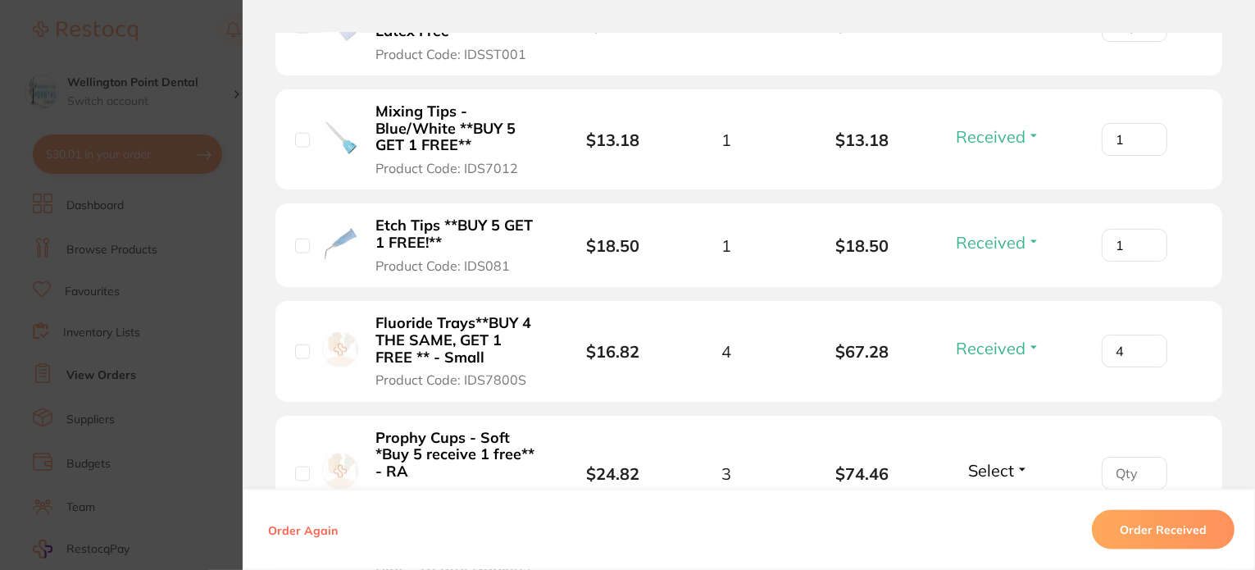
type input "4"
click at [1144, 340] on input "4" at bounding box center [1135, 350] width 66 height 33
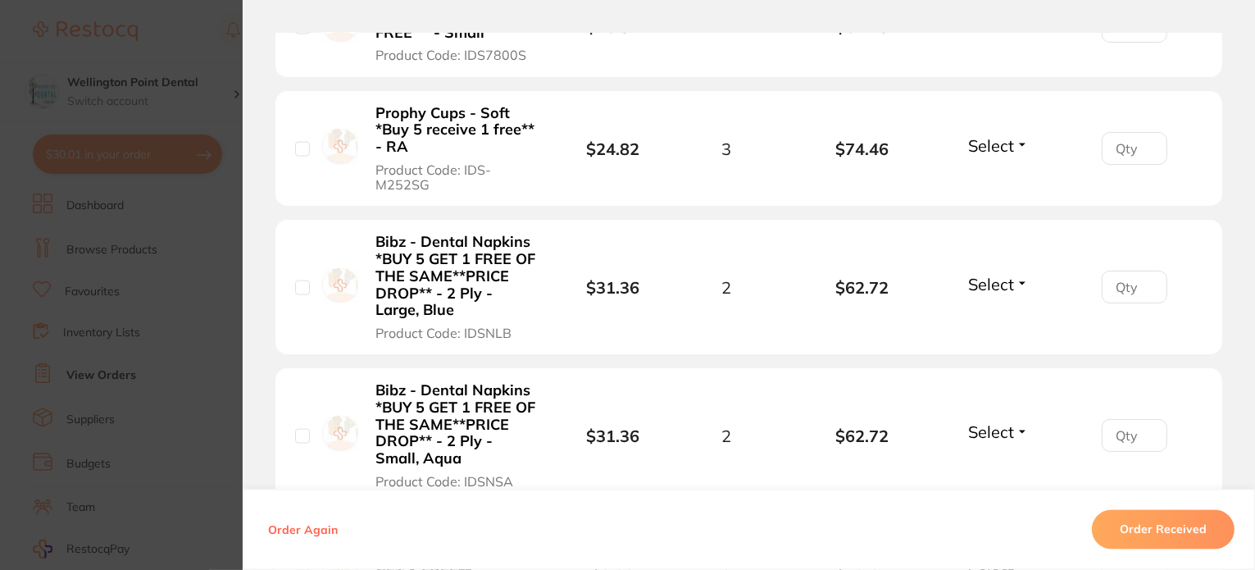
scroll to position [2787, 0]
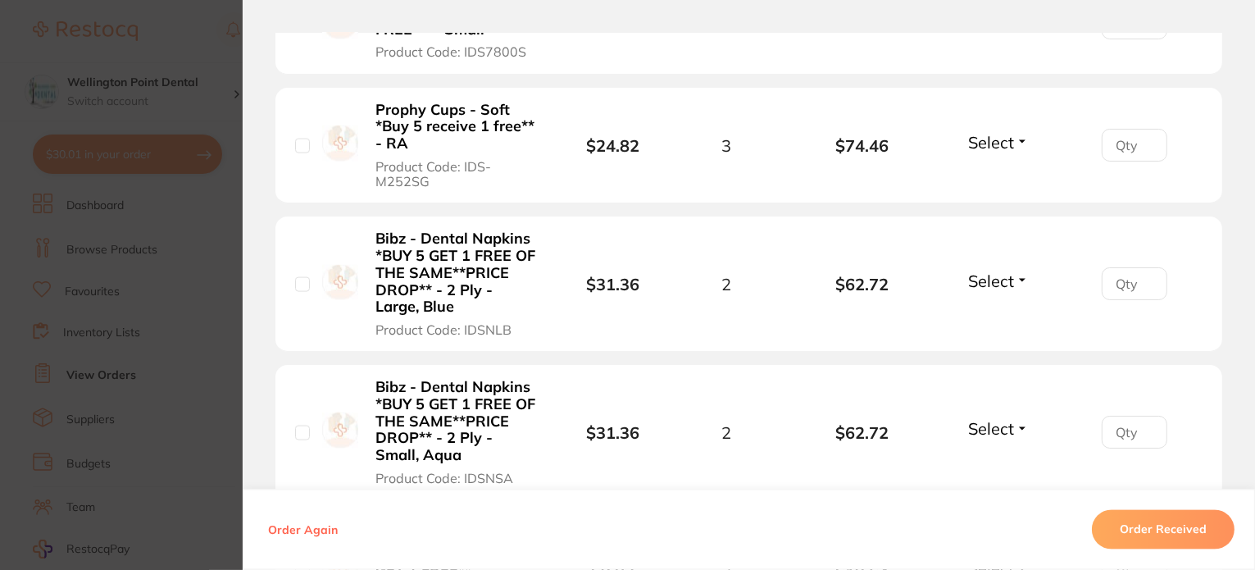
click at [1020, 138] on button "Select" at bounding box center [998, 142] width 70 height 20
click at [1003, 174] on span "Received" at bounding box center [998, 177] width 42 height 12
click at [1144, 136] on input "1" at bounding box center [1135, 145] width 66 height 33
click at [1144, 136] on input "2" at bounding box center [1135, 145] width 66 height 33
type input "3"
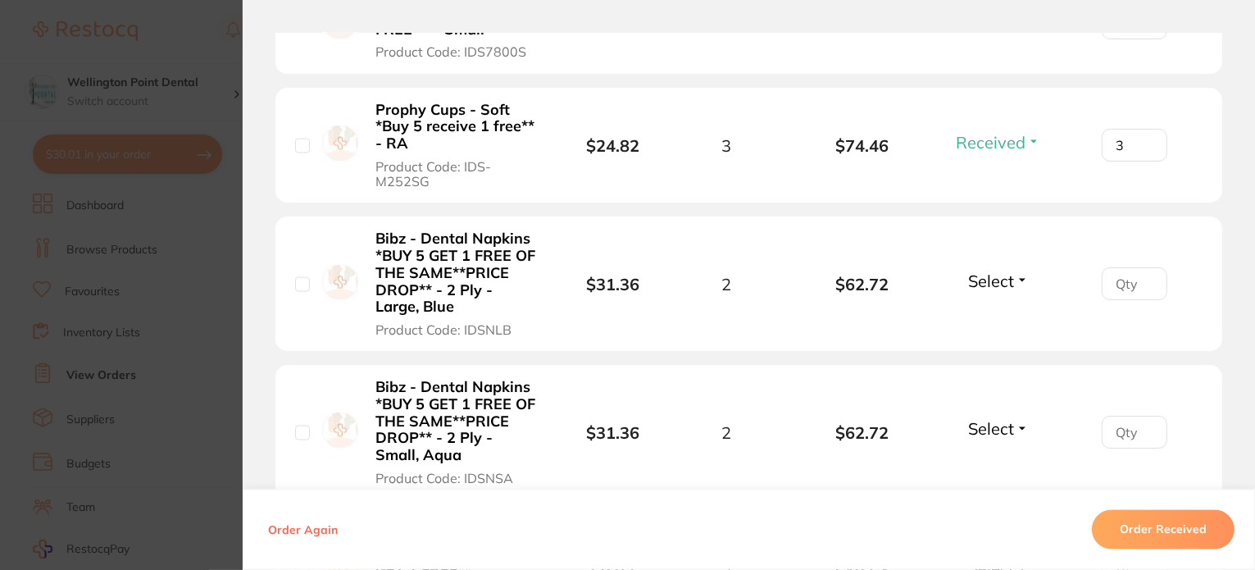
click at [1144, 136] on input "3" at bounding box center [1135, 145] width 66 height 33
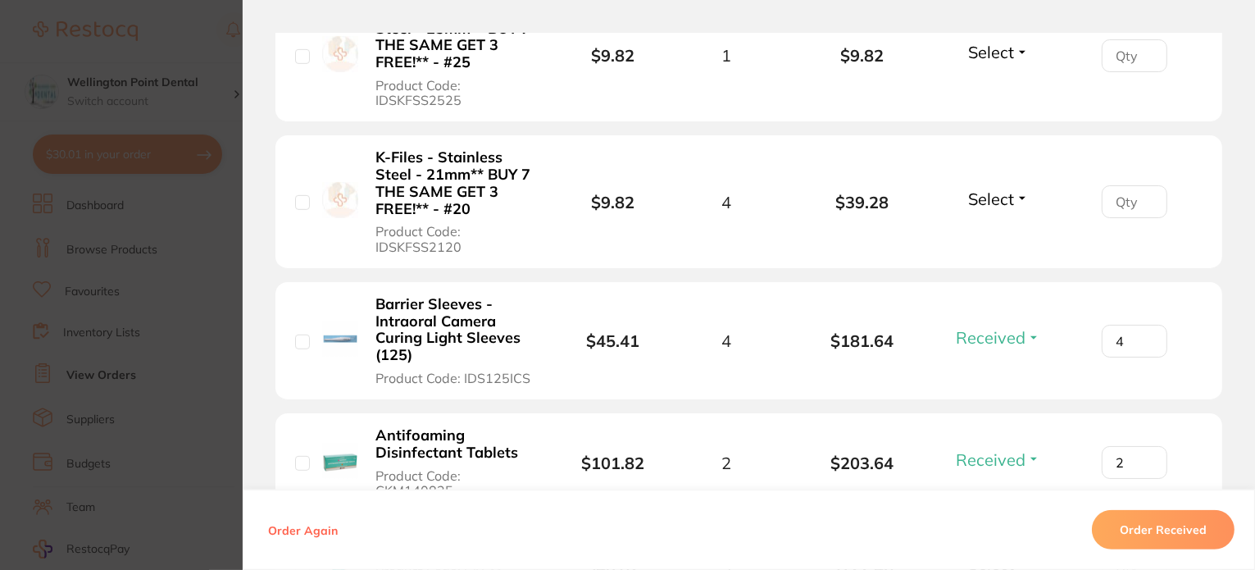
scroll to position [1229, 0]
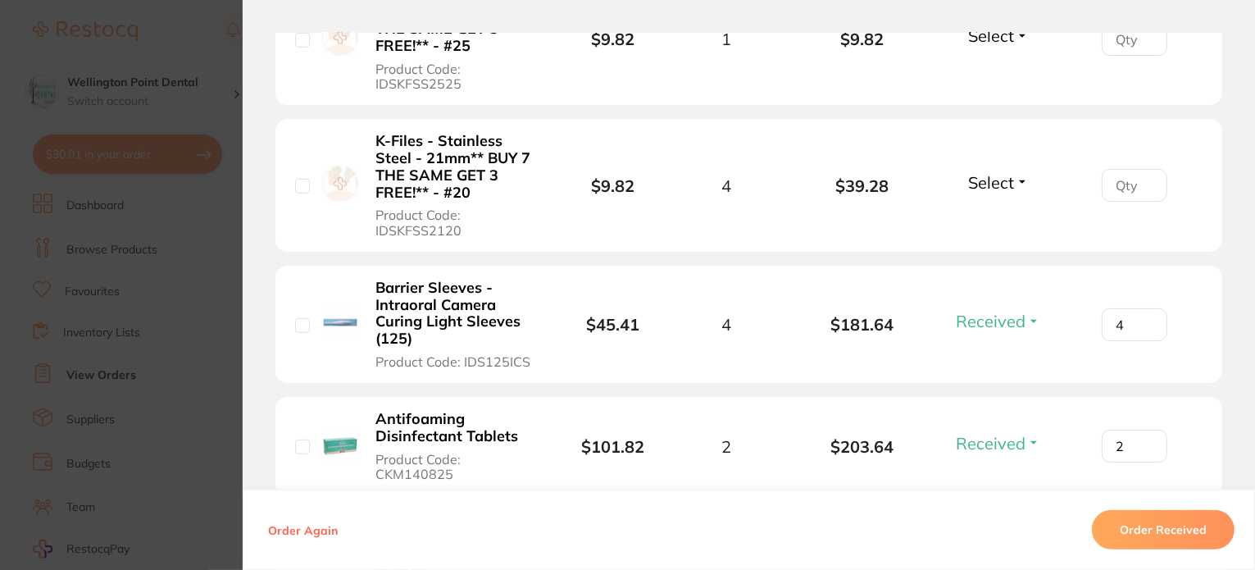
drag, startPoint x: 474, startPoint y: 443, endPoint x: 357, endPoint y: 373, distance: 136.1
click at [357, 373] on li "Barrier Sleeves - Intraoral Camera Curing Light Sleeves (125) Product Code: IDS…" at bounding box center [748, 325] width 947 height 118
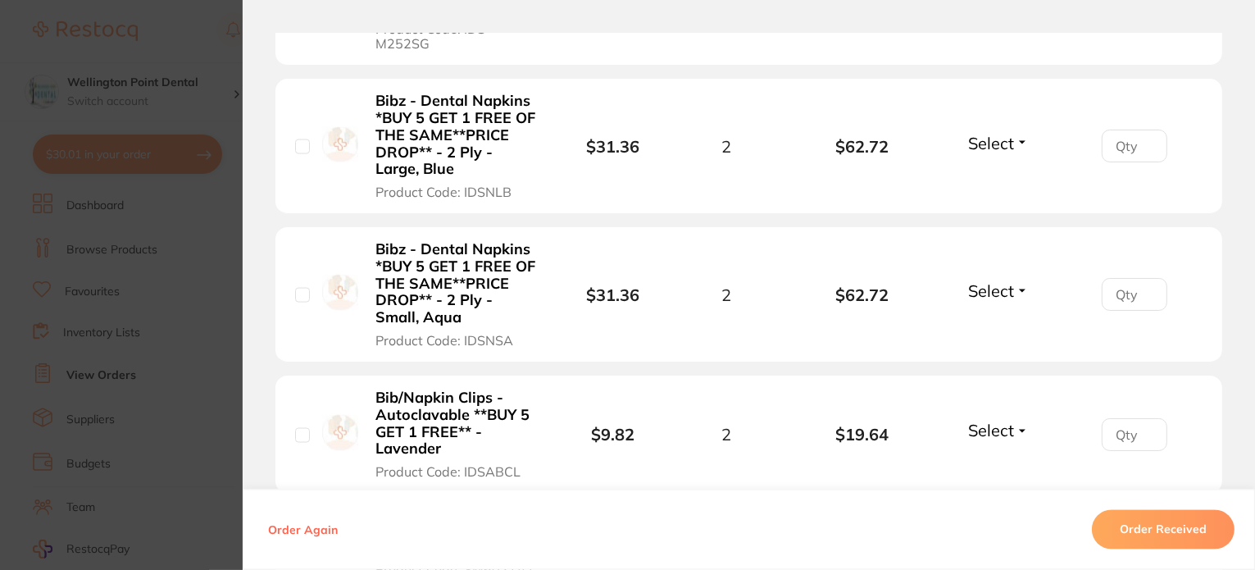
scroll to position [2951, 0]
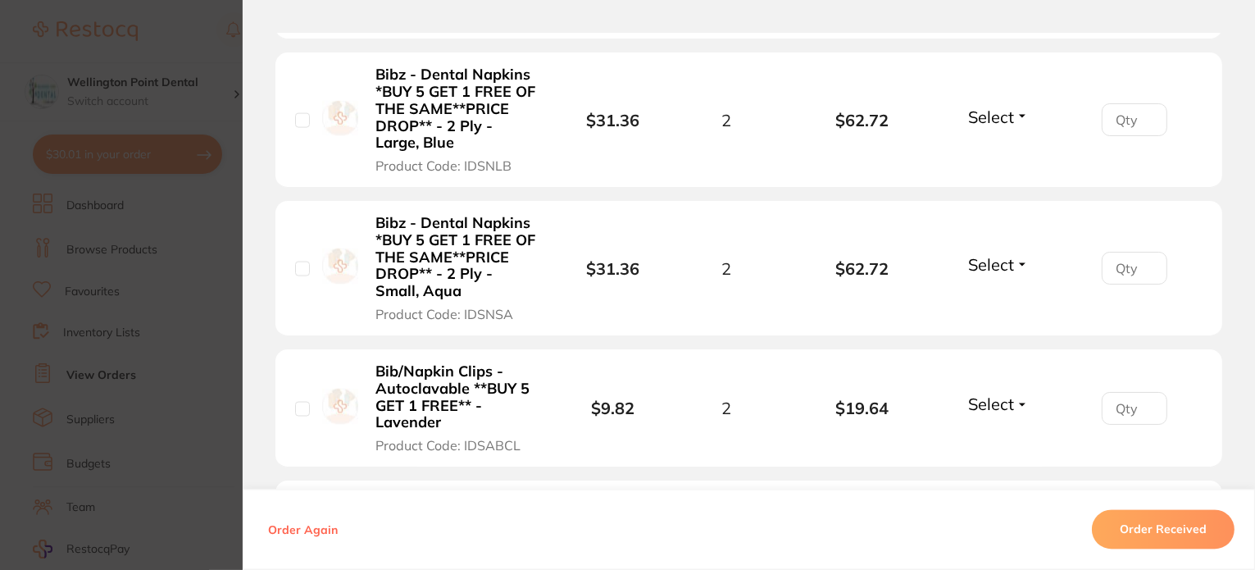
click at [1017, 399] on button "Select" at bounding box center [998, 404] width 70 height 20
click at [1003, 436] on span "Received" at bounding box center [998, 440] width 42 height 12
click at [1142, 397] on input "1" at bounding box center [1135, 408] width 66 height 33
type input "2"
click at [1142, 397] on input "2" at bounding box center [1135, 408] width 66 height 33
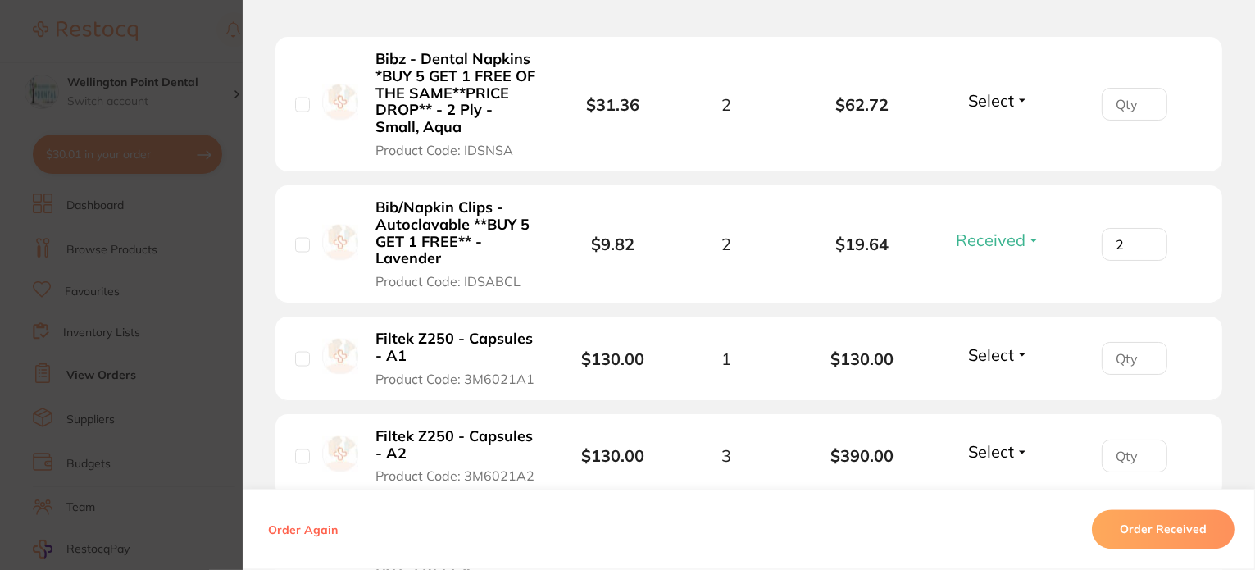
scroll to position [3197, 0]
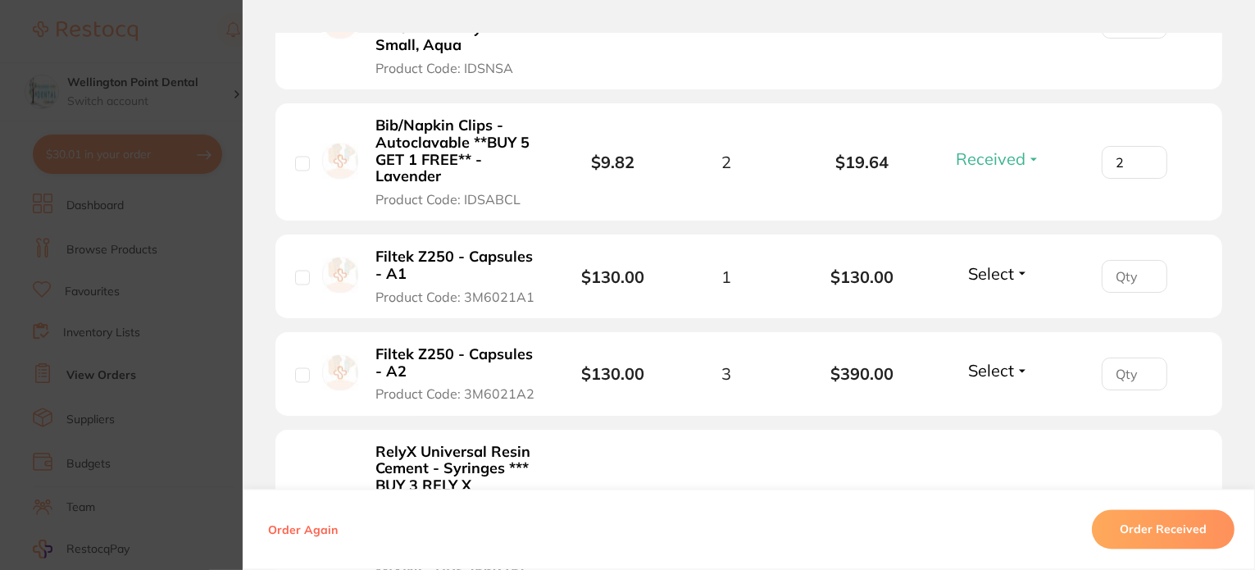
click at [1016, 270] on button "Select" at bounding box center [998, 273] width 70 height 20
click at [993, 308] on span "Received" at bounding box center [998, 308] width 42 height 12
type input "1"
click at [1143, 268] on input "1" at bounding box center [1135, 276] width 66 height 33
click at [1018, 366] on button "Select" at bounding box center [998, 370] width 70 height 20
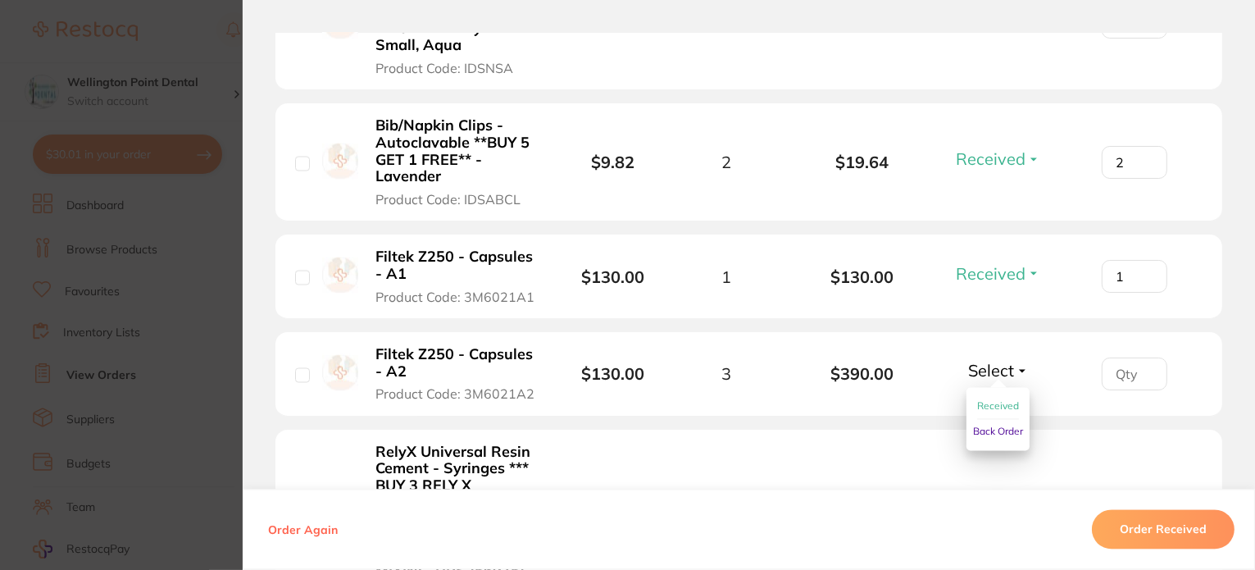
click at [1006, 394] on button "Received" at bounding box center [998, 405] width 42 height 25
click at [1142, 360] on input "number" at bounding box center [1135, 373] width 66 height 33
click at [1143, 363] on input "1" at bounding box center [1135, 373] width 66 height 33
click at [1143, 363] on input "2" at bounding box center [1135, 373] width 66 height 33
type input "3"
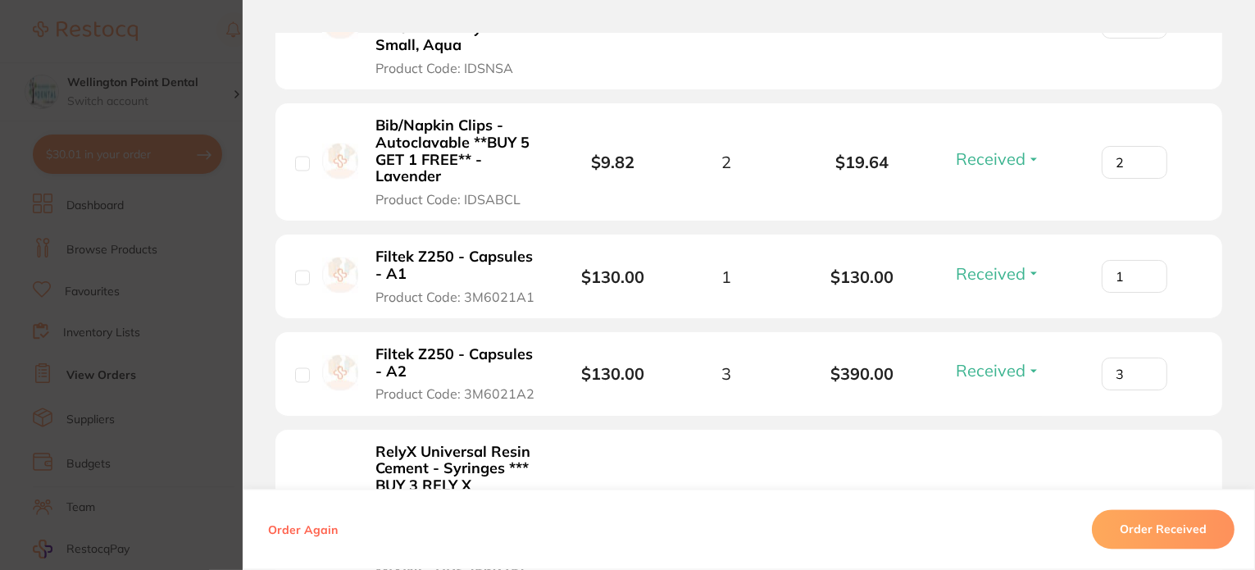
click at [1143, 363] on input "3" at bounding box center [1135, 373] width 66 height 33
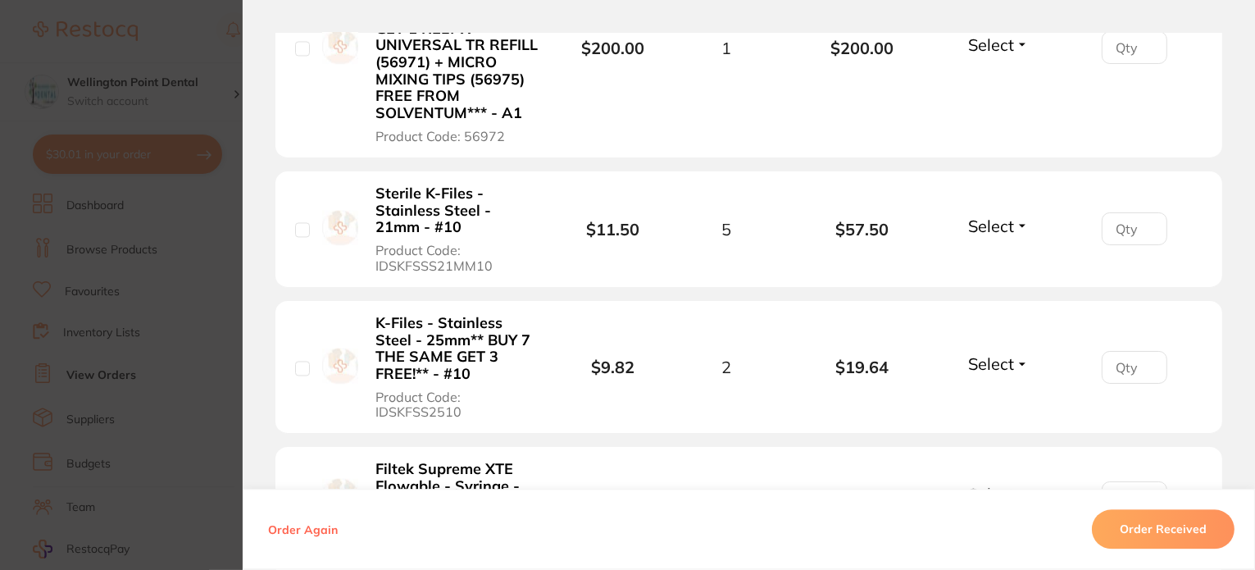
scroll to position [3688, 0]
click at [1020, 219] on button "Select" at bounding box center [998, 225] width 70 height 20
click at [1000, 257] on span "Received" at bounding box center [998, 260] width 42 height 12
type input "1"
click at [1145, 219] on input "1" at bounding box center [1135, 227] width 66 height 33
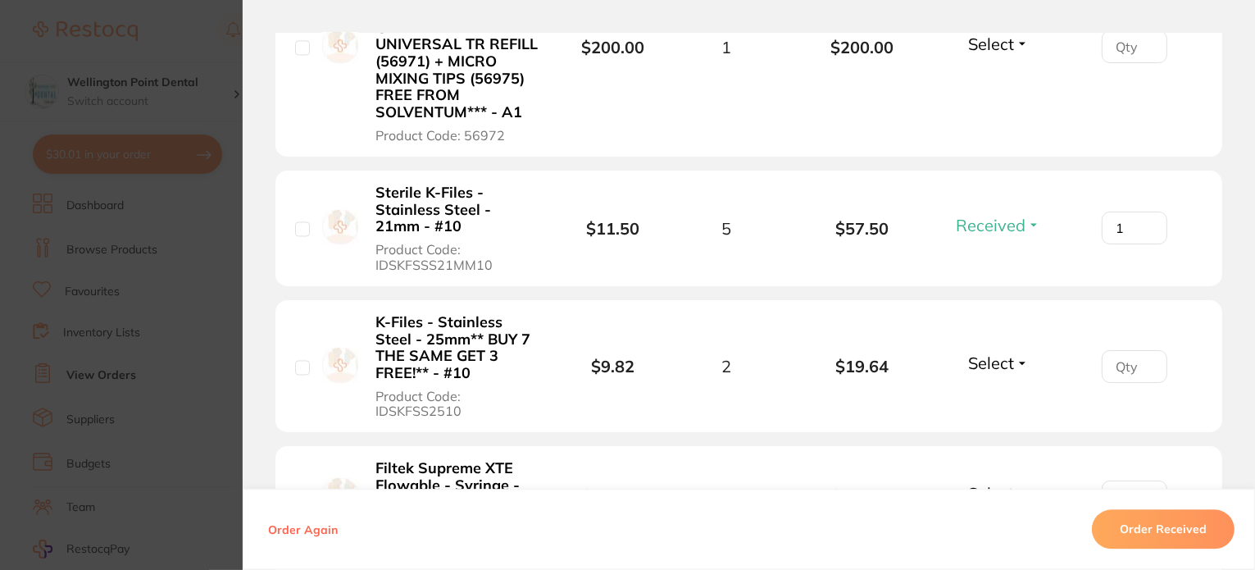
click at [1013, 358] on button "Select" at bounding box center [998, 362] width 70 height 20
click at [1001, 393] on span "Received" at bounding box center [998, 398] width 42 height 12
click at [1143, 357] on input "1" at bounding box center [1135, 366] width 66 height 33
type input "2"
click at [1143, 357] on input "2" at bounding box center [1135, 366] width 66 height 33
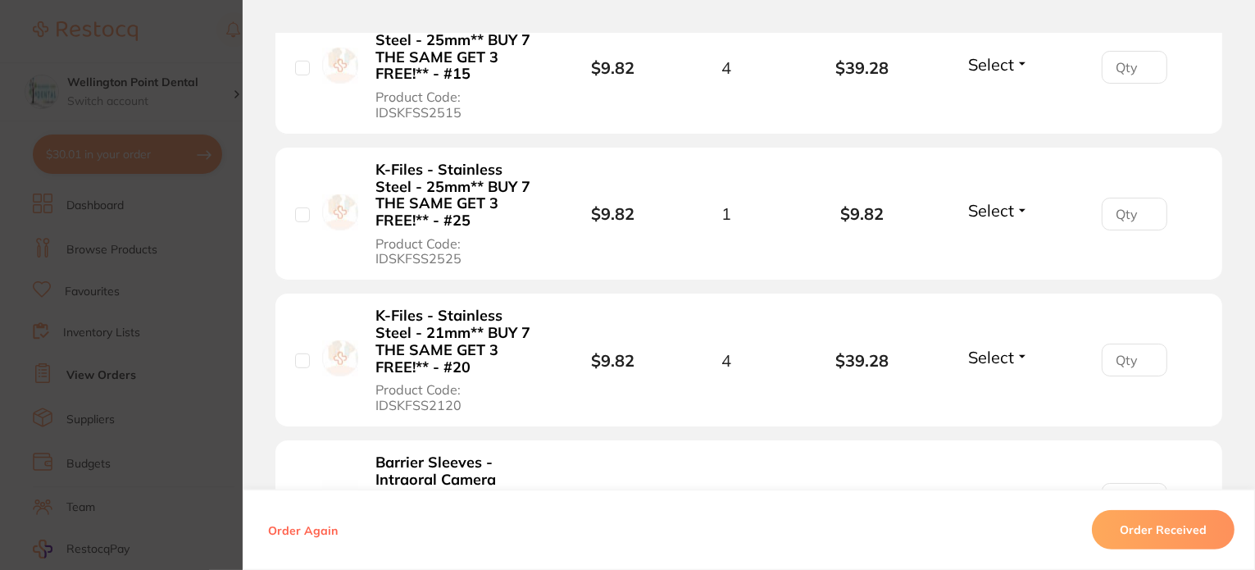
scroll to position [1066, 0]
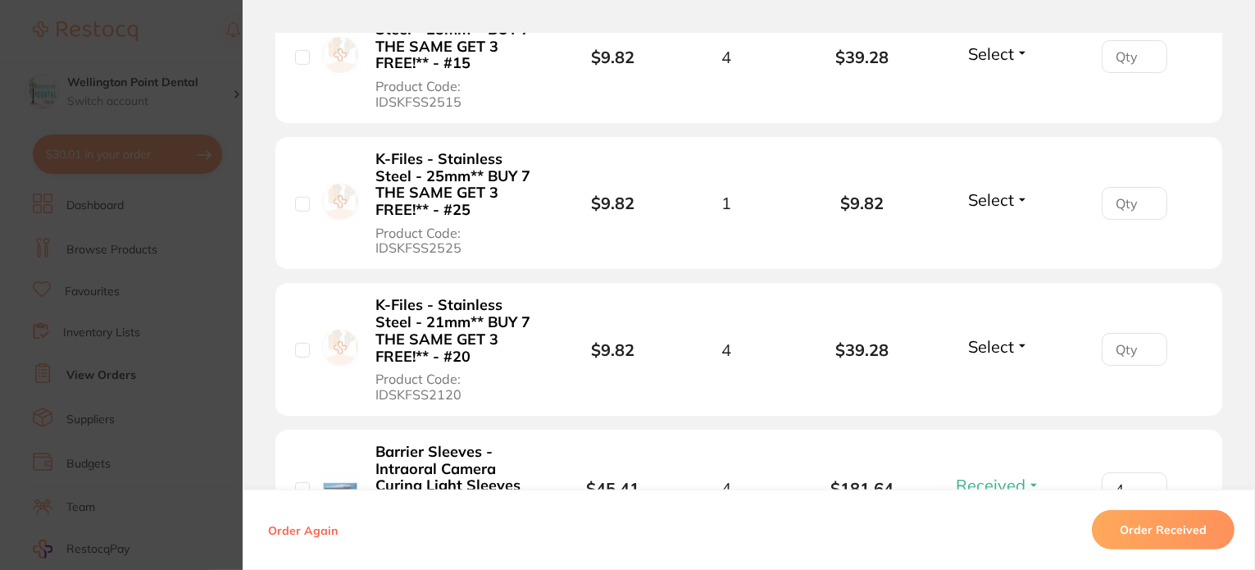
click at [1016, 343] on button "Select" at bounding box center [998, 346] width 70 height 20
click at [983, 383] on span "Received" at bounding box center [998, 381] width 42 height 12
click at [1143, 344] on input "1" at bounding box center [1135, 349] width 66 height 33
click at [1143, 344] on input "2" at bounding box center [1135, 349] width 66 height 33
click at [1143, 344] on input "3" at bounding box center [1135, 349] width 66 height 33
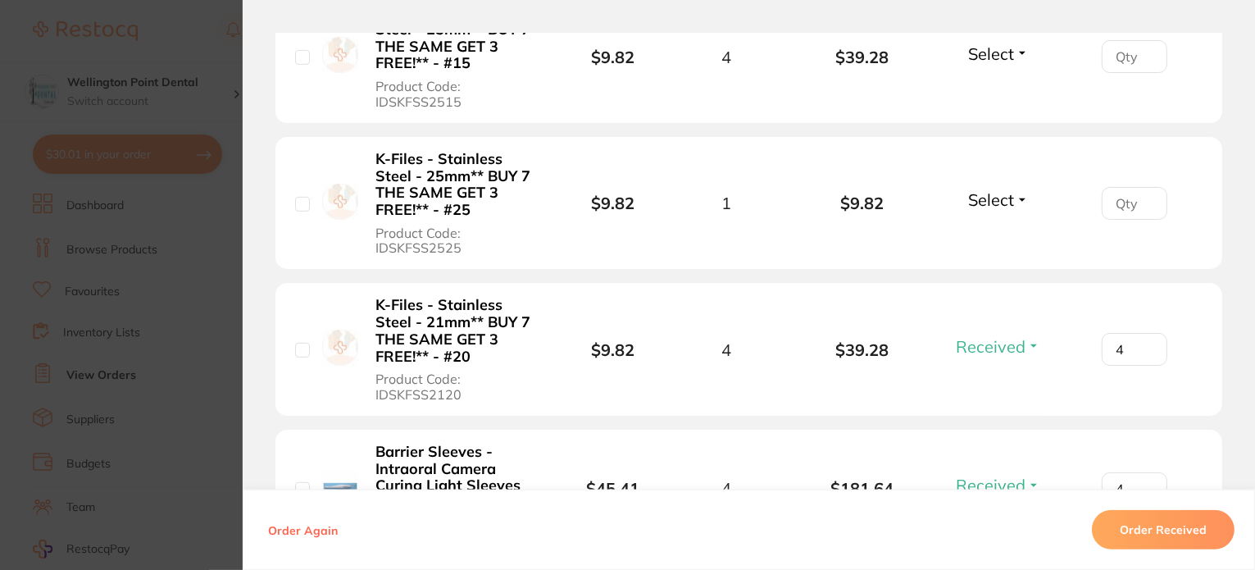
type input "4"
click at [1143, 344] on input "4" at bounding box center [1135, 349] width 66 height 33
click at [1018, 194] on button "Select" at bounding box center [998, 199] width 70 height 20
click at [1005, 235] on span "Received" at bounding box center [998, 235] width 42 height 12
type input "1"
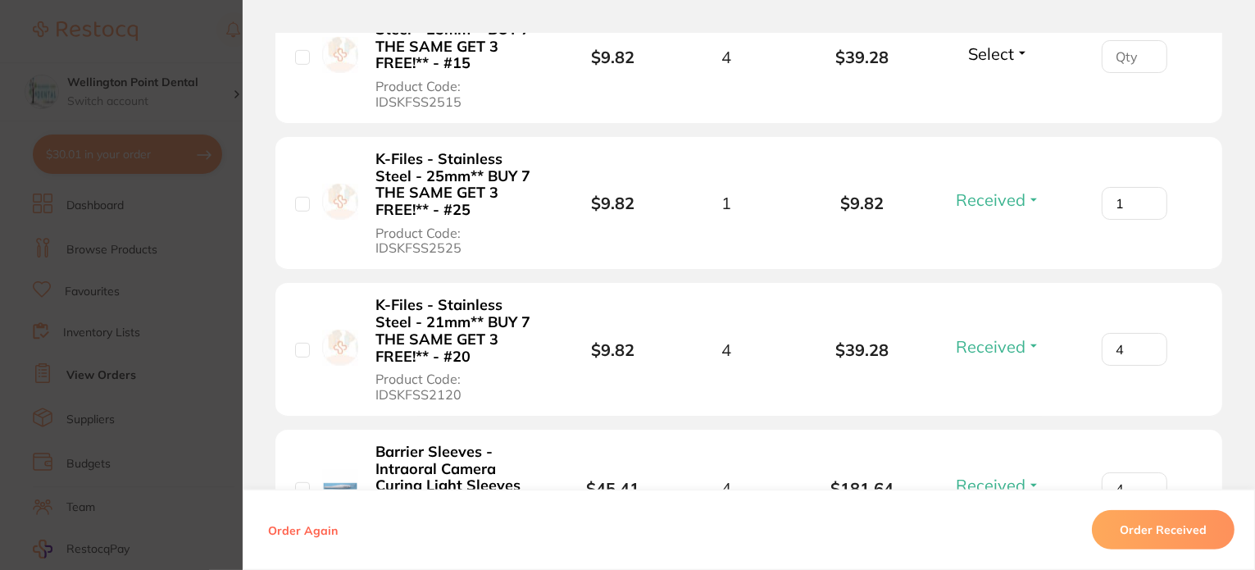
click at [1144, 193] on input "1" at bounding box center [1135, 203] width 66 height 33
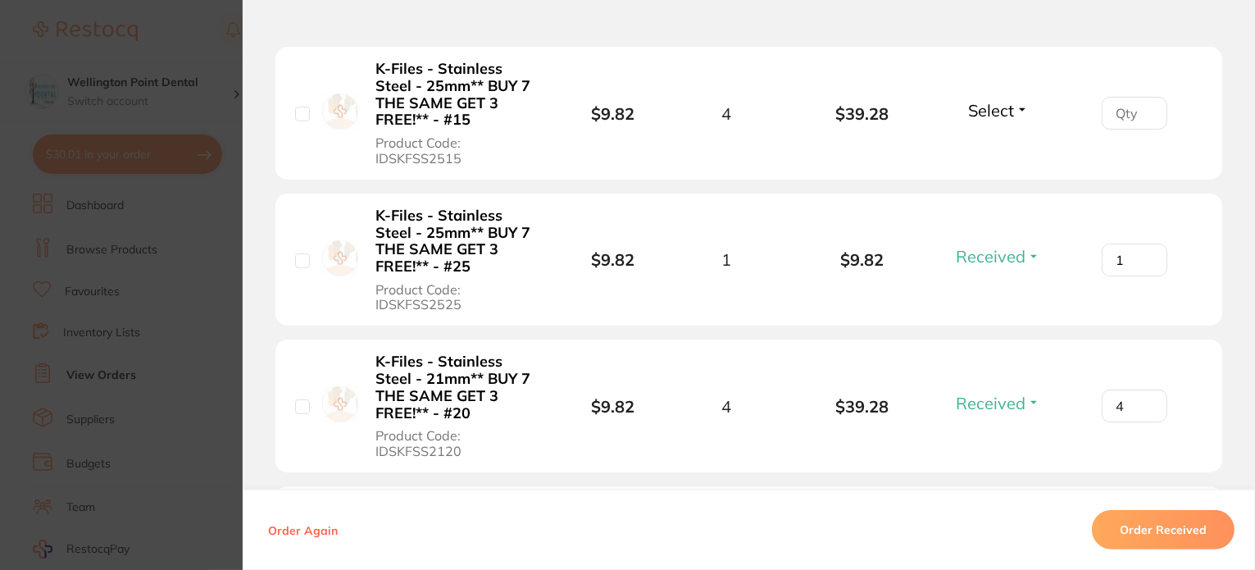
scroll to position [984, 0]
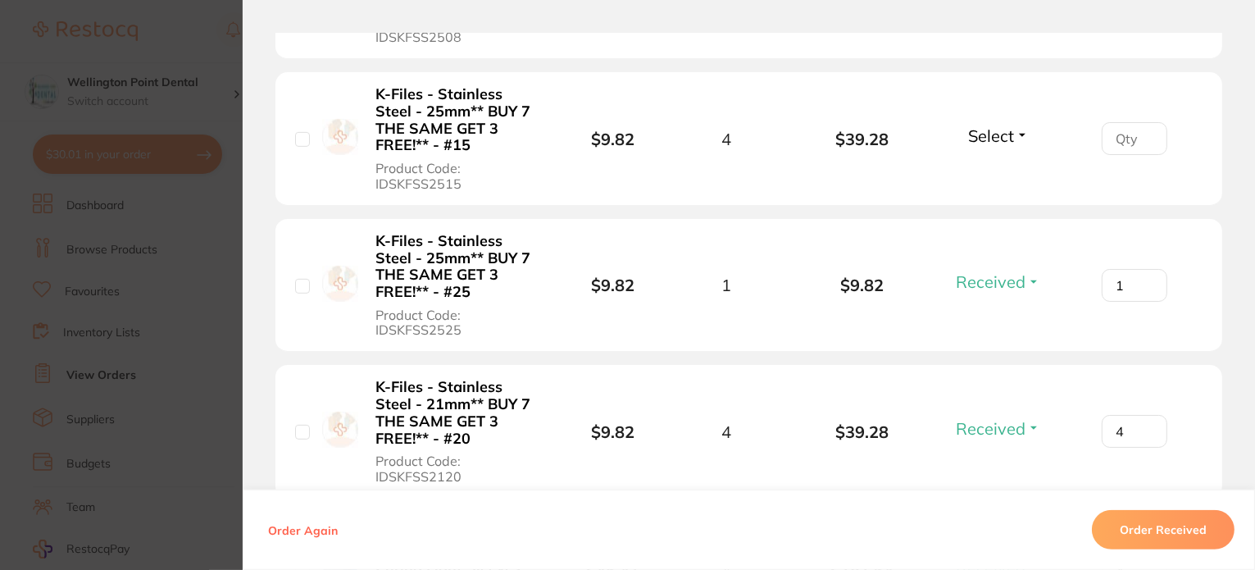
click at [1018, 136] on button "Select" at bounding box center [998, 135] width 70 height 20
click at [997, 166] on span "Received" at bounding box center [998, 171] width 42 height 12
click at [1143, 130] on input "1" at bounding box center [1135, 138] width 66 height 33
click at [1143, 130] on input "2" at bounding box center [1135, 138] width 66 height 33
click at [1143, 130] on input "3" at bounding box center [1135, 138] width 66 height 33
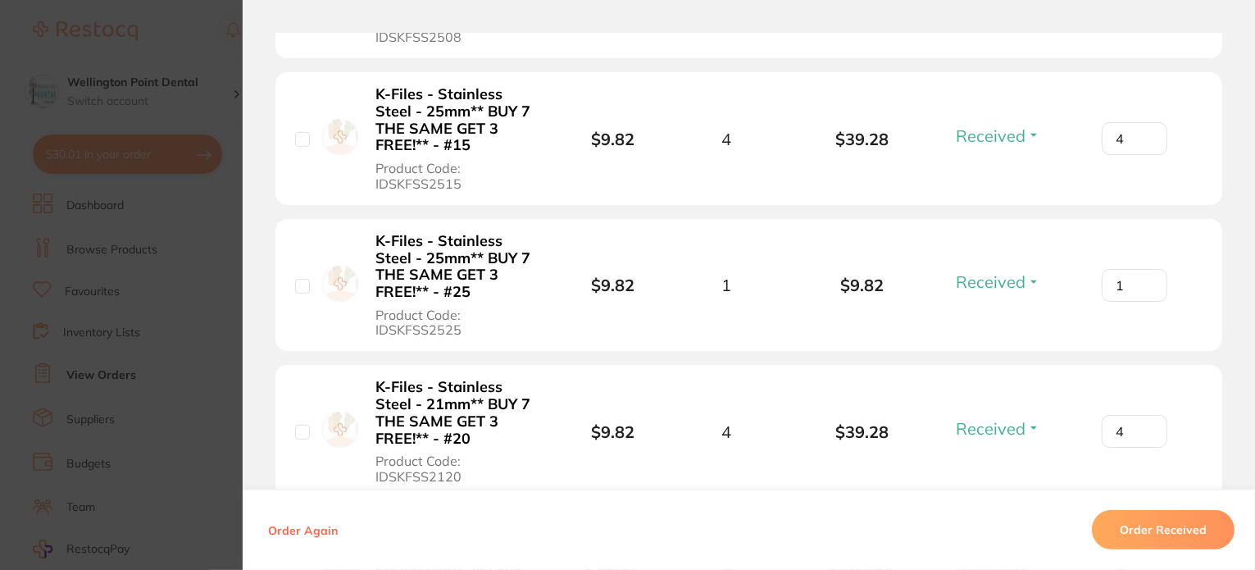
type input "4"
click at [1143, 130] on input "4" at bounding box center [1135, 138] width 66 height 33
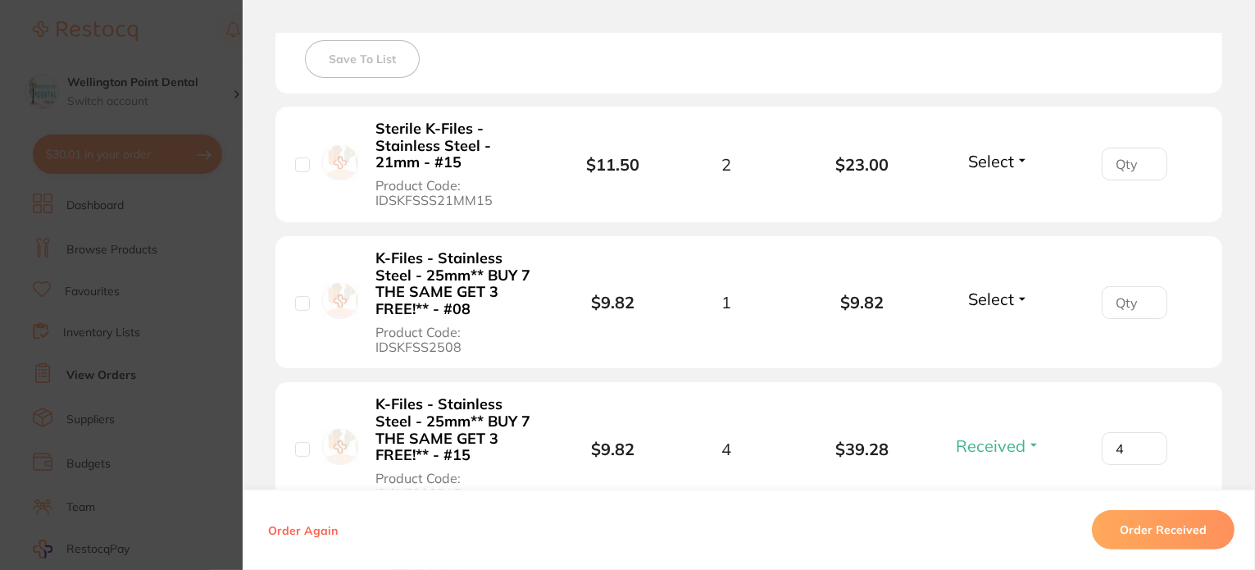
scroll to position [656, 0]
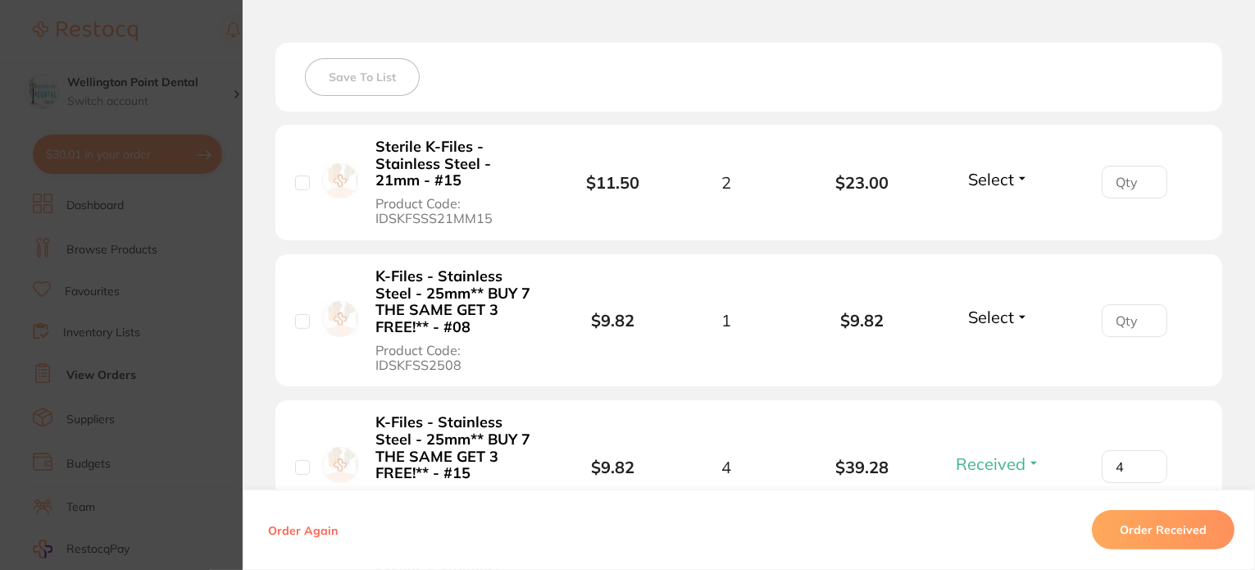
click at [1020, 176] on button "Select" at bounding box center [998, 179] width 70 height 20
click at [1007, 209] on span "Received" at bounding box center [998, 214] width 42 height 12
click at [1143, 175] on input "1" at bounding box center [1135, 182] width 66 height 33
type input "2"
click at [1143, 175] on input "2" at bounding box center [1135, 182] width 66 height 33
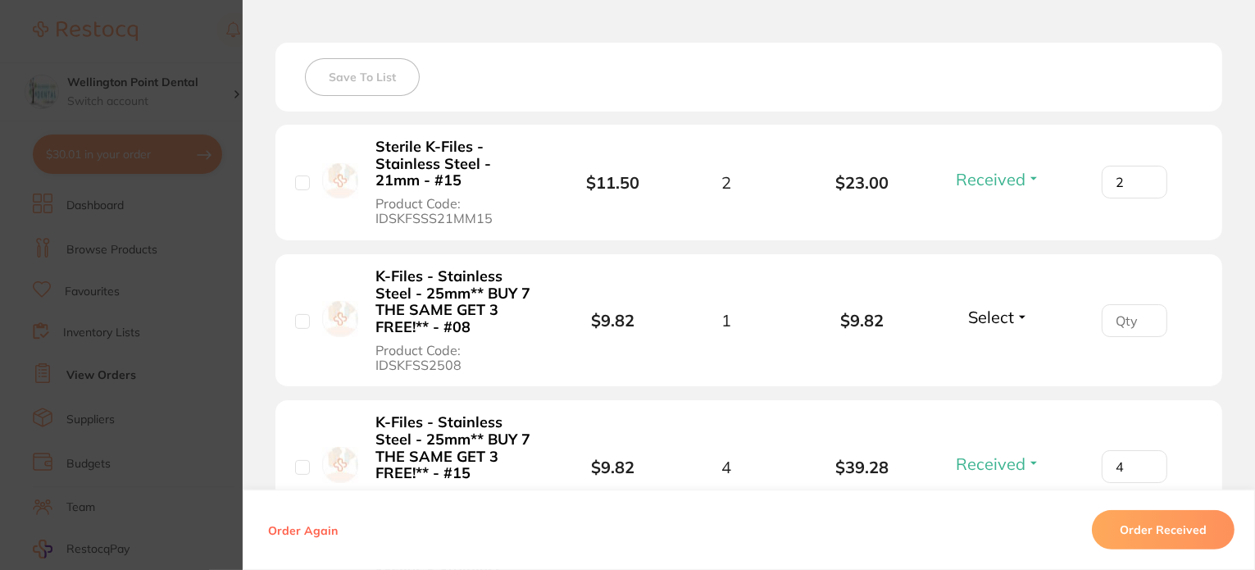
click at [1017, 314] on button "Select" at bounding box center [998, 317] width 70 height 20
drag, startPoint x: 1005, startPoint y: 348, endPoint x: 1118, endPoint y: 335, distance: 113.9
click at [1006, 302] on span "Received" at bounding box center [998, 302] width 42 height 0
type input "1"
click at [1143, 314] on input "1" at bounding box center [1135, 320] width 66 height 33
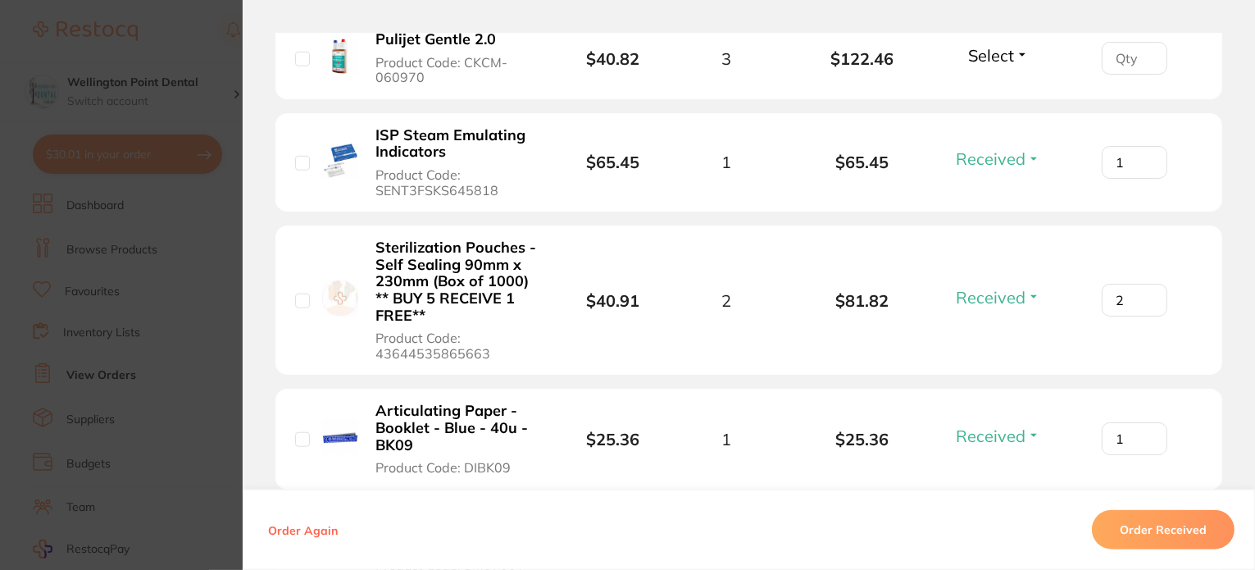
scroll to position [1885, 0]
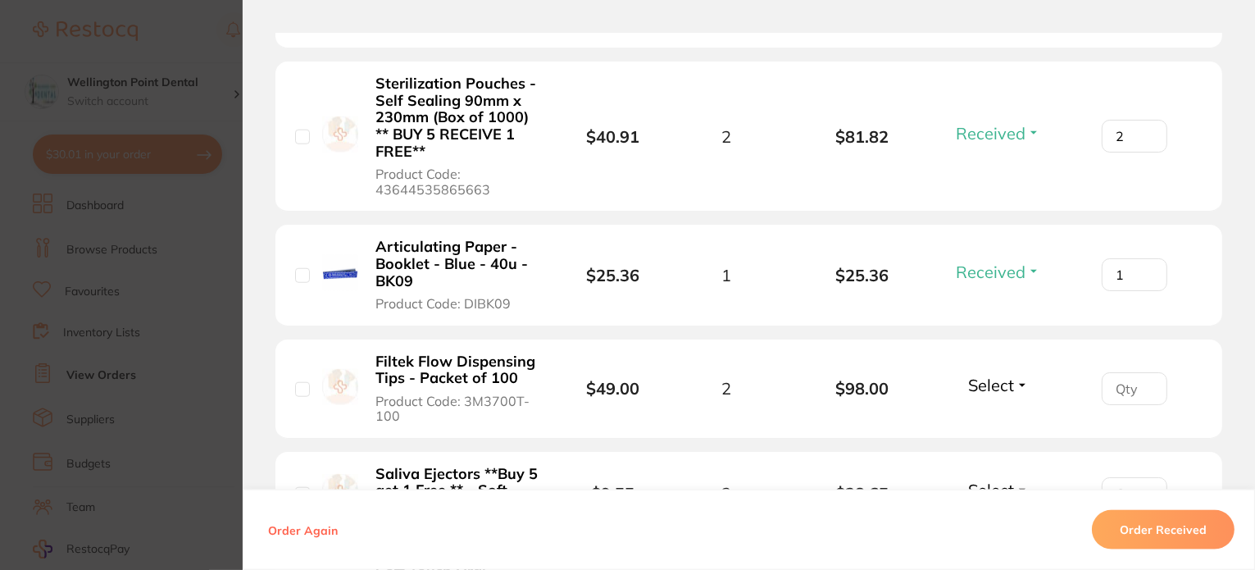
click at [1021, 380] on button "Select" at bounding box center [998, 385] width 70 height 20
click at [1005, 370] on span "Received" at bounding box center [998, 370] width 42 height 0
click at [1147, 379] on input "1" at bounding box center [1135, 388] width 66 height 33
type input "2"
click at [1147, 379] on input "2" at bounding box center [1135, 388] width 66 height 33
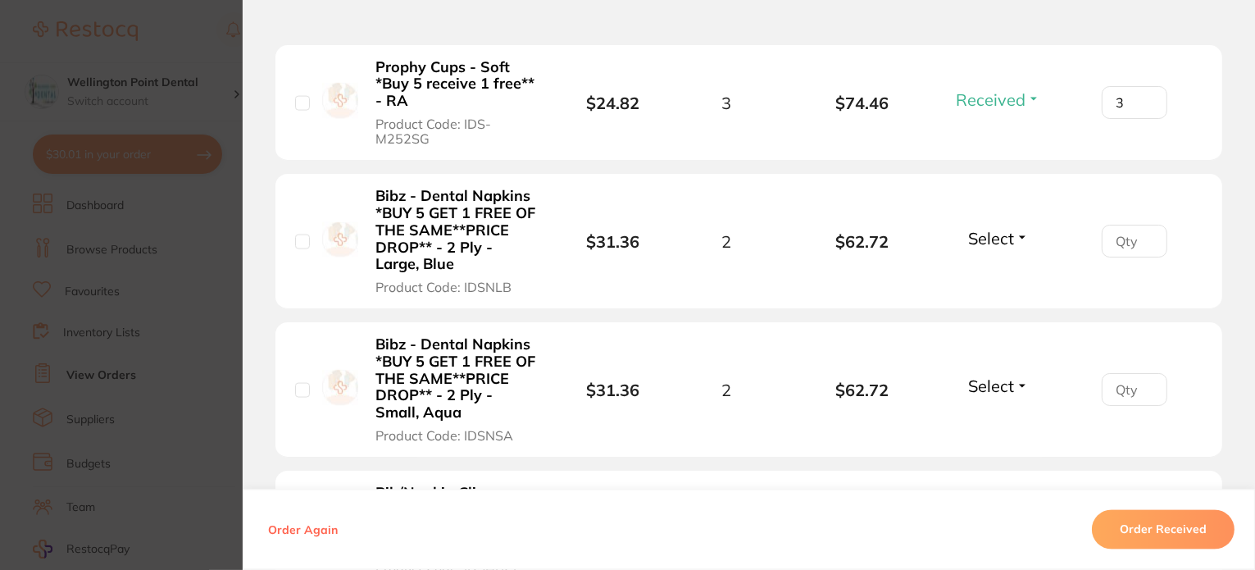
scroll to position [2869, 0]
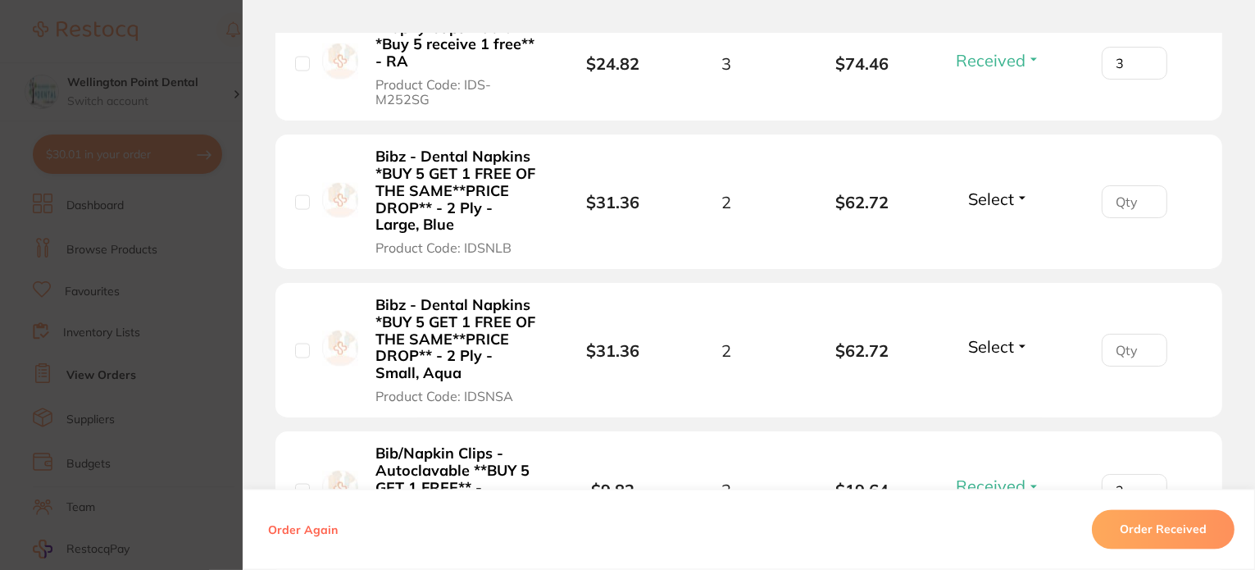
click at [1017, 196] on button "Select" at bounding box center [998, 199] width 70 height 20
click at [1009, 228] on span "Received" at bounding box center [998, 234] width 42 height 12
click at [1012, 341] on button "Select" at bounding box center [998, 347] width 70 height 20
drag, startPoint x: 1001, startPoint y: 378, endPoint x: 1084, endPoint y: 265, distance: 140.2
click at [1003, 332] on button "Received" at bounding box center [998, 332] width 42 height 0
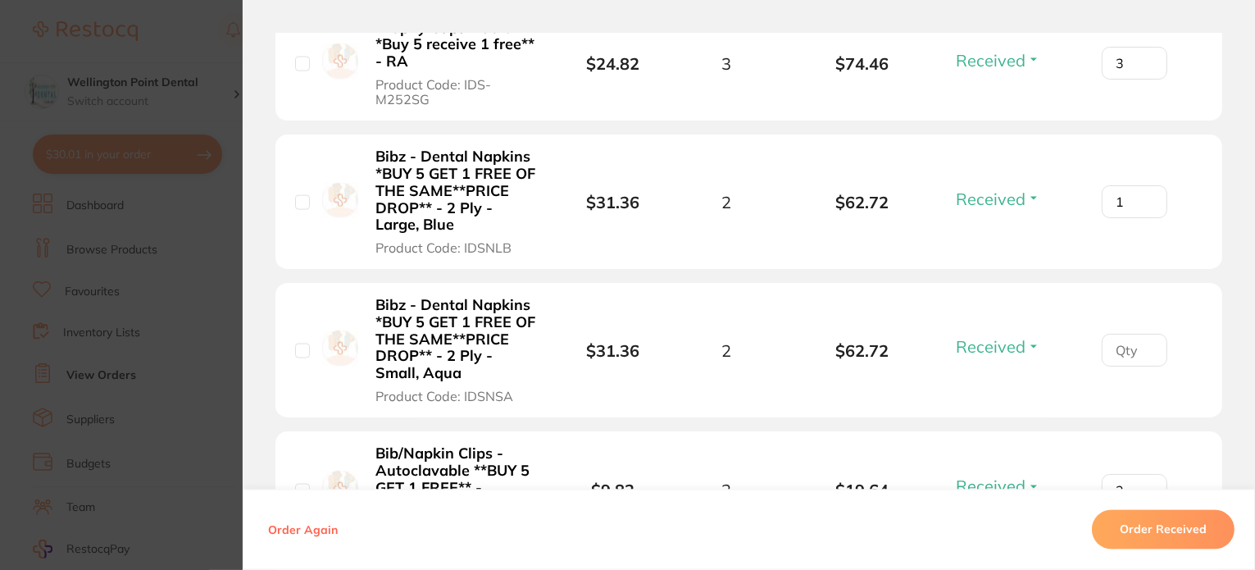
click at [1143, 193] on input "1" at bounding box center [1135, 201] width 66 height 33
type input "2"
click at [1142, 193] on input "2" at bounding box center [1135, 201] width 66 height 33
click at [1144, 340] on input "1" at bounding box center [1135, 350] width 66 height 33
type input "2"
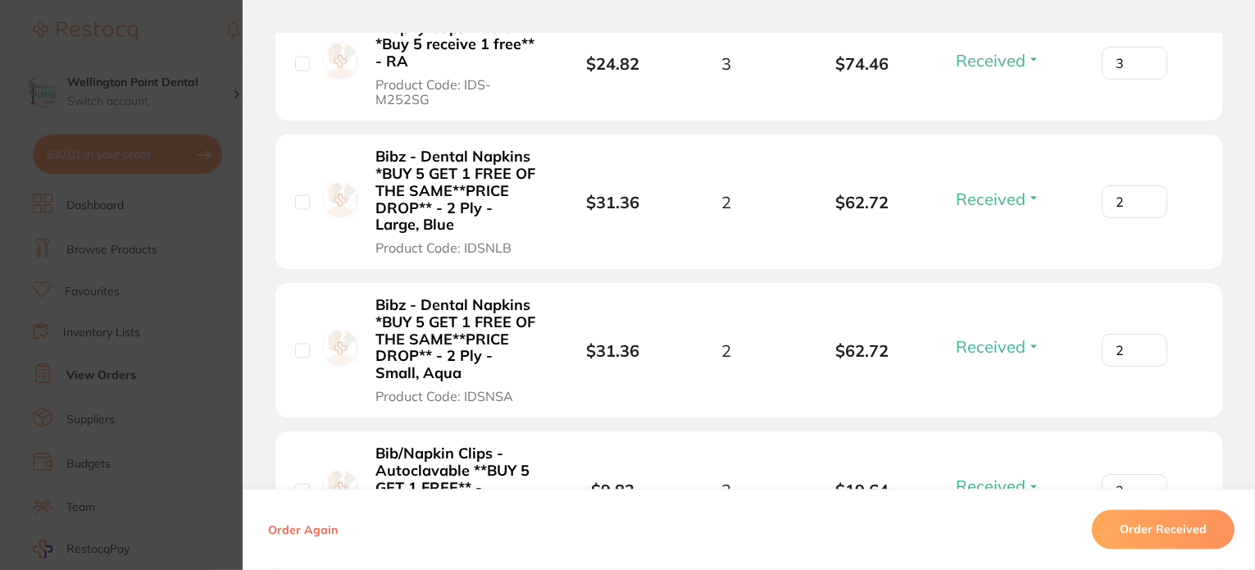
click at [1144, 340] on input "2" at bounding box center [1135, 350] width 66 height 33
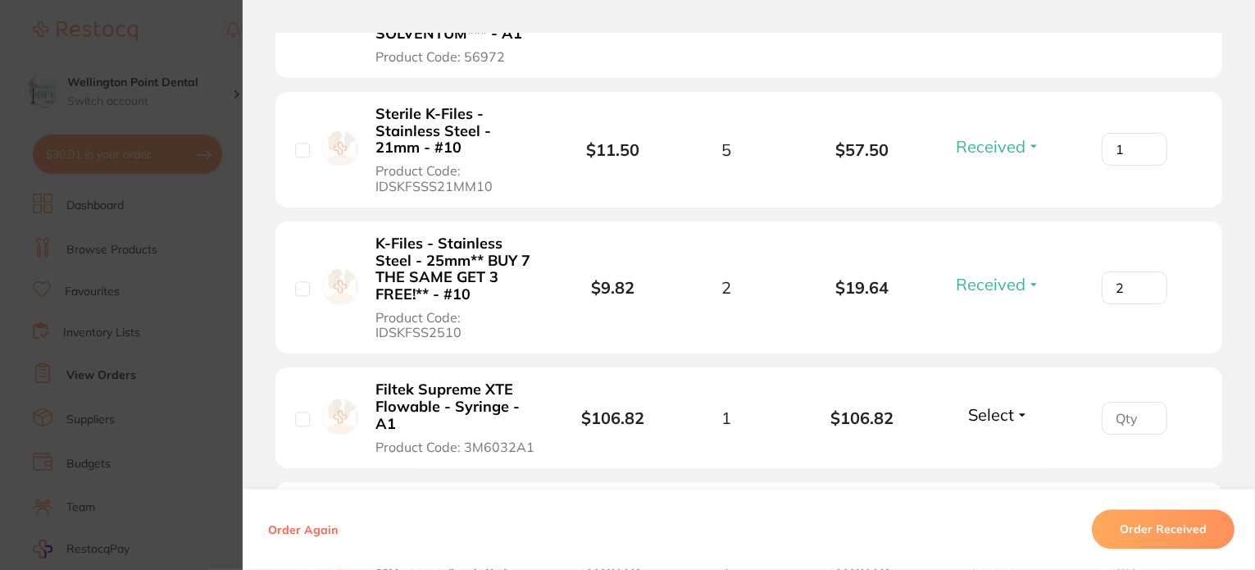
scroll to position [3770, 0]
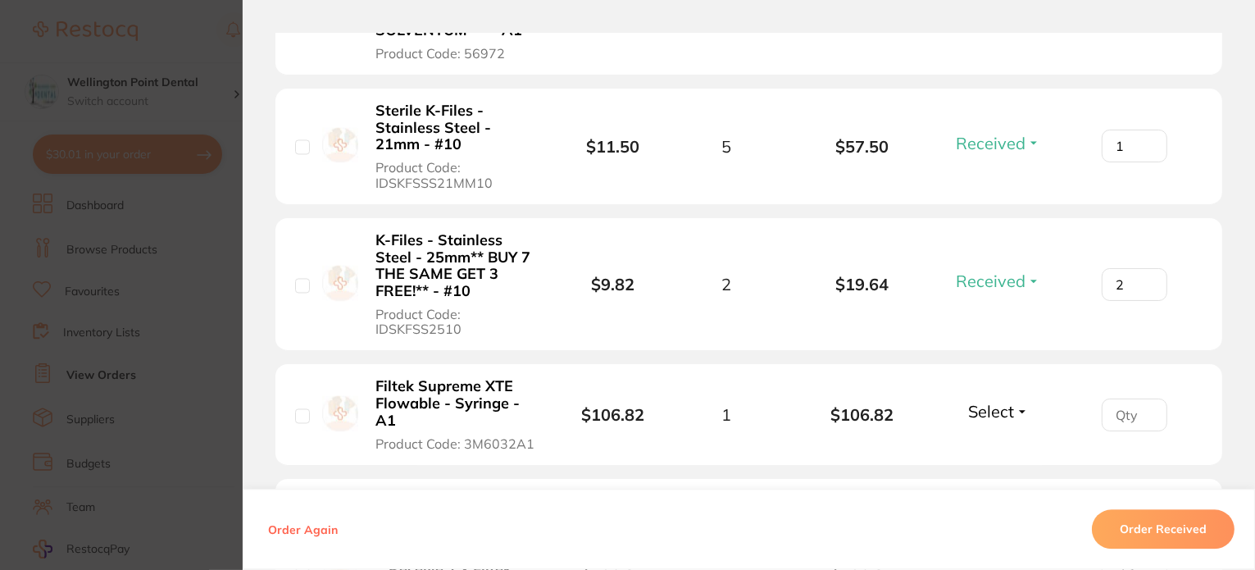
click at [1016, 407] on button "Select" at bounding box center [998, 411] width 70 height 20
click at [1003, 466] on span "Back Order" at bounding box center [998, 472] width 50 height 12
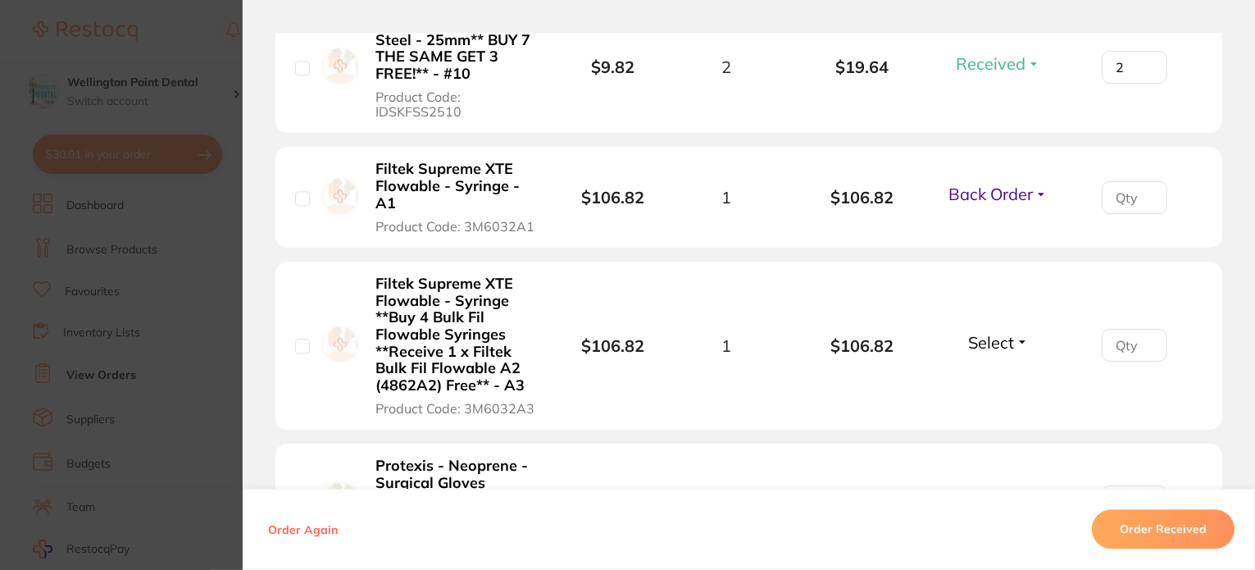
scroll to position [4016, 0]
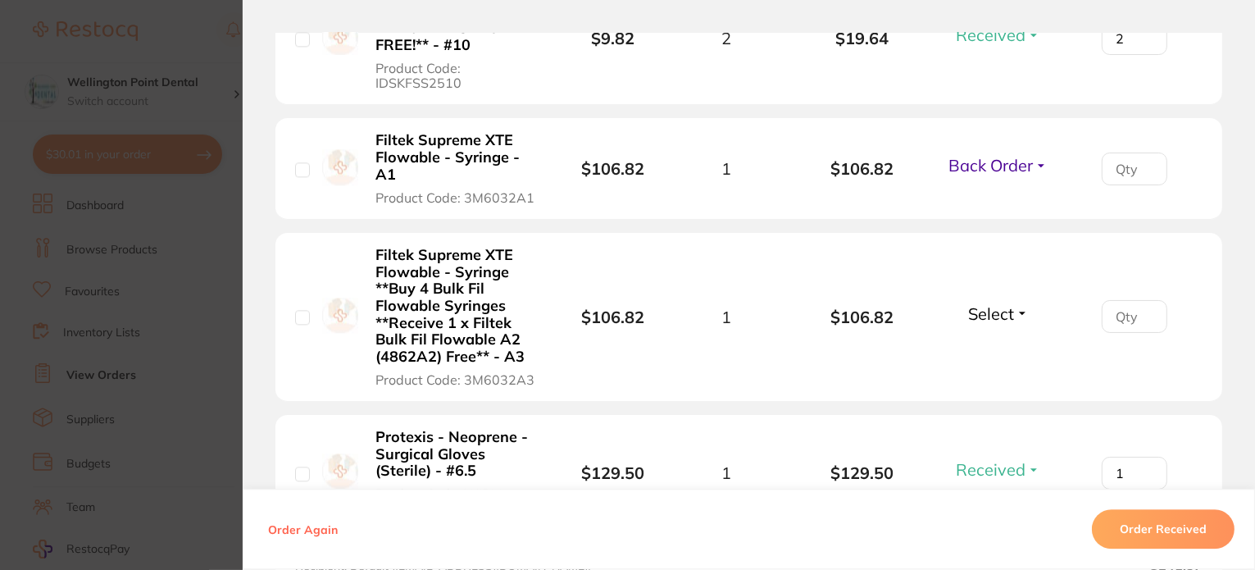
click at [1016, 308] on button "Select" at bounding box center [998, 313] width 70 height 20
drag, startPoint x: 1002, startPoint y: 343, endPoint x: 1056, endPoint y: 339, distance: 53.4
click at [1010, 299] on span "Received" at bounding box center [998, 299] width 42 height 0
type input "1"
click at [1143, 307] on input "1" at bounding box center [1135, 316] width 66 height 33
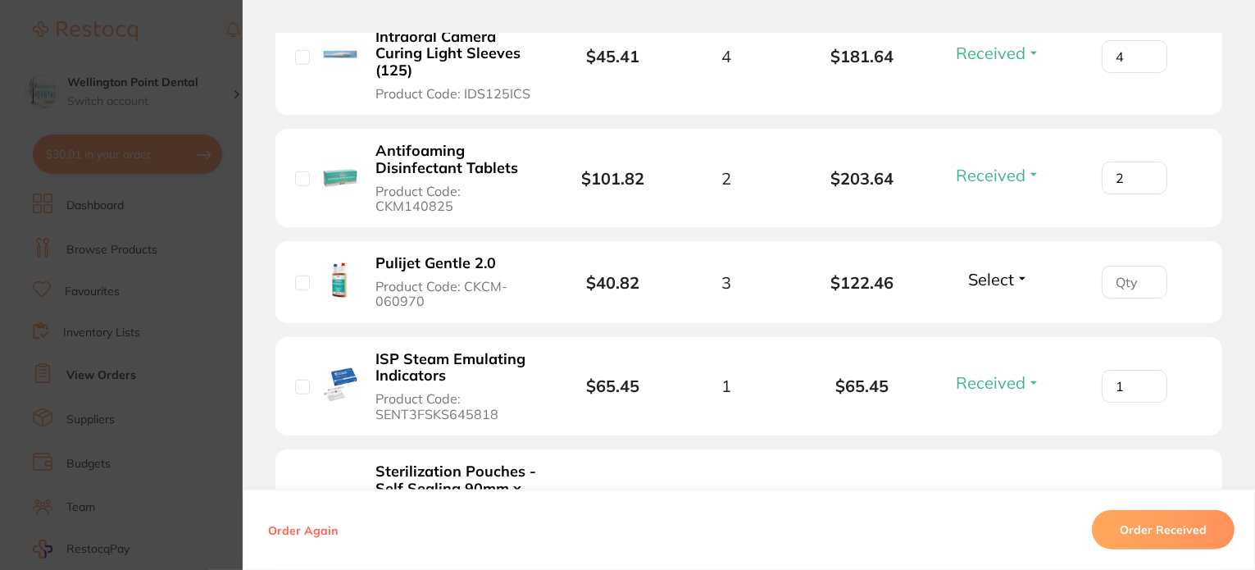
scroll to position [1521, 0]
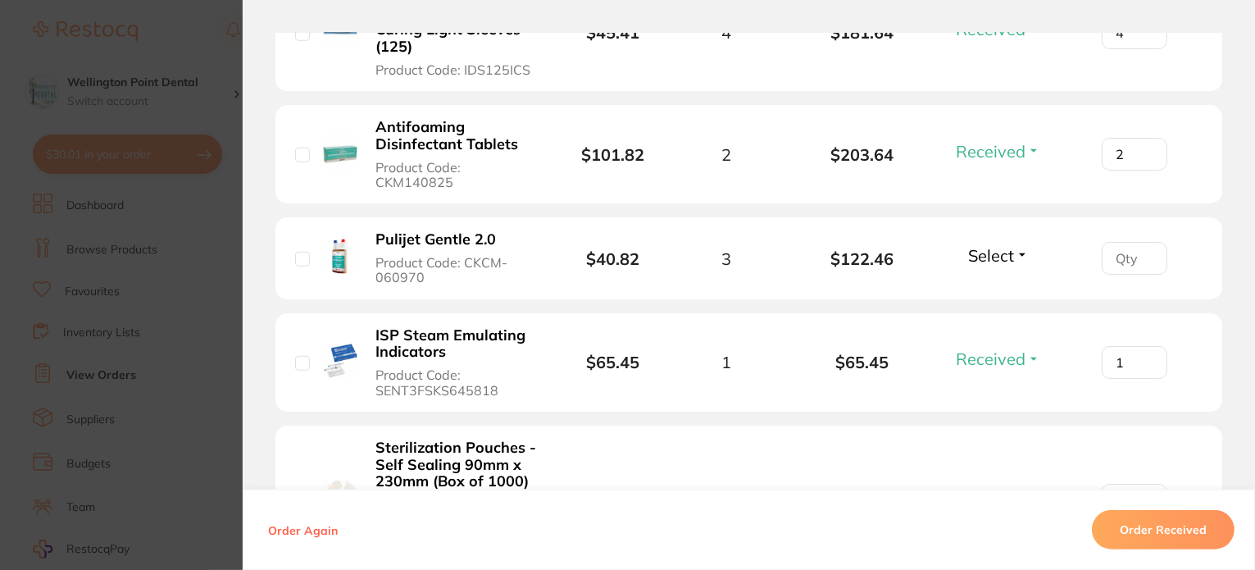
click at [1017, 250] on button "Select" at bounding box center [998, 255] width 70 height 20
click at [999, 284] on span "Received" at bounding box center [998, 290] width 42 height 12
click at [1146, 250] on input "1" at bounding box center [1135, 258] width 66 height 33
click at [1146, 250] on input "2" at bounding box center [1135, 258] width 66 height 33
type input "3"
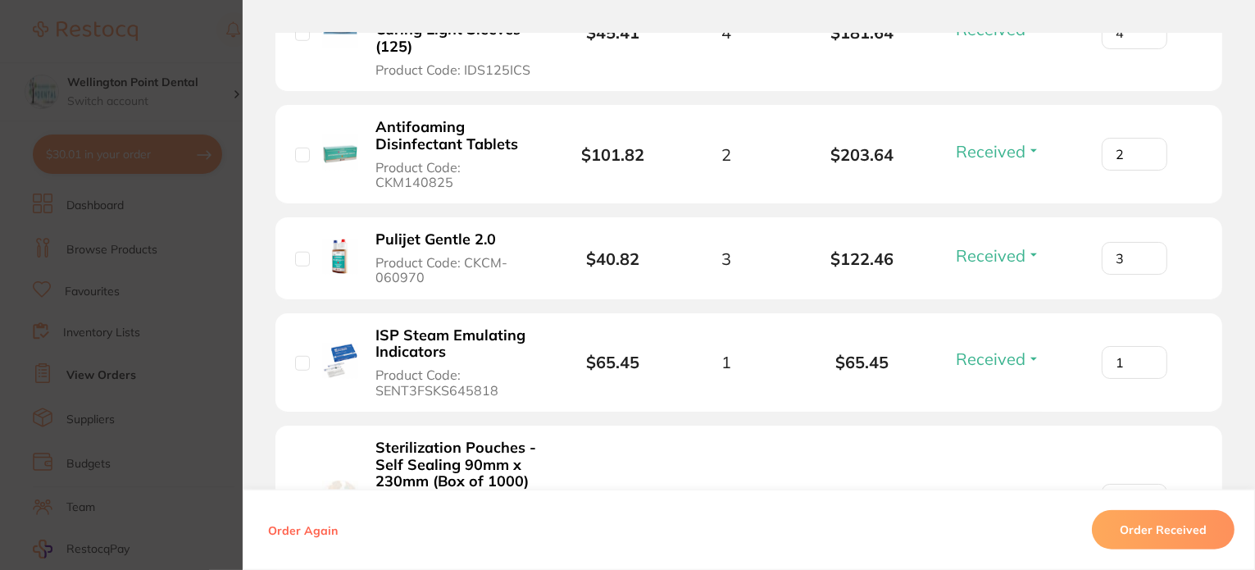
click at [1146, 250] on input "3" at bounding box center [1135, 258] width 66 height 33
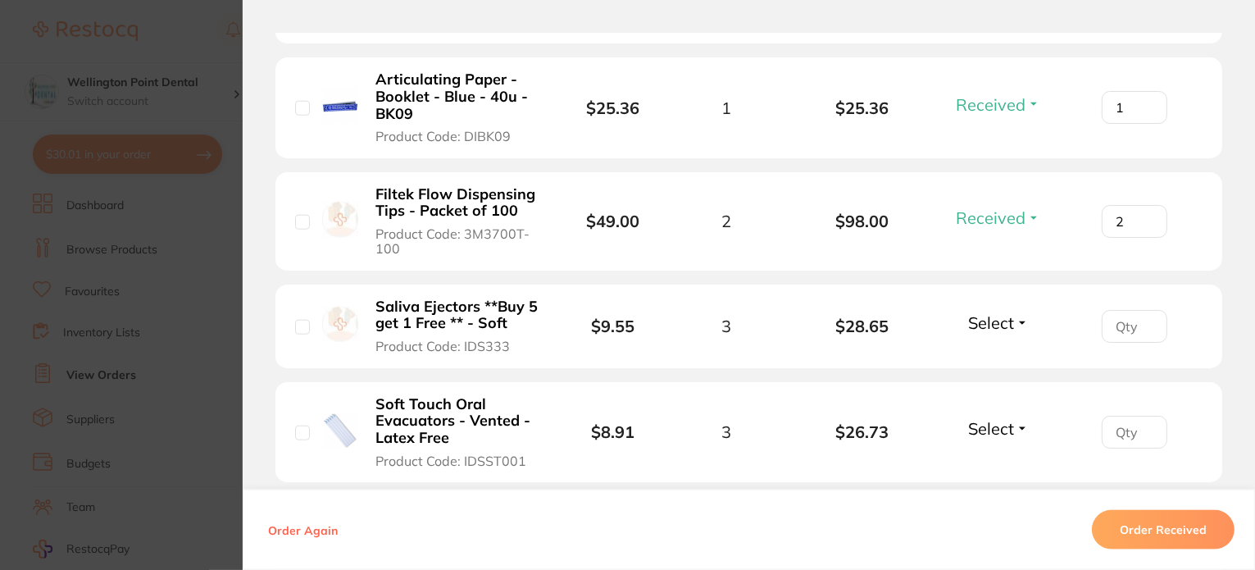
scroll to position [2095, 0]
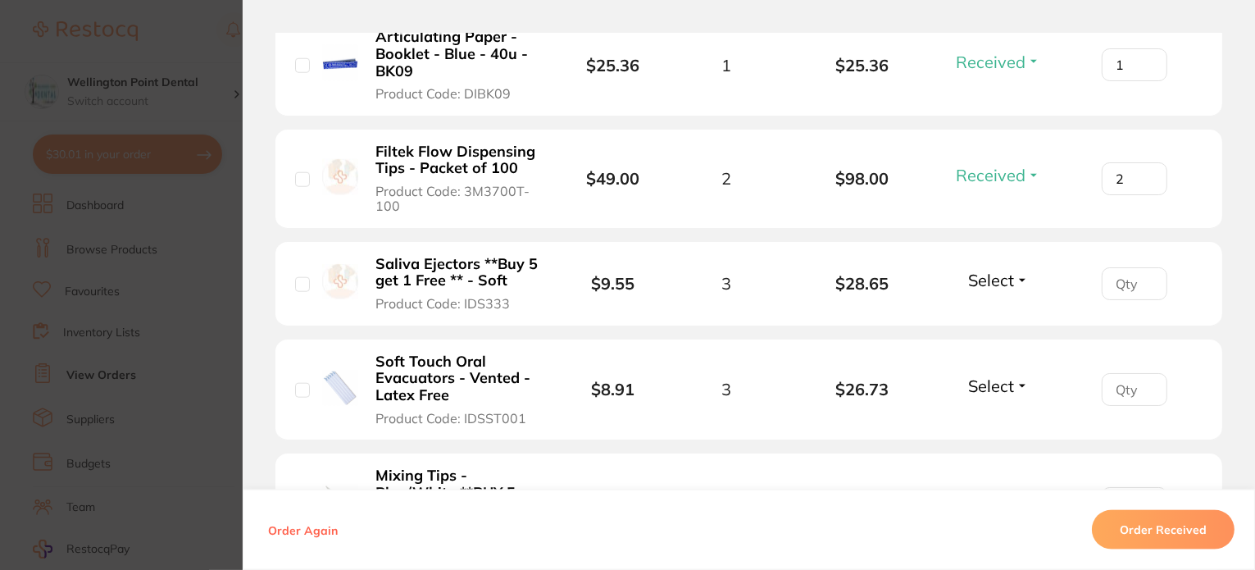
click at [1018, 273] on button "Select" at bounding box center [998, 280] width 70 height 20
drag, startPoint x: 1007, startPoint y: 307, endPoint x: 1021, endPoint y: 352, distance: 47.4
click at [1007, 309] on span "Received" at bounding box center [998, 315] width 42 height 12
click at [1018, 383] on button "Select" at bounding box center [998, 385] width 70 height 20
click at [1005, 415] on span "Received" at bounding box center [998, 421] width 42 height 12
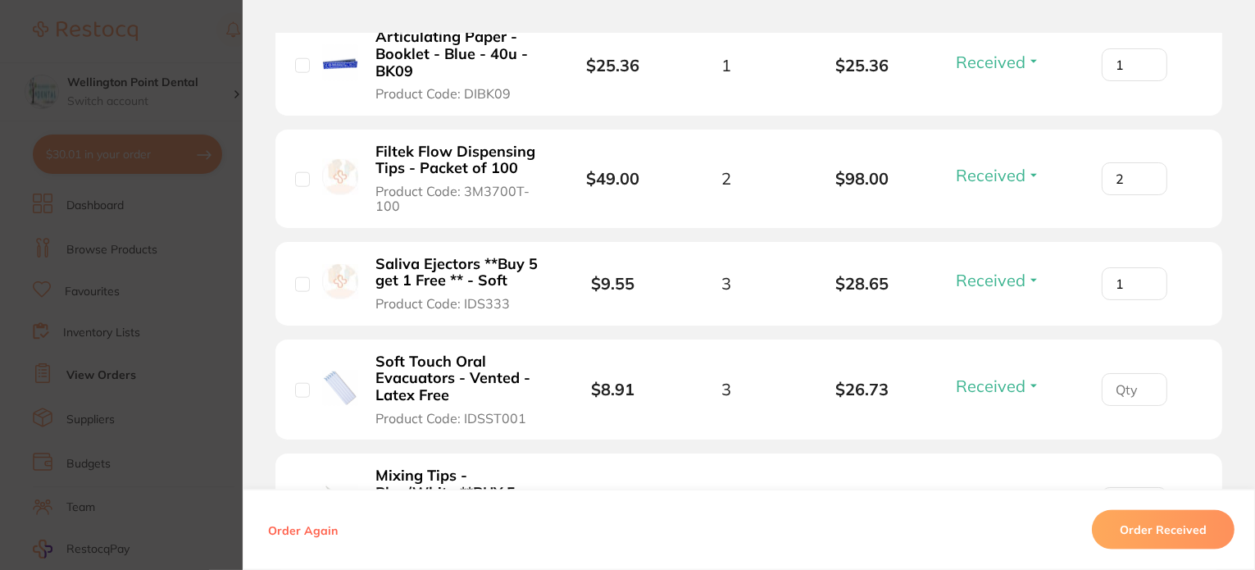
click at [1147, 271] on input "1" at bounding box center [1135, 283] width 66 height 33
click at [1147, 271] on input "2" at bounding box center [1135, 283] width 66 height 33
type input "3"
click at [1147, 271] on input "3" at bounding box center [1135, 283] width 66 height 33
click at [1143, 378] on input "1" at bounding box center [1135, 389] width 66 height 33
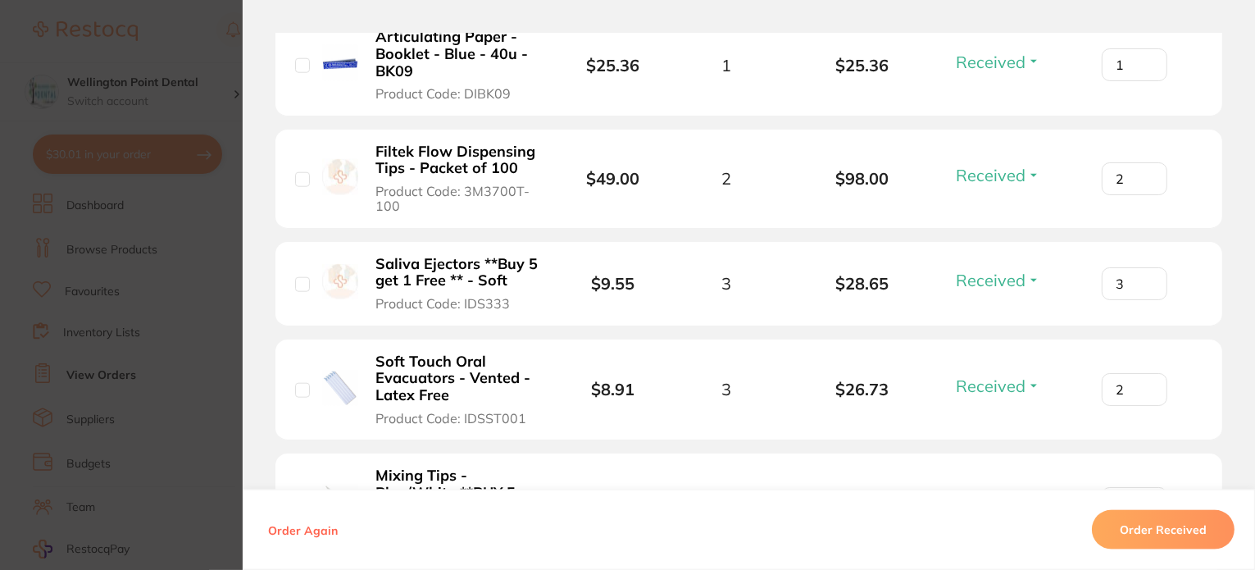
click at [1143, 378] on input "2" at bounding box center [1135, 389] width 66 height 33
type input "3"
click at [1143, 378] on input "3" at bounding box center [1135, 389] width 66 height 33
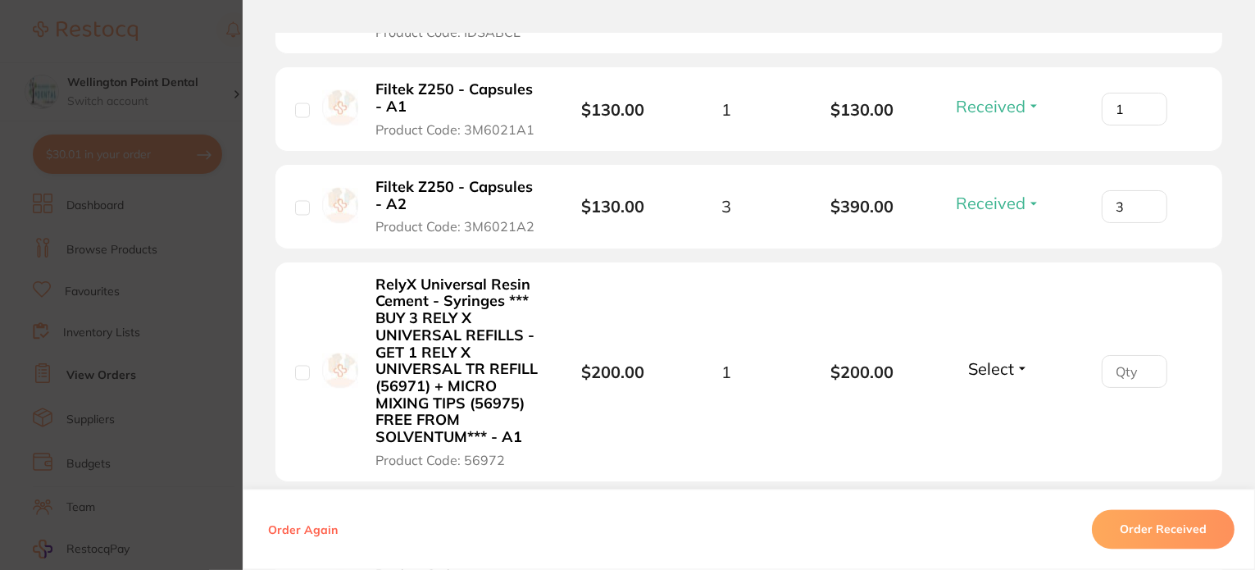
scroll to position [3406, 0]
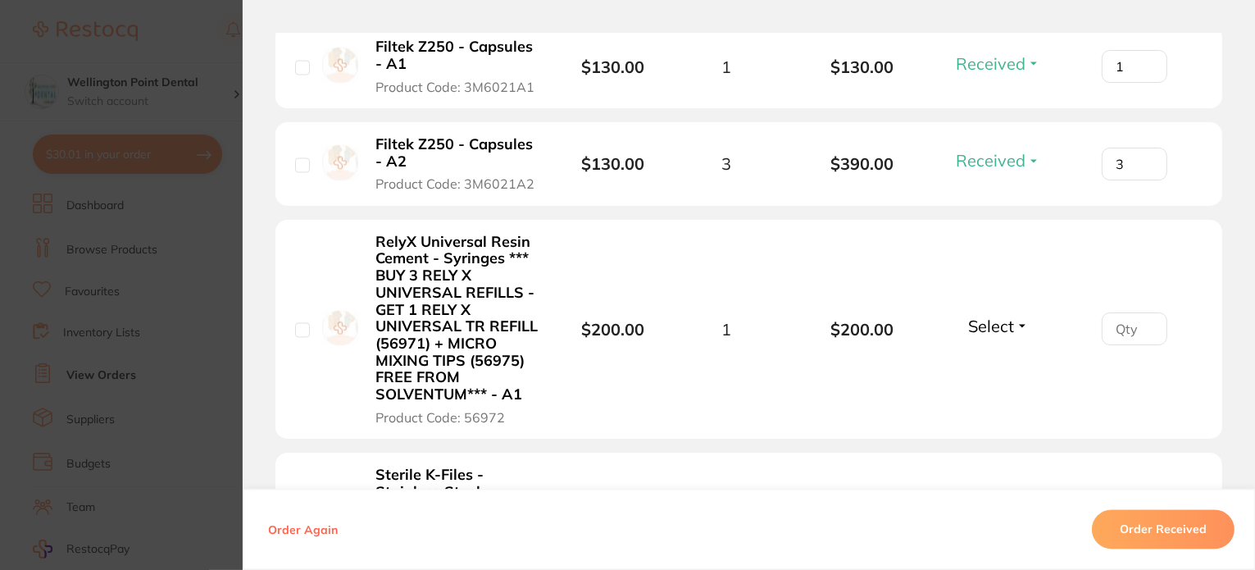
click at [1014, 324] on button "Select" at bounding box center [998, 326] width 70 height 20
click at [993, 380] on span "Back Order" at bounding box center [998, 386] width 50 height 12
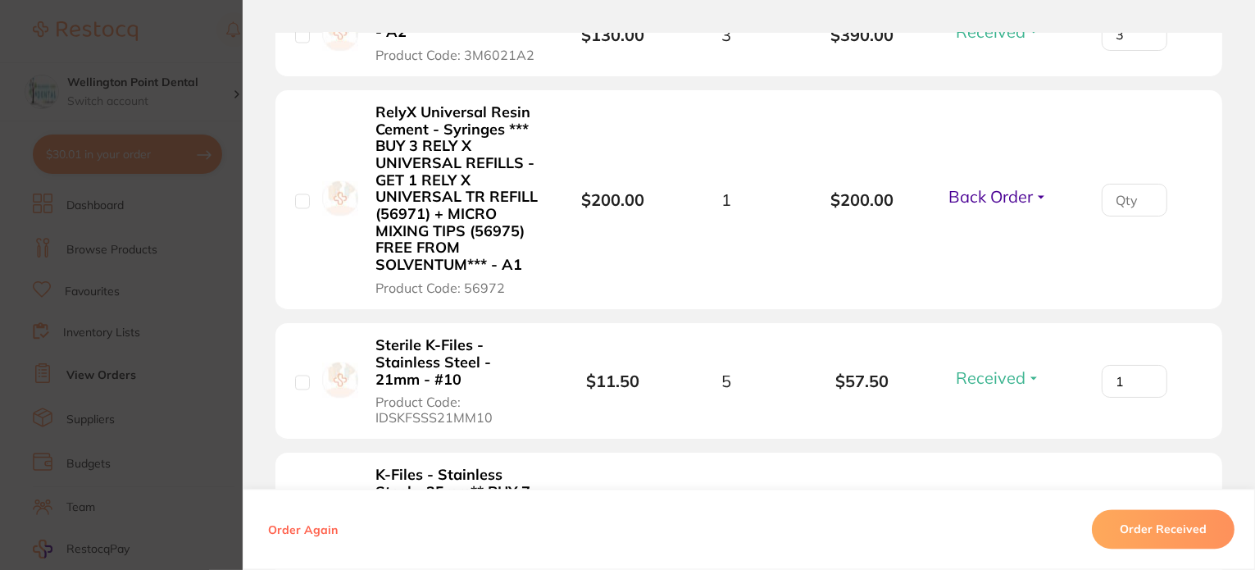
scroll to position [564, 0]
